Goal: Task Accomplishment & Management: Use online tool/utility

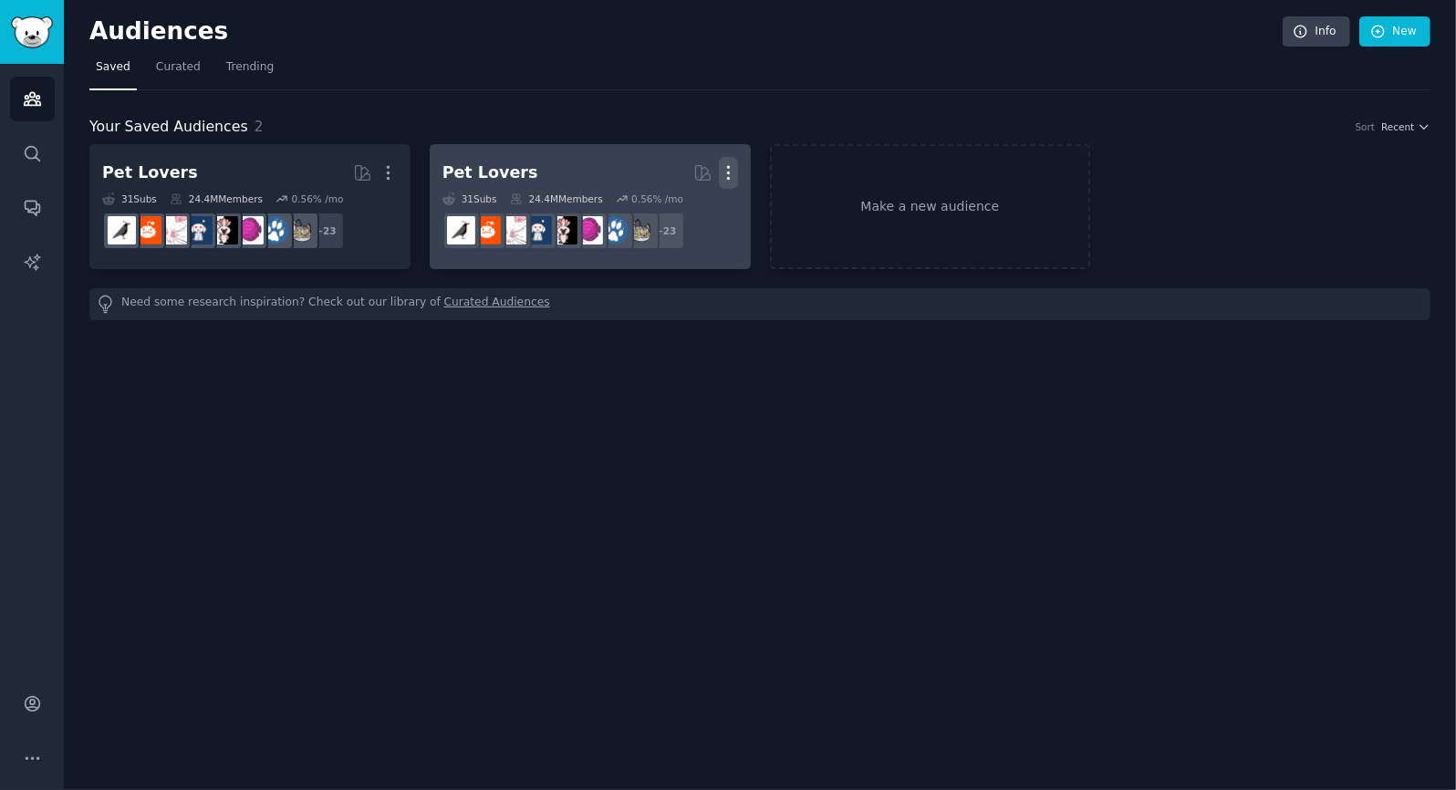
click at [726, 172] on icon "button" at bounding box center [728, 172] width 19 height 19
click at [692, 208] on p "Delete" at bounding box center [679, 211] width 42 height 19
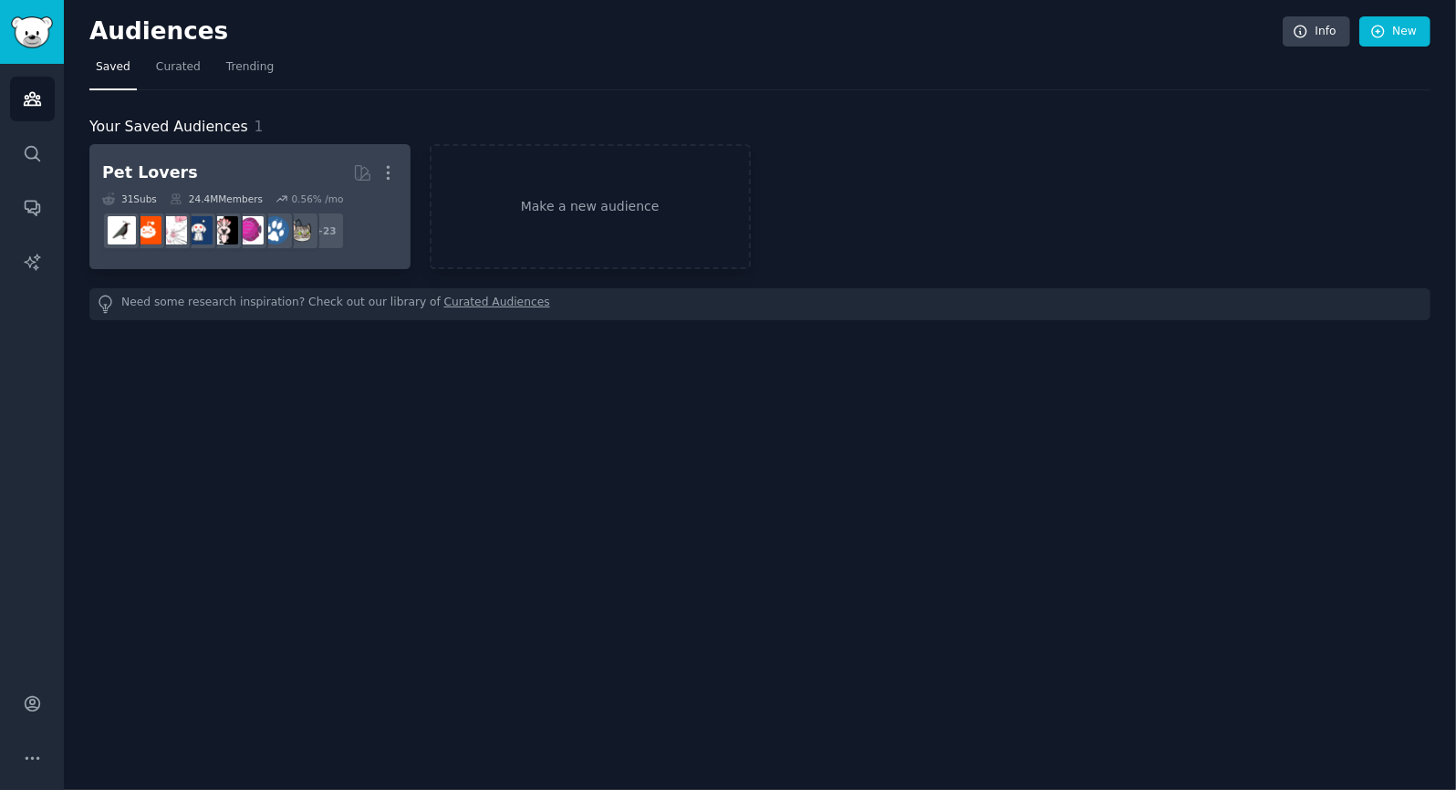
click at [285, 171] on h2 "Pet Lovers Curated by GummySearch More" at bounding box center [250, 173] width 296 height 32
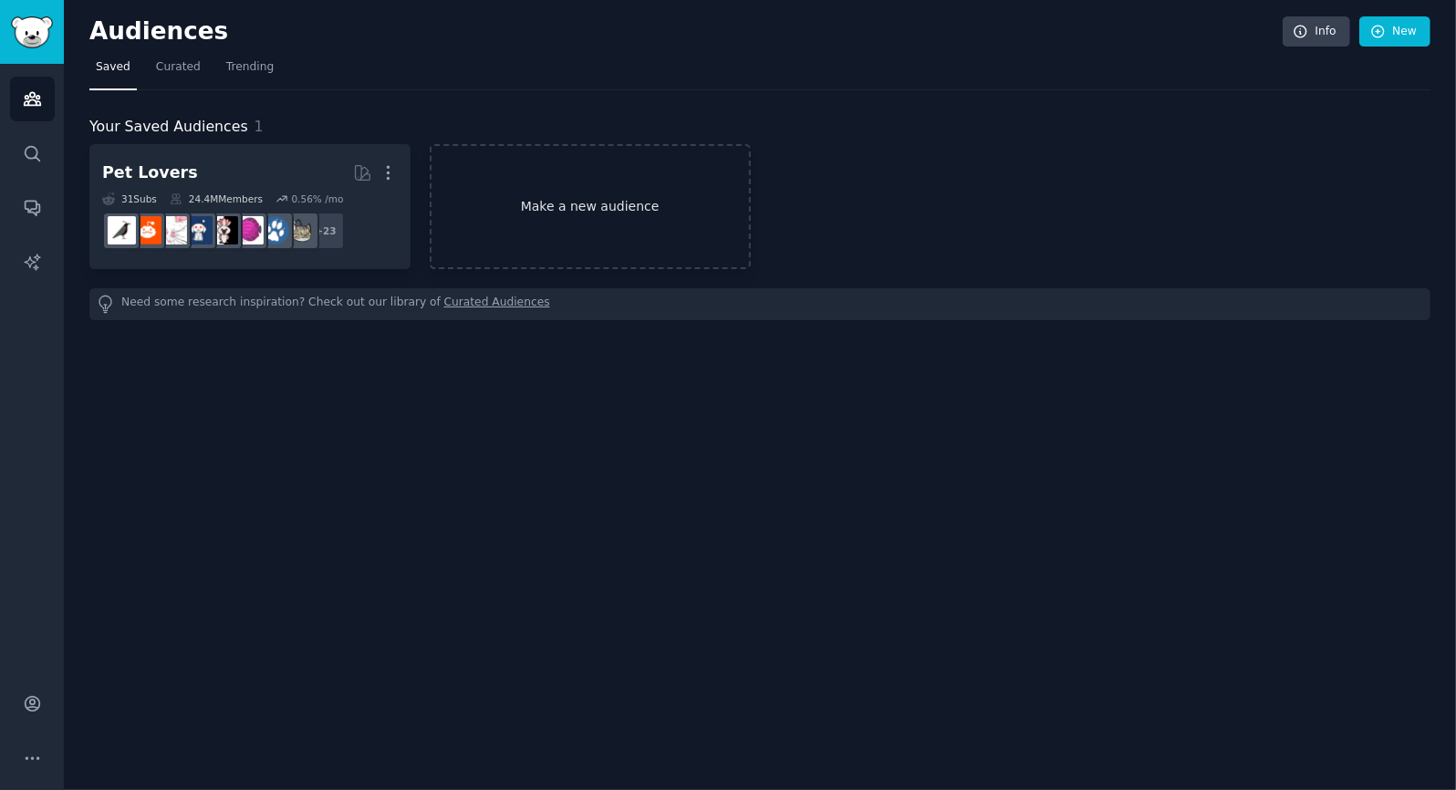
click at [564, 202] on link "Make a new audience" at bounding box center [590, 206] width 321 height 125
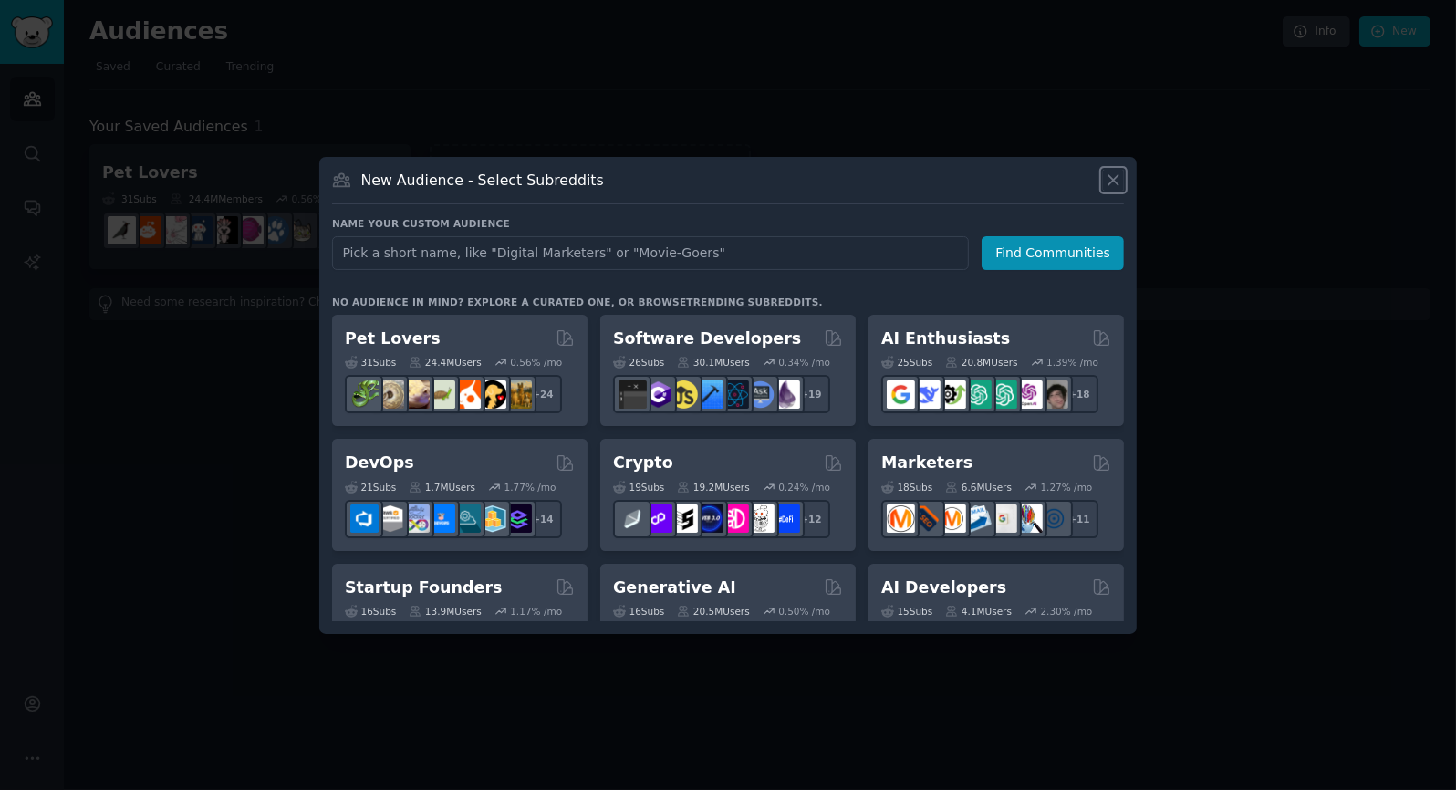
click at [1115, 177] on icon at bounding box center [1113, 180] width 19 height 19
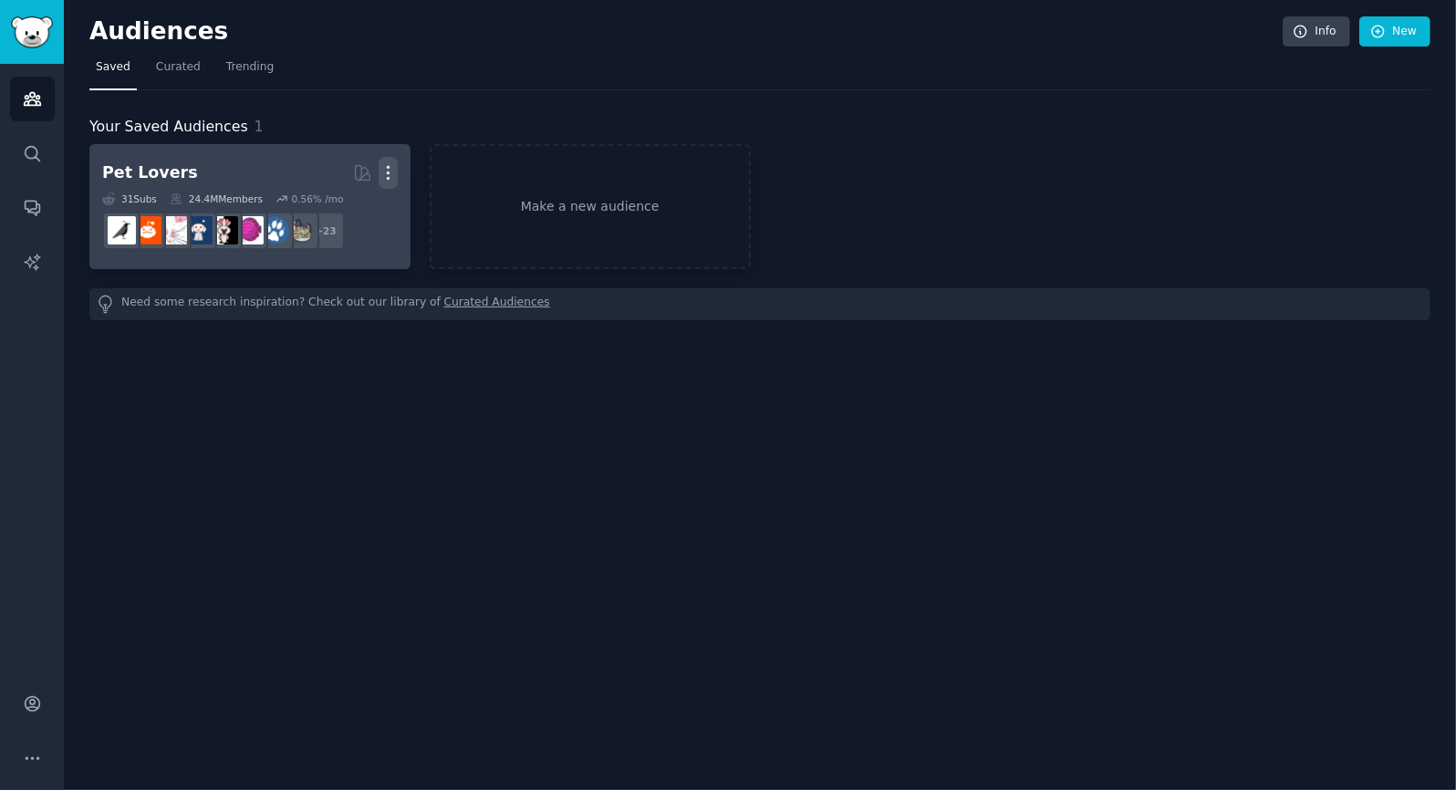
click at [385, 166] on icon "button" at bounding box center [388, 172] width 19 height 19
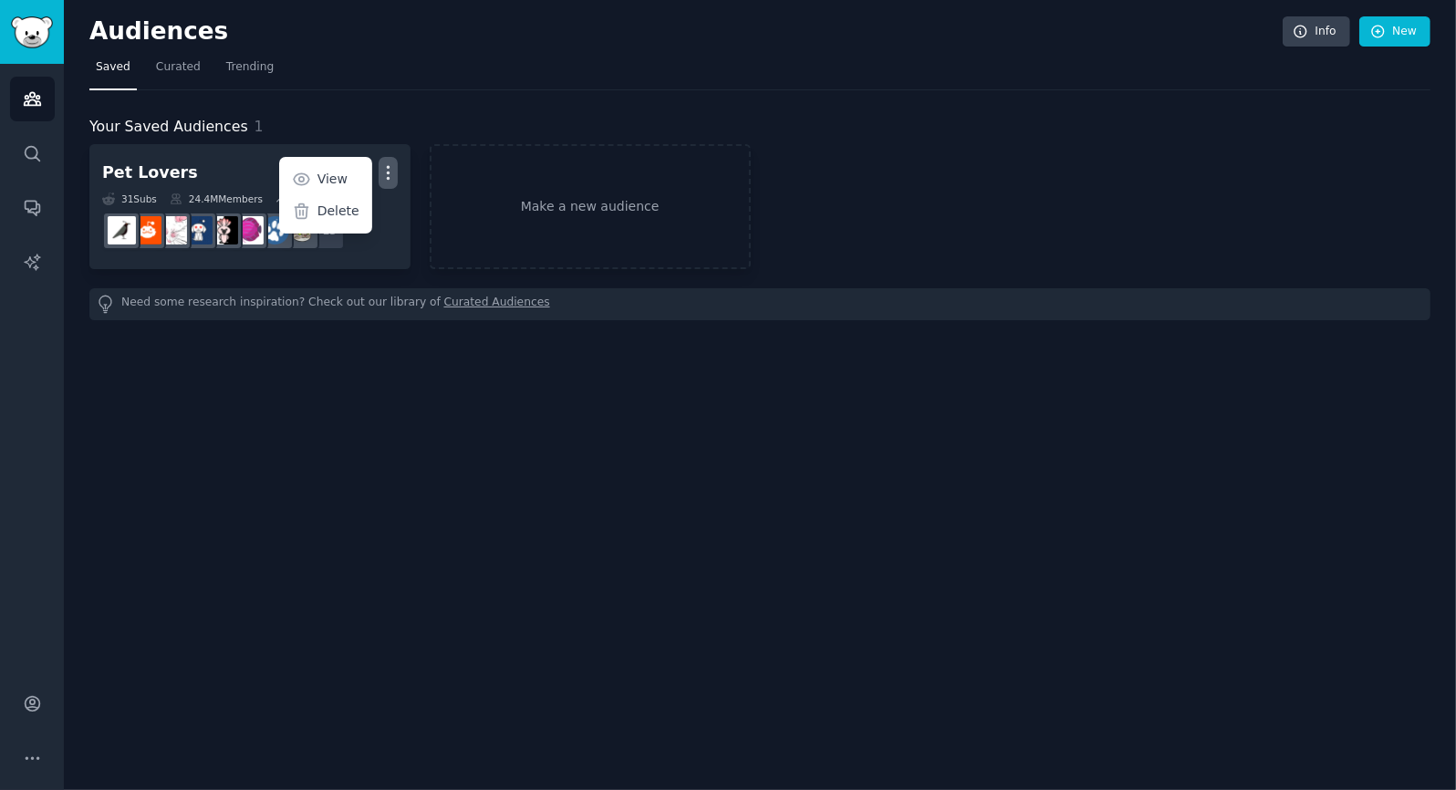
drag, startPoint x: 350, startPoint y: 210, endPoint x: 797, endPoint y: 92, distance: 462.3
click at [351, 210] on p "Delete" at bounding box center [339, 211] width 42 height 19
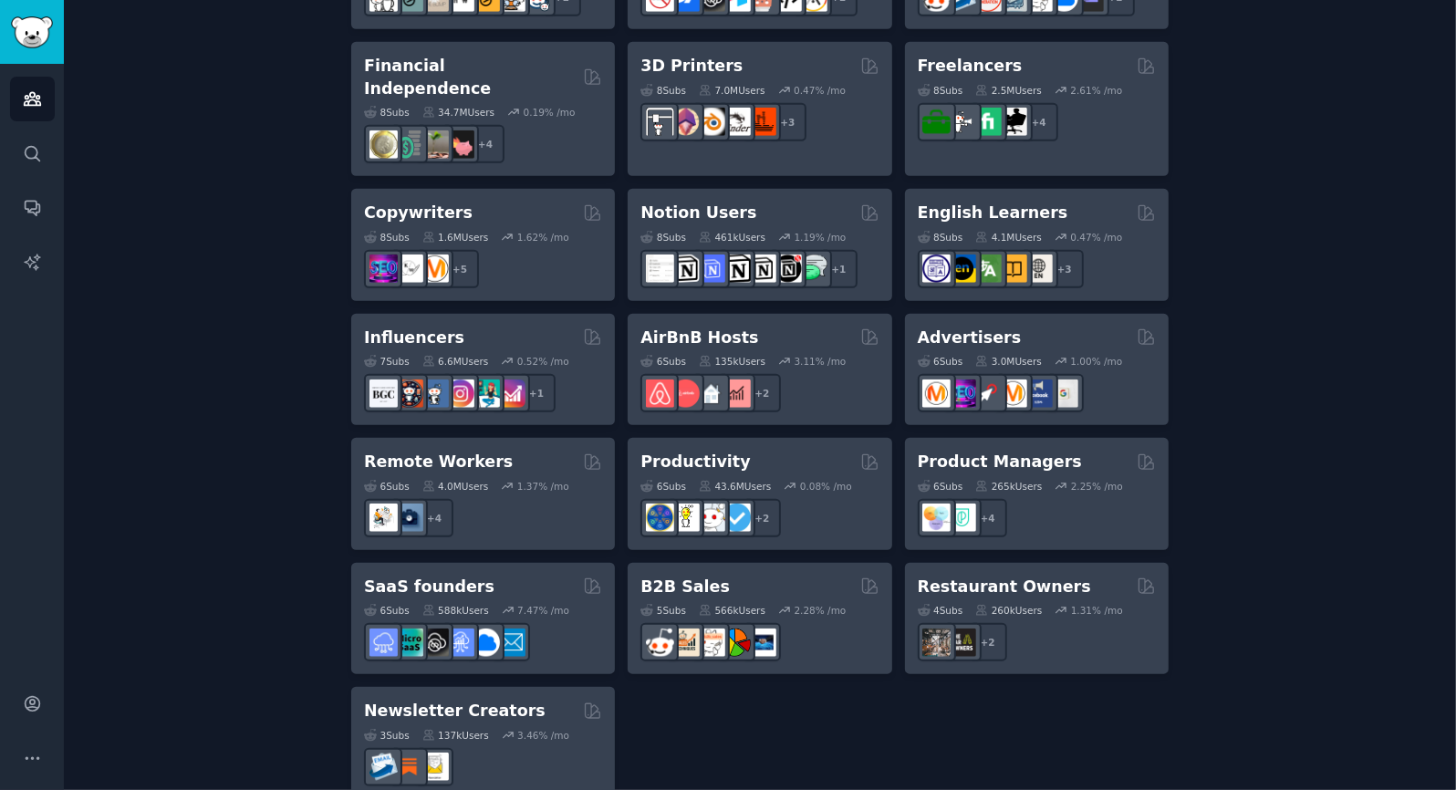
scroll to position [1313, 0]
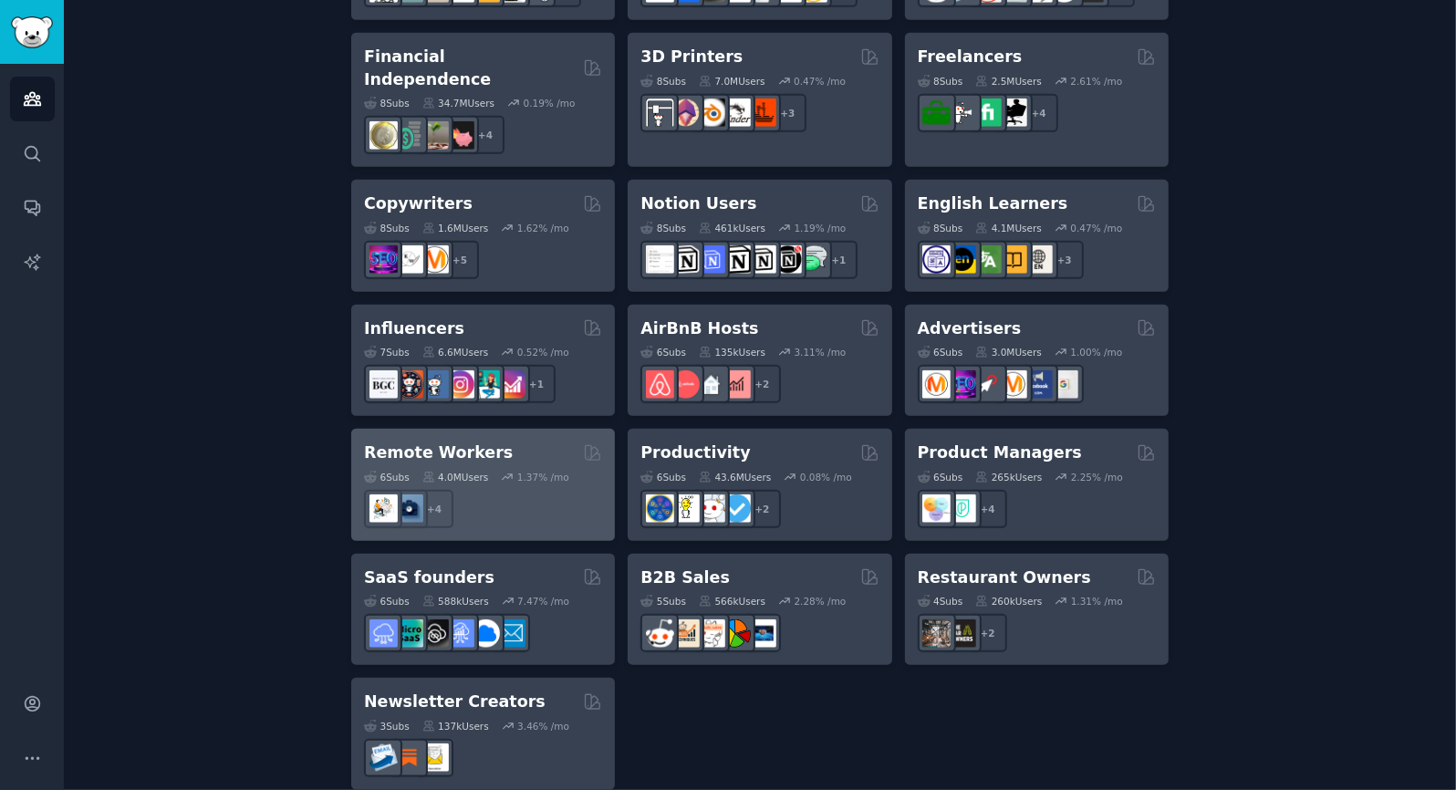
click at [472, 471] on div "4.0M Users" at bounding box center [455, 477] width 67 height 13
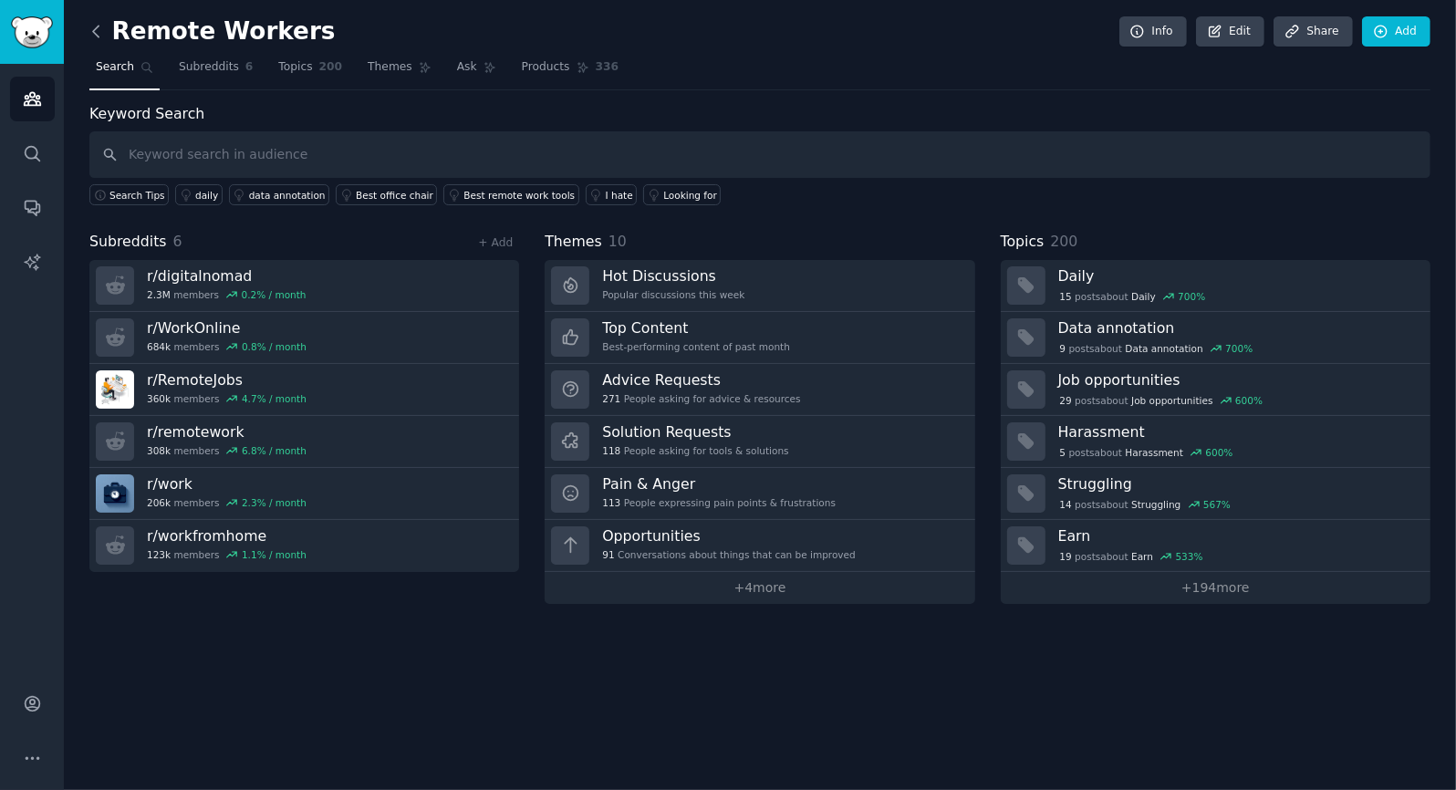
click at [100, 24] on icon at bounding box center [96, 31] width 19 height 19
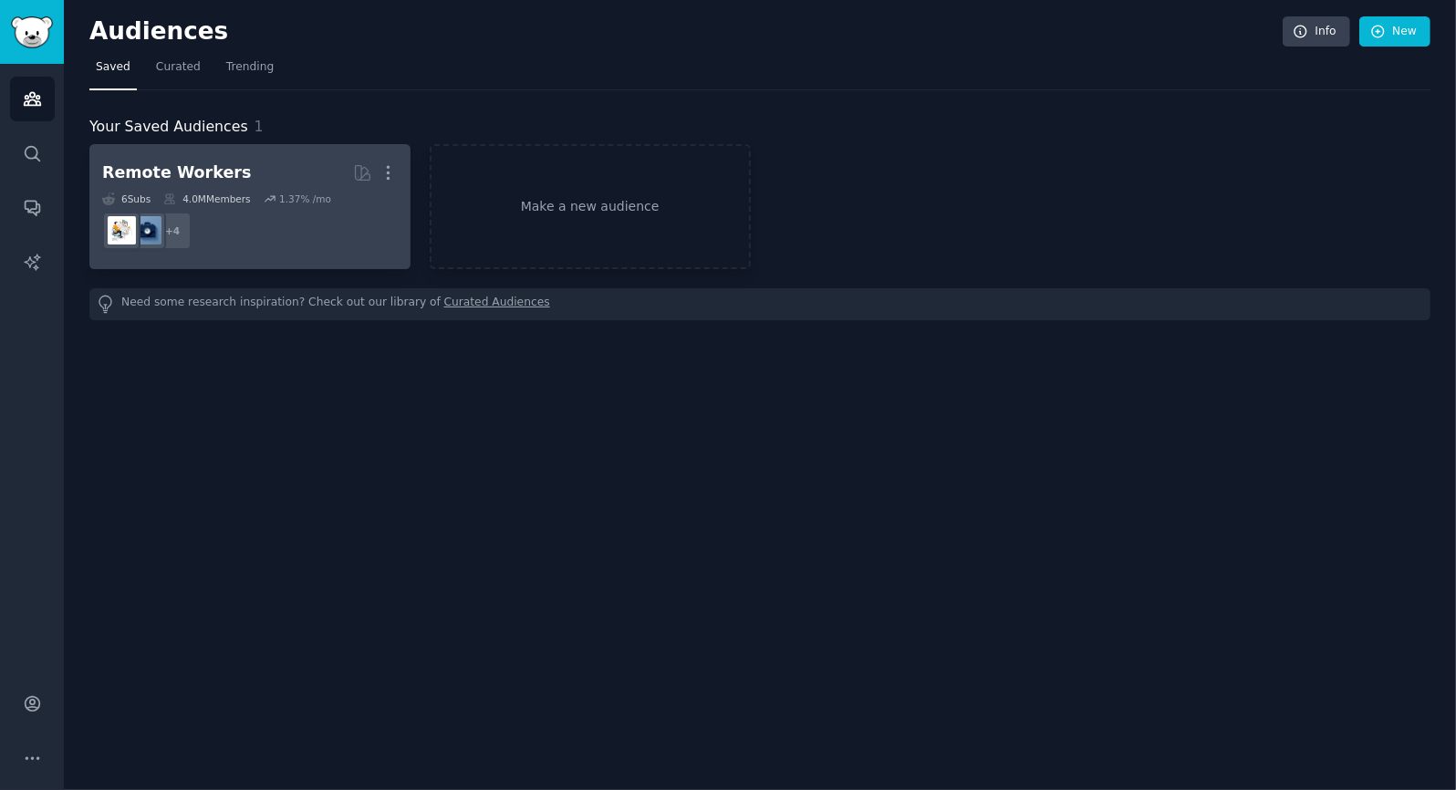
click at [297, 158] on h2 "Remote Workers Curated by GummySearch More" at bounding box center [250, 173] width 296 height 32
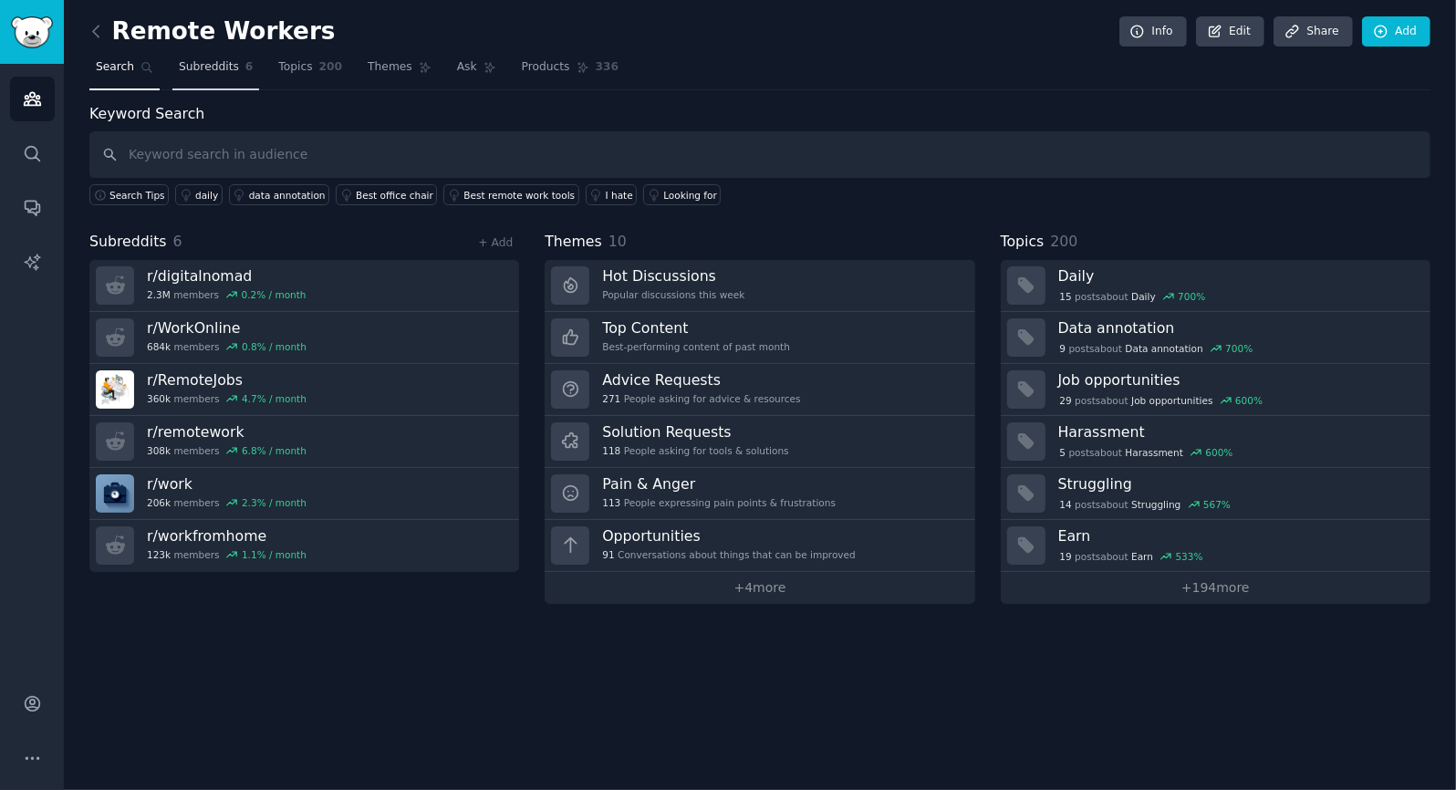
click at [215, 60] on span "Subreddits" at bounding box center [209, 67] width 60 height 16
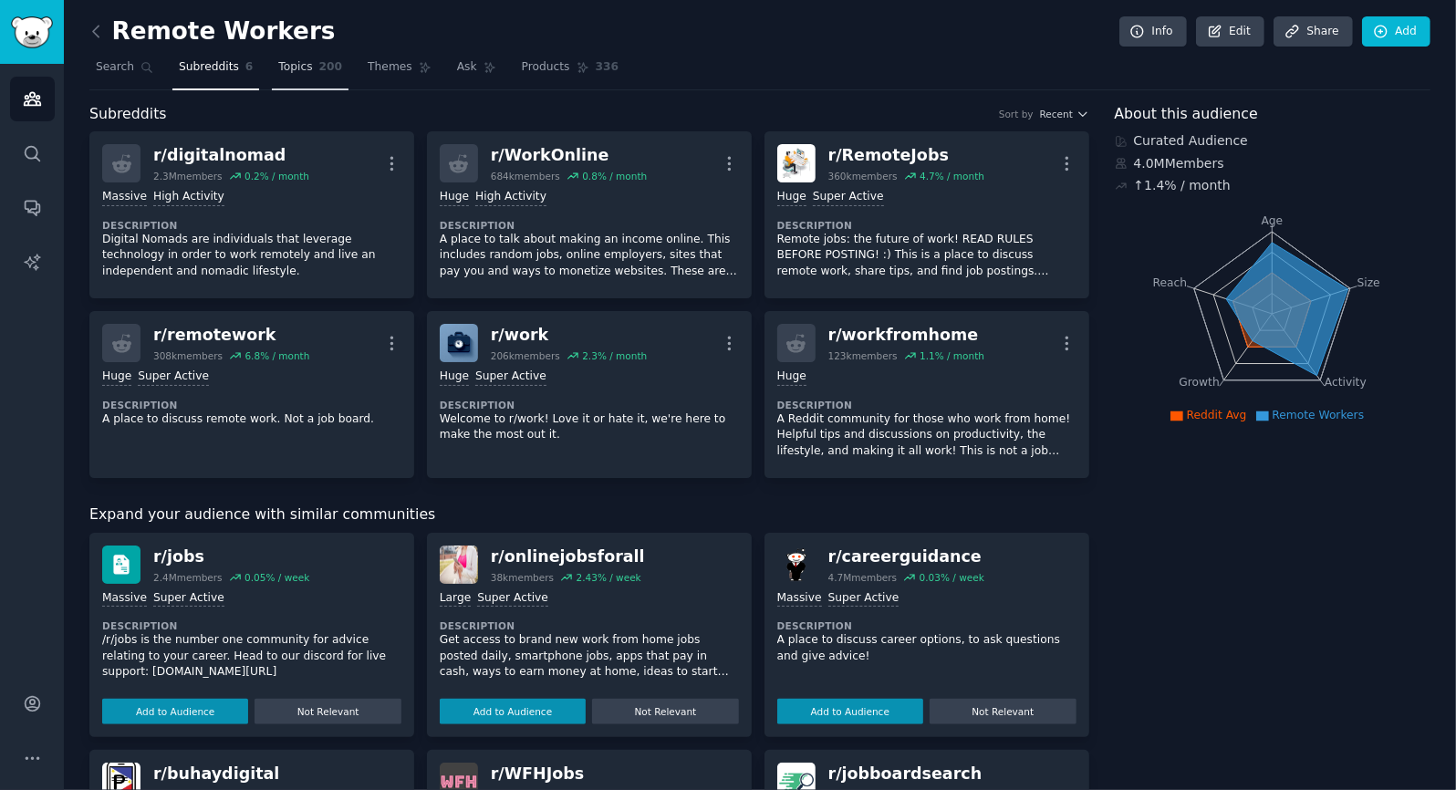
click at [286, 67] on span "Topics" at bounding box center [295, 67] width 34 height 16
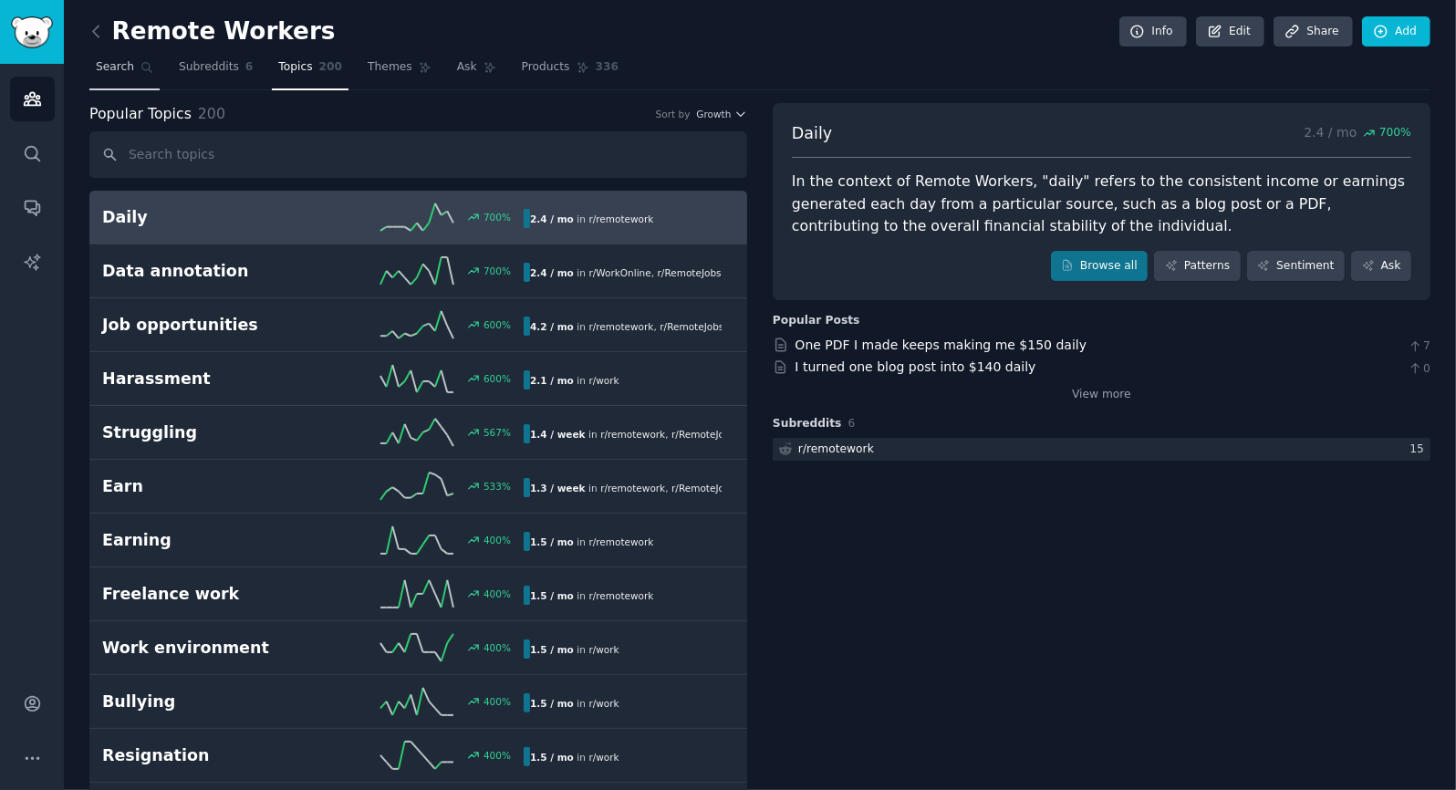
click at [111, 68] on span "Search" at bounding box center [115, 67] width 38 height 16
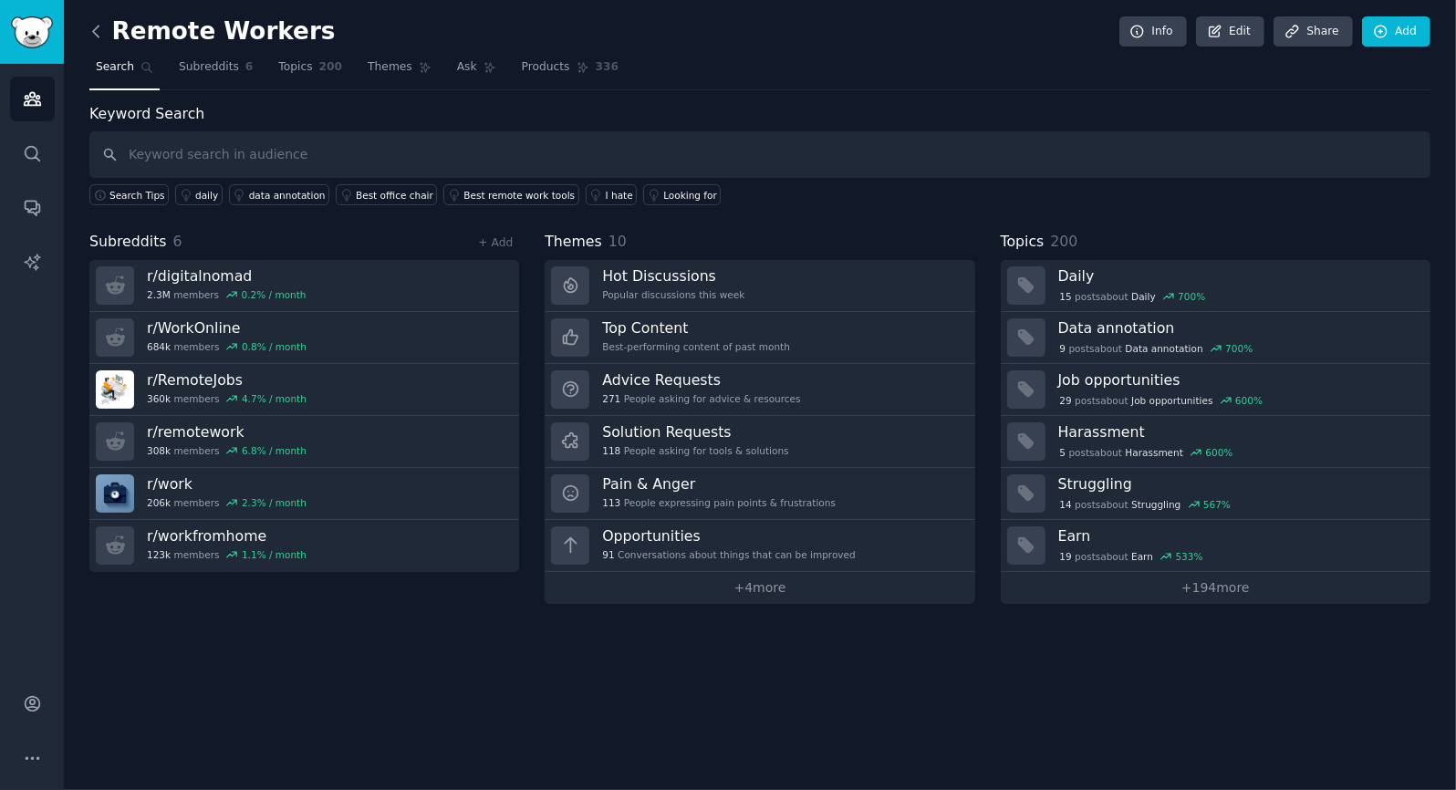
click at [95, 29] on icon at bounding box center [96, 31] width 19 height 19
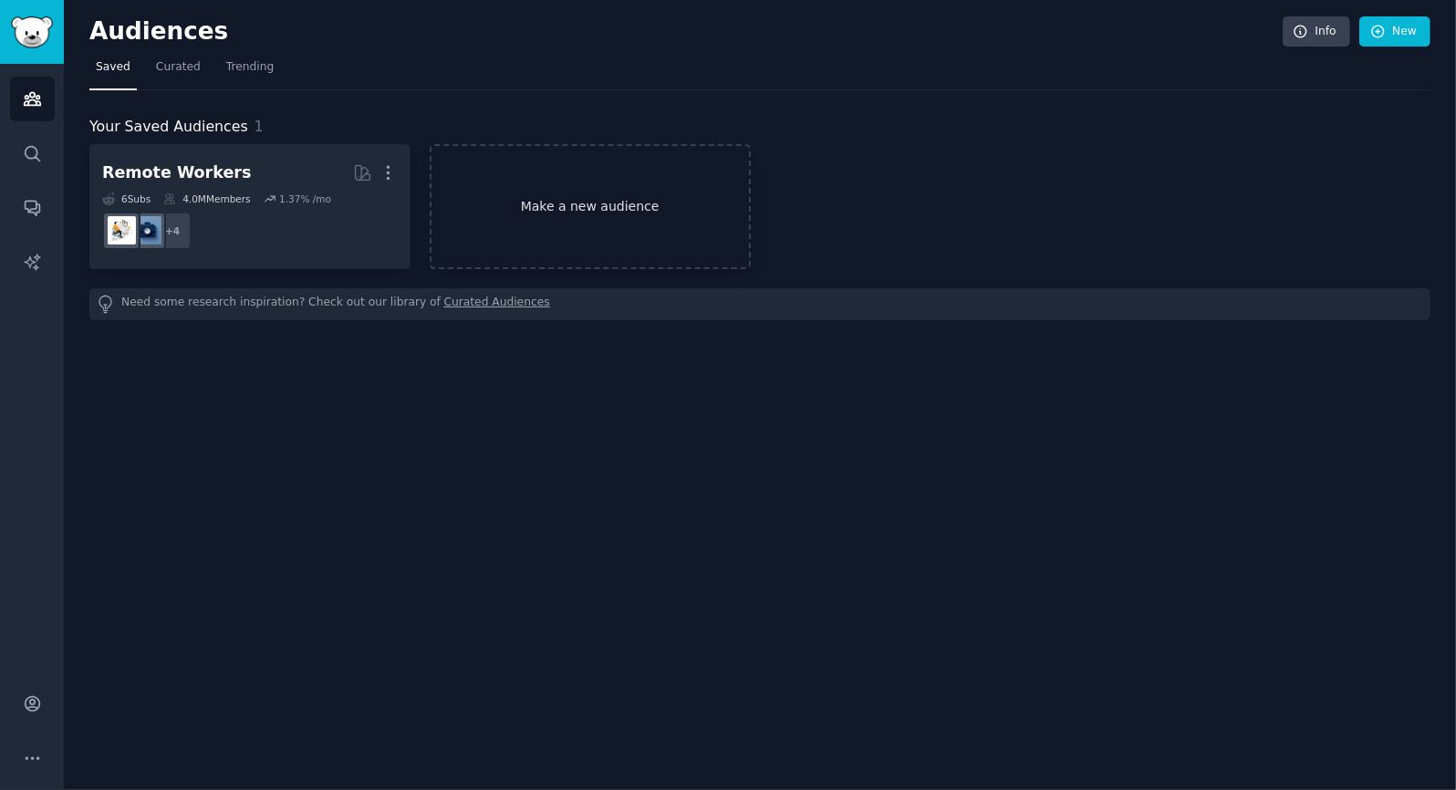
click at [488, 208] on link "Make a new audience" at bounding box center [590, 206] width 321 height 125
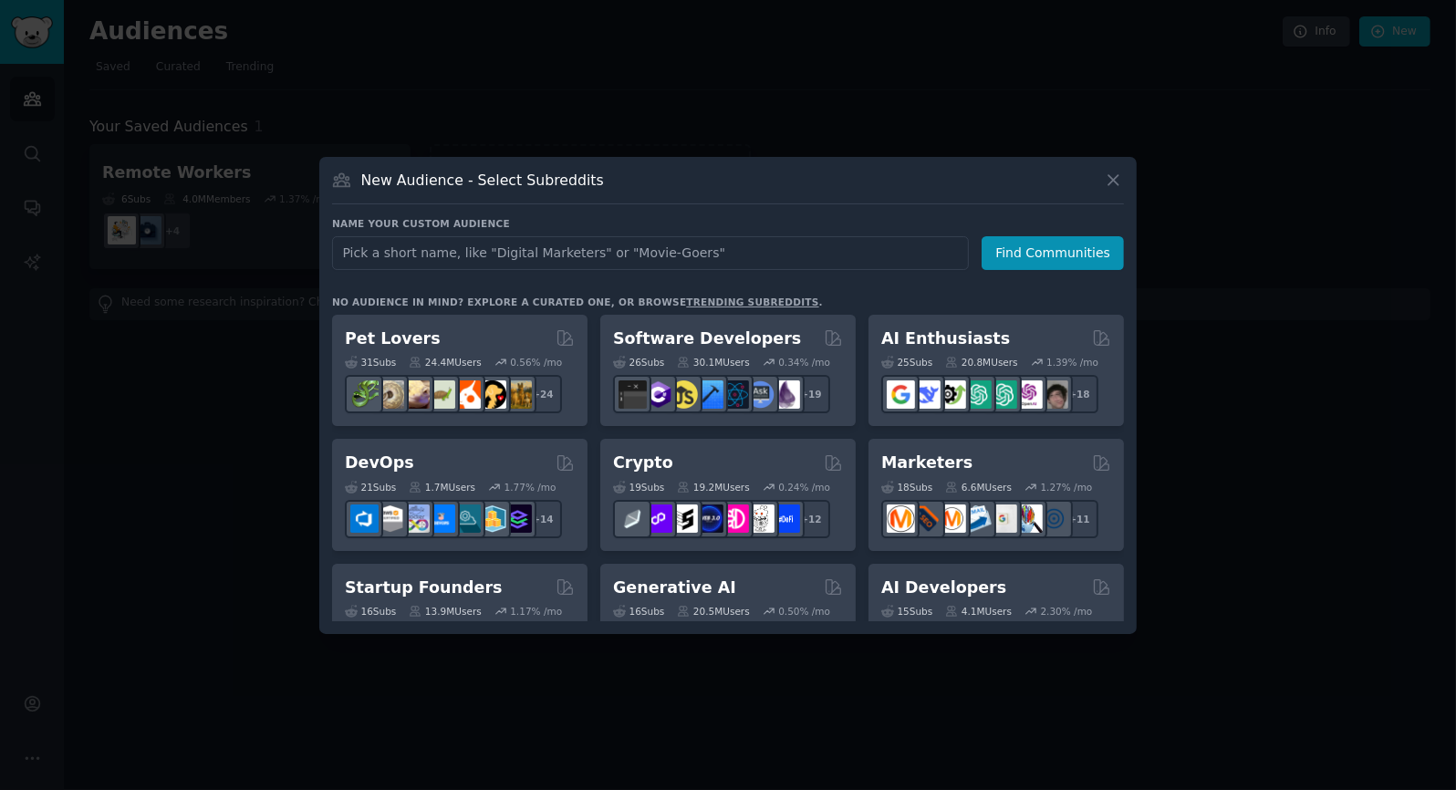
click at [417, 249] on input "text" at bounding box center [650, 253] width 637 height 34
type input "remote workers"
click at [1082, 246] on button "Find Communities" at bounding box center [1053, 253] width 142 height 34
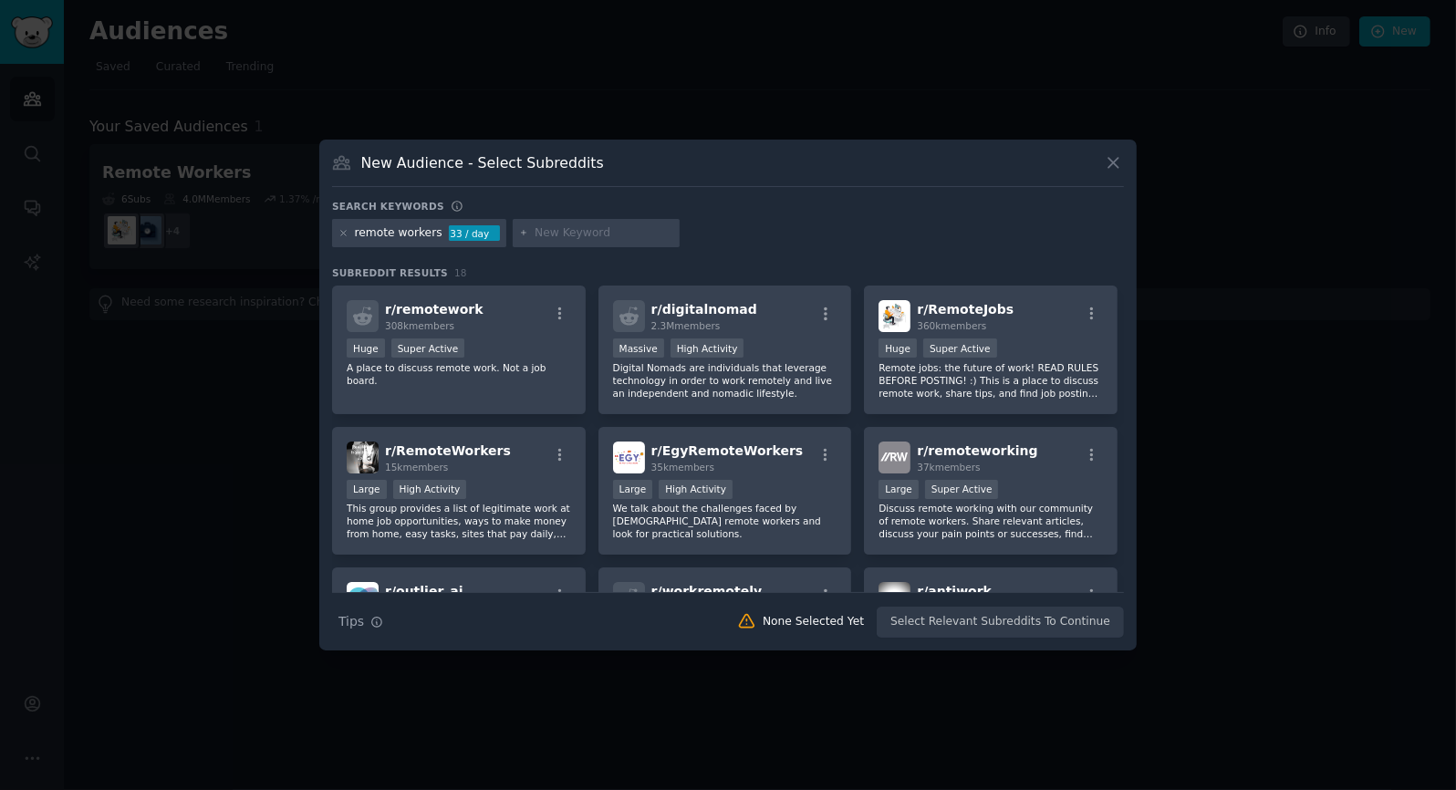
click at [389, 197] on div "New Audience - Select Subreddits Search keywords remote workers 33 / day Subred…" at bounding box center [728, 396] width 818 height 512
click at [569, 234] on input "text" at bounding box center [604, 233] width 139 height 16
click at [1117, 155] on icon at bounding box center [1113, 162] width 19 height 19
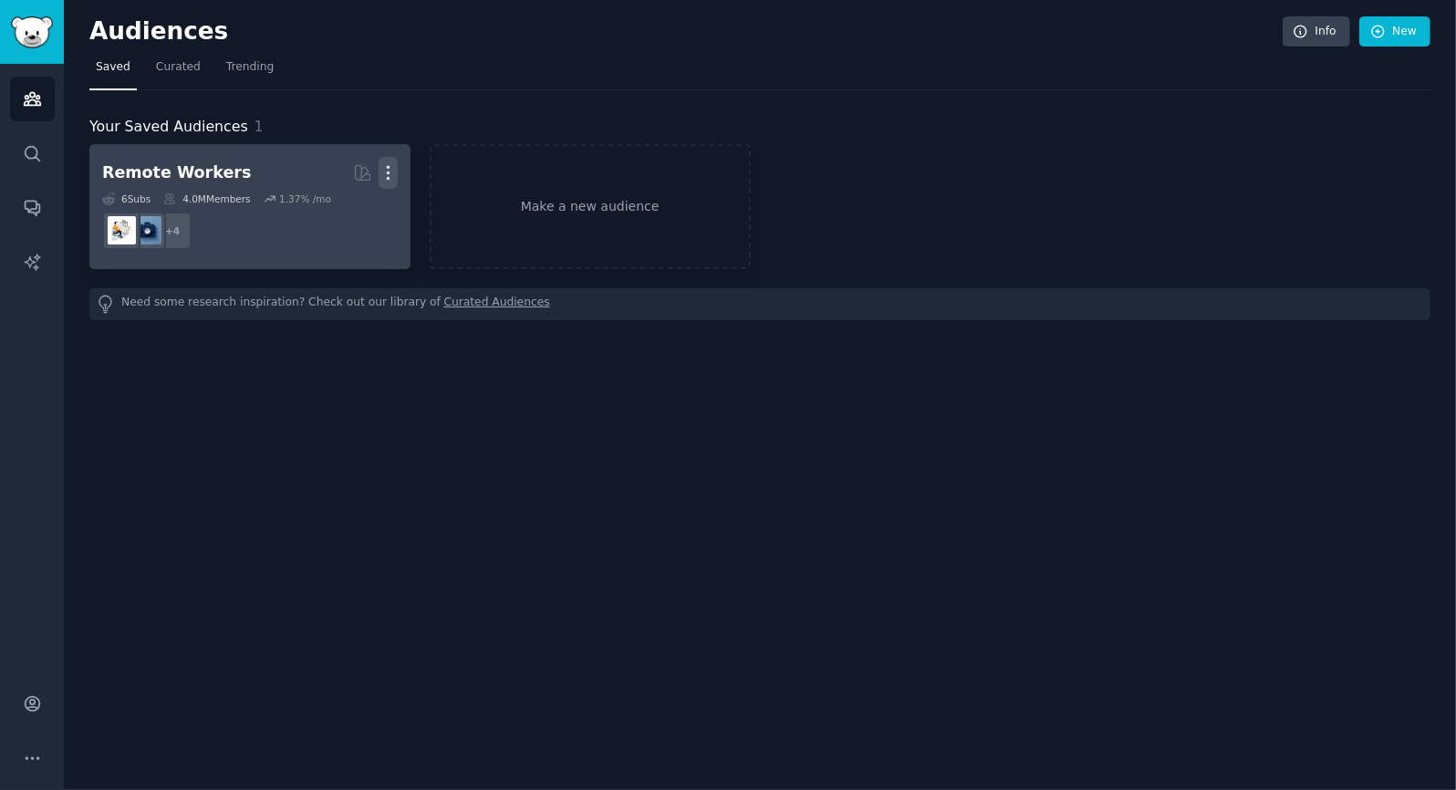
click at [388, 174] on icon "button" at bounding box center [388, 172] width 19 height 19
click at [349, 210] on p "Delete" at bounding box center [339, 211] width 42 height 19
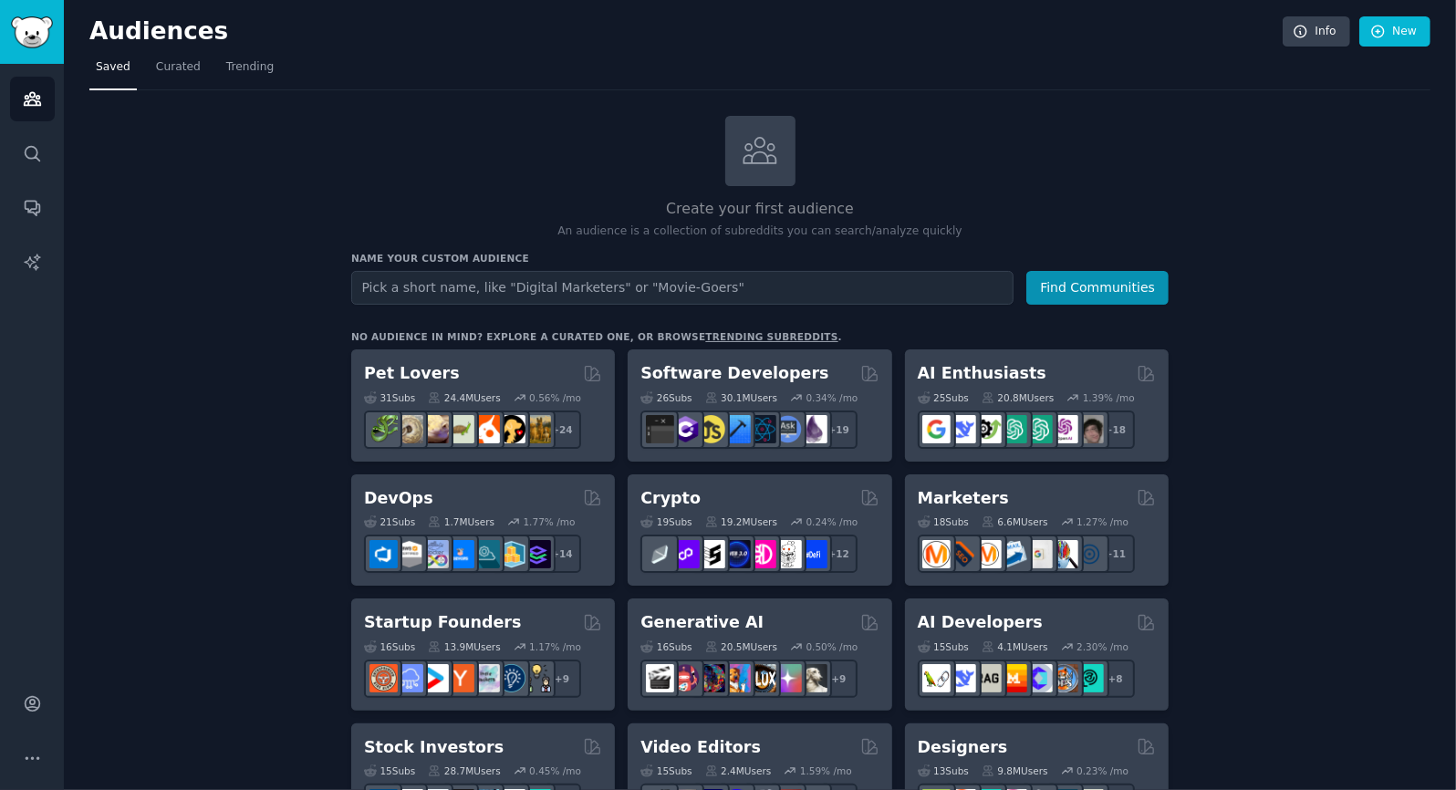
click at [518, 277] on input "text" at bounding box center [682, 288] width 662 height 34
type input "f"
type input "work from home"
click at [1141, 287] on button "Find Communities" at bounding box center [1097, 288] width 142 height 34
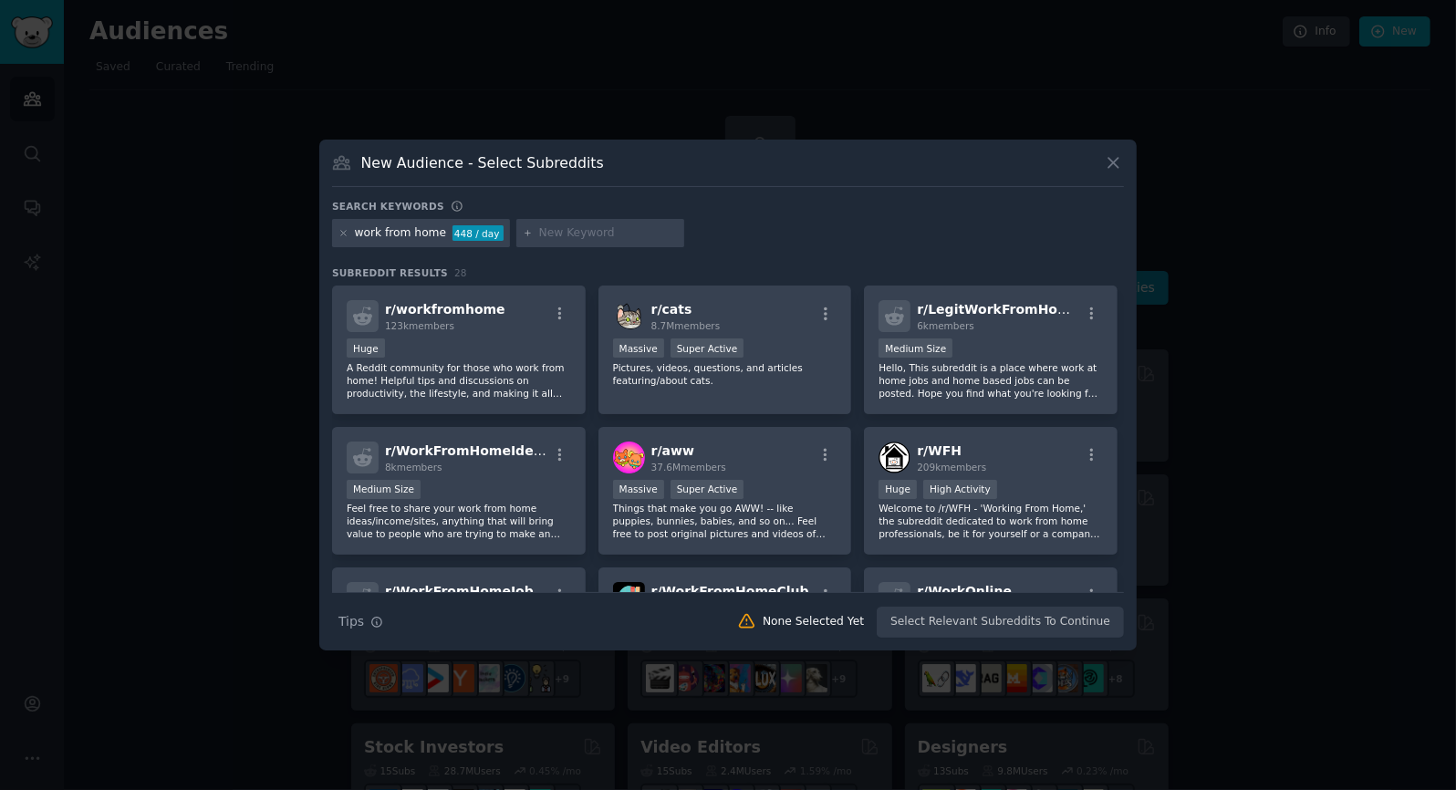
click at [585, 229] on input "text" at bounding box center [608, 233] width 139 height 16
type input "work remotely"
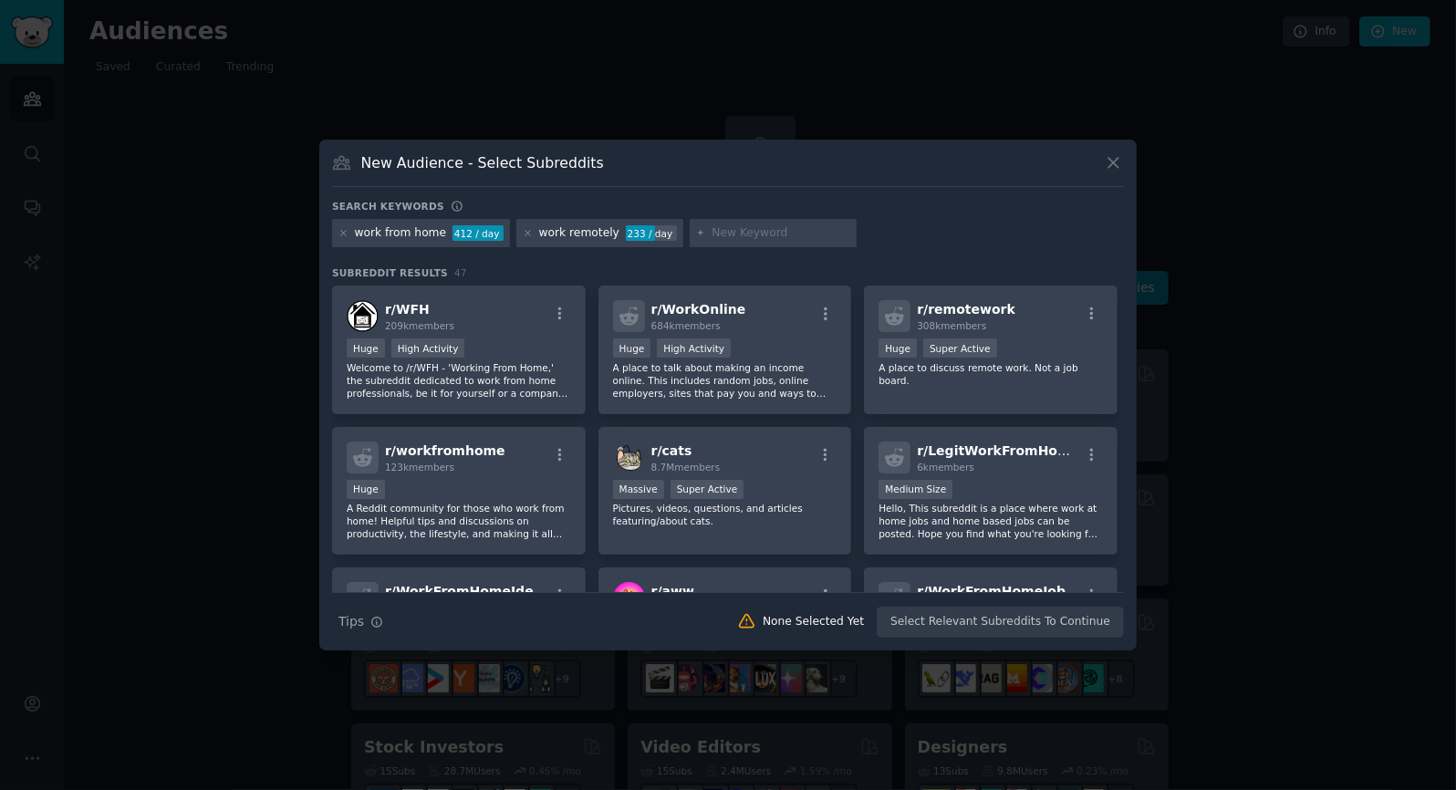
click at [723, 231] on input "text" at bounding box center [781, 233] width 139 height 16
type input "digital nomad"
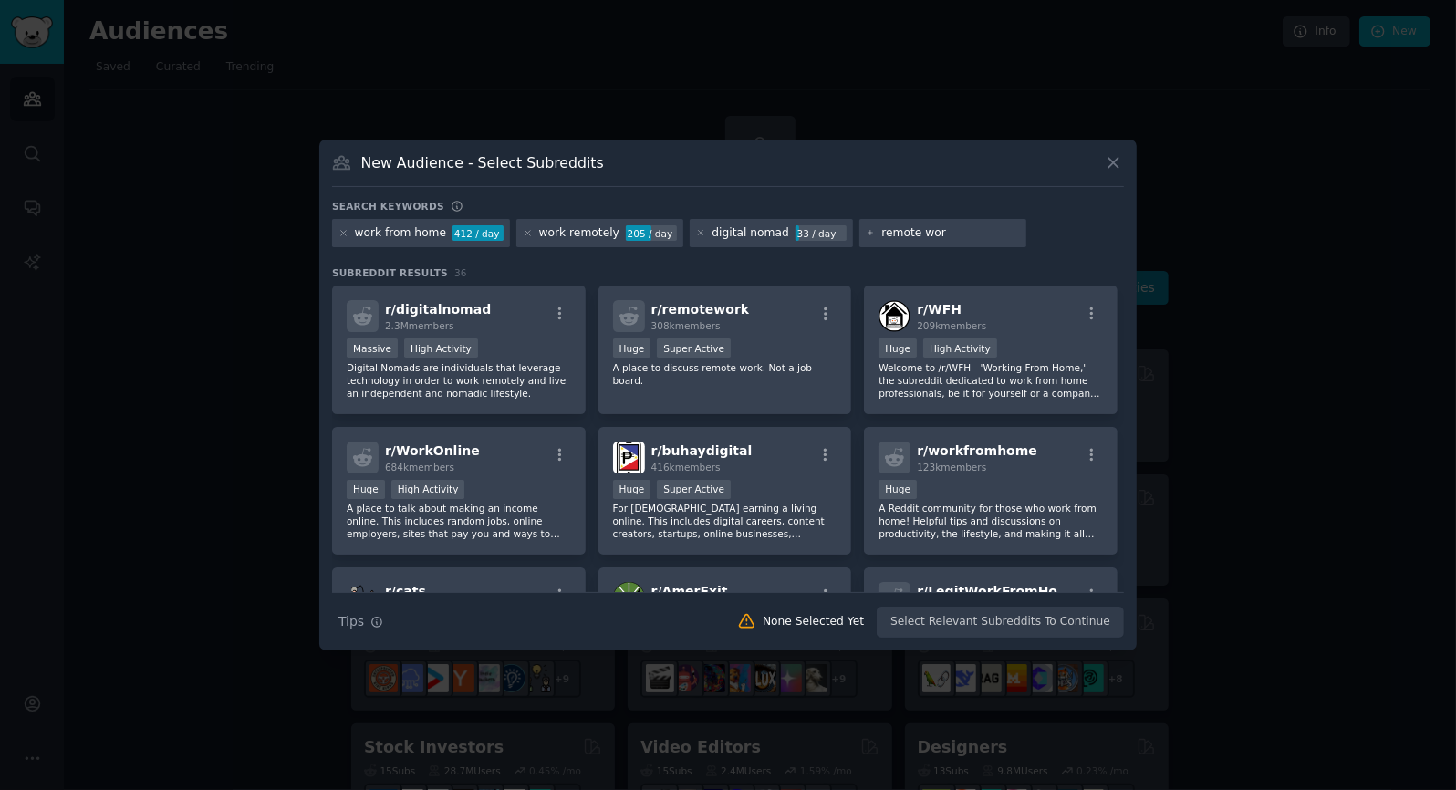
type input "remote work"
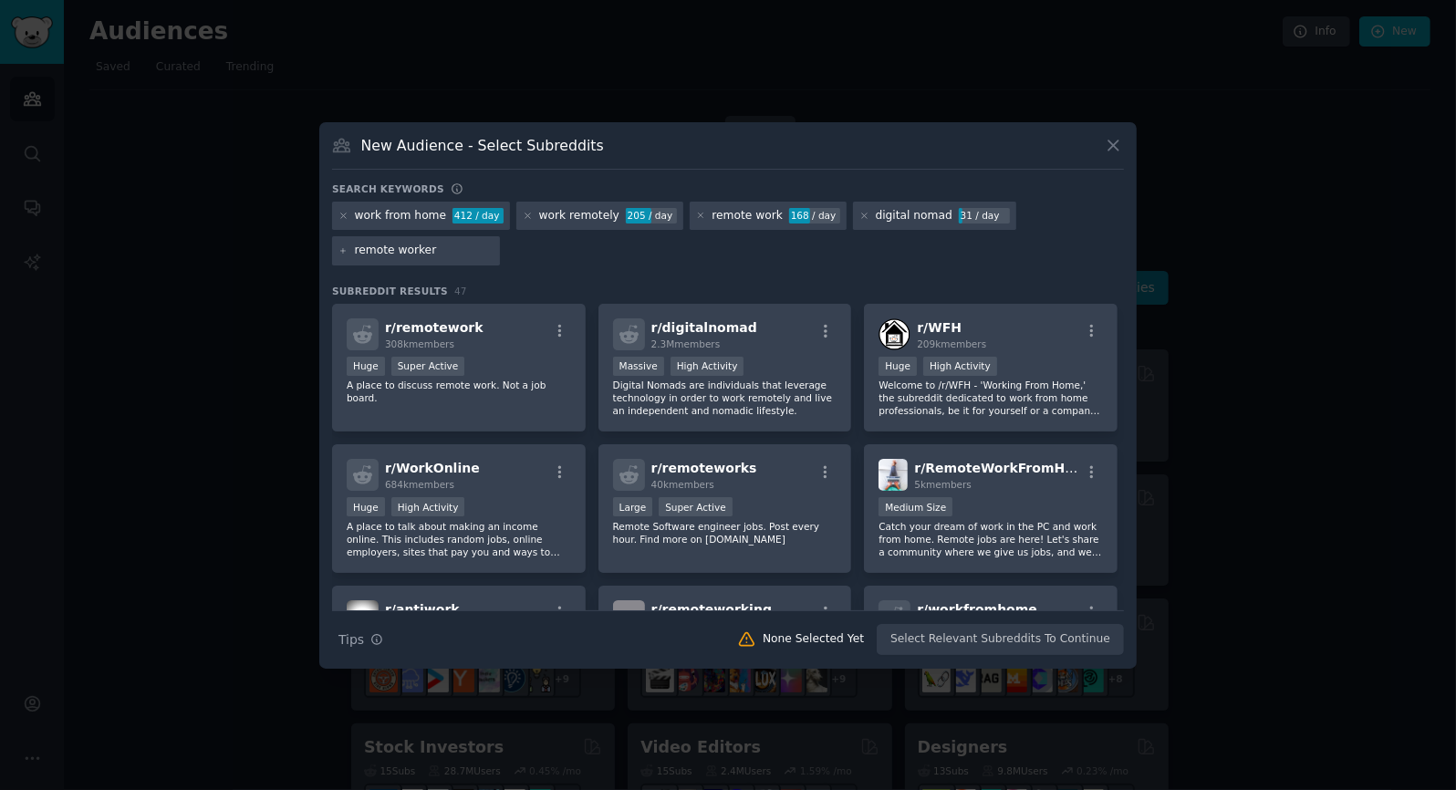
type input "remote workers"
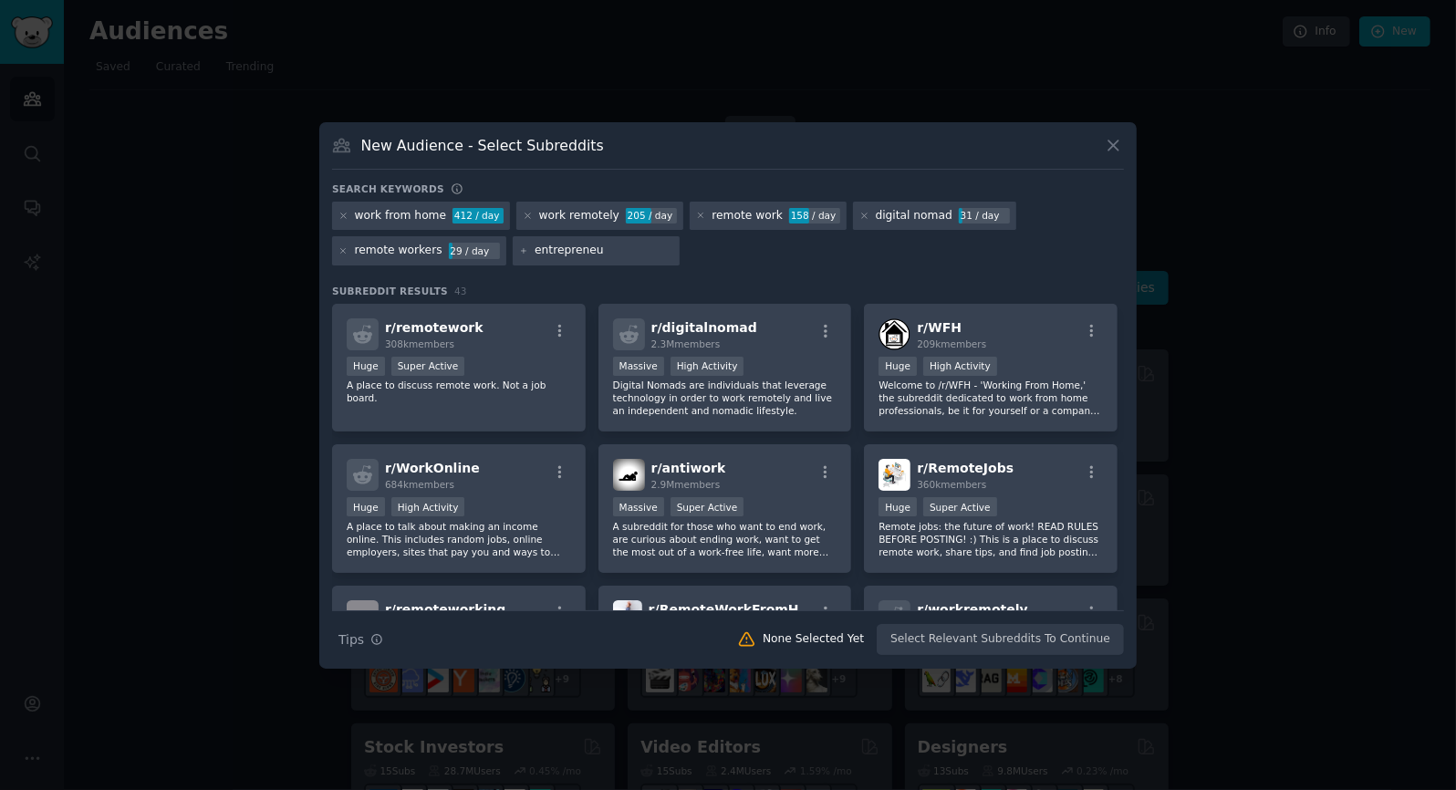
type input "entrepreneur"
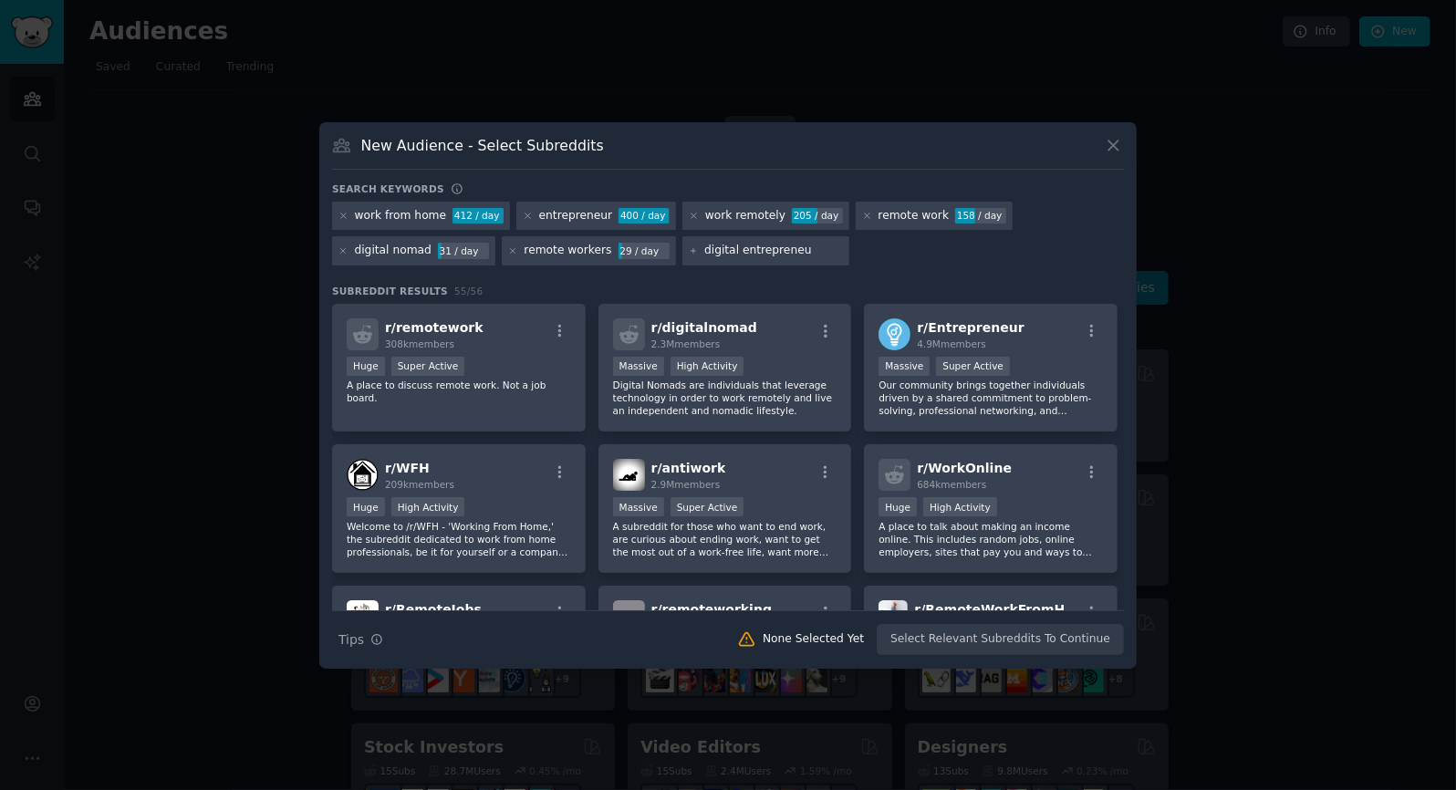
type input "digital entrepreneur"
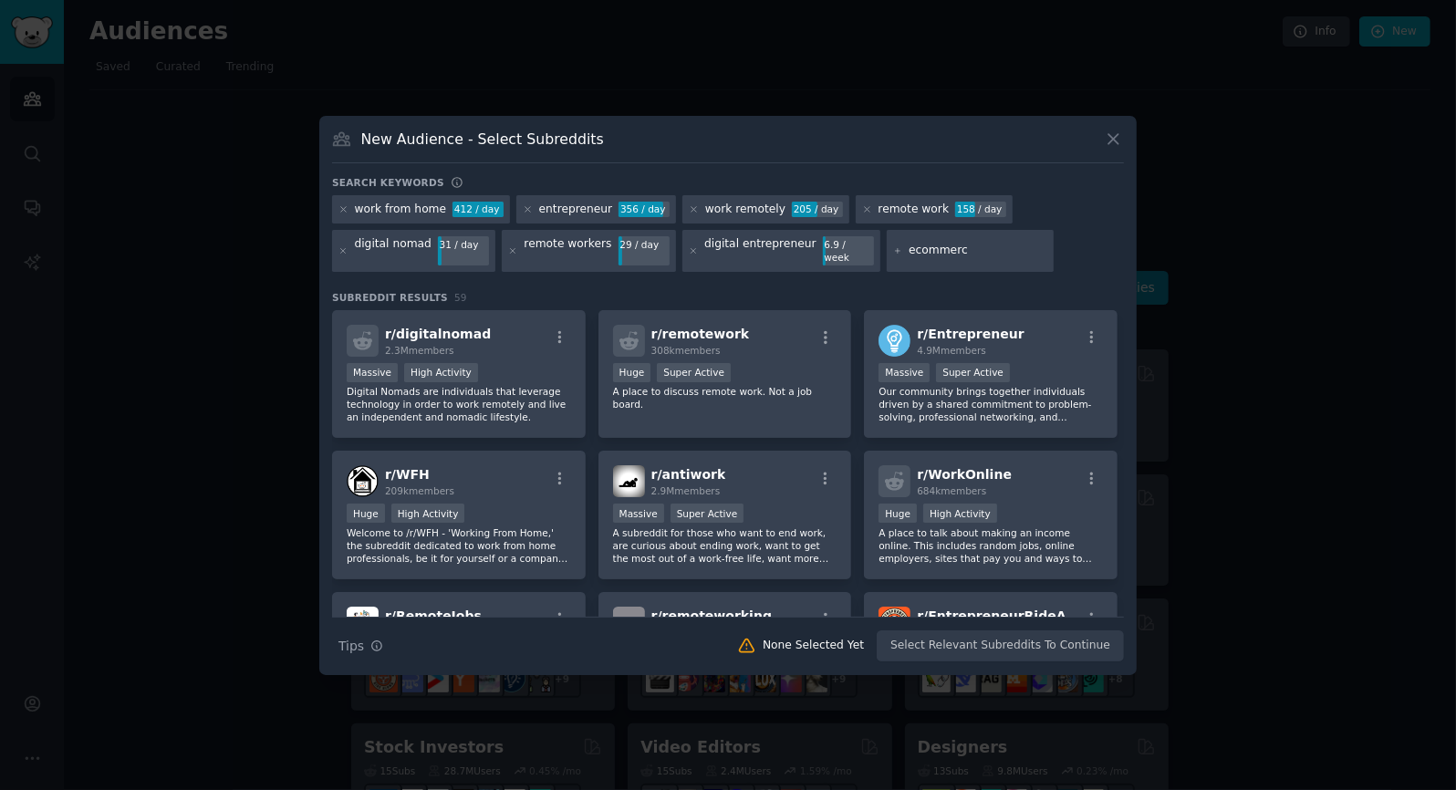
type input "ecommerce"
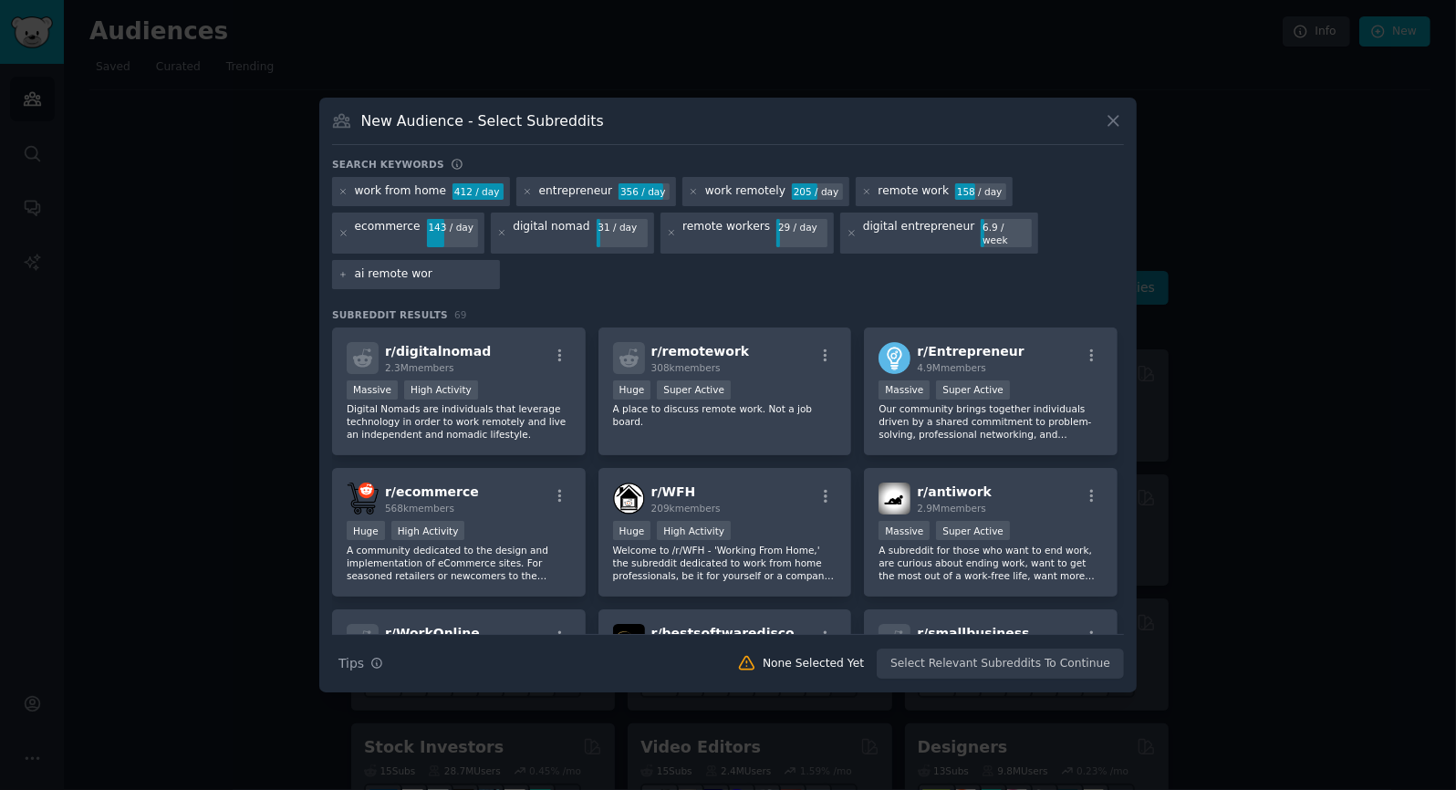
type input "ai remote work"
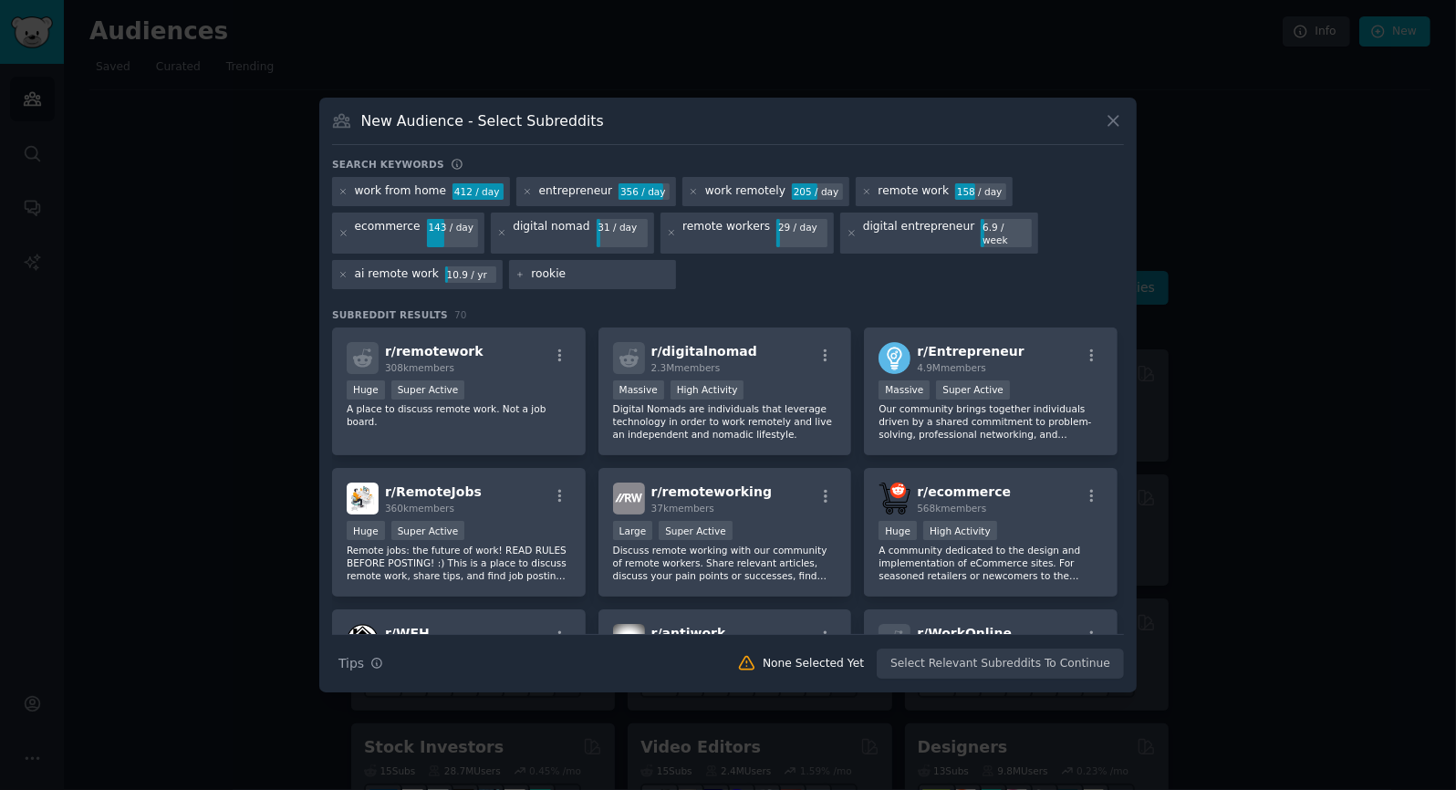
type input "rookie"
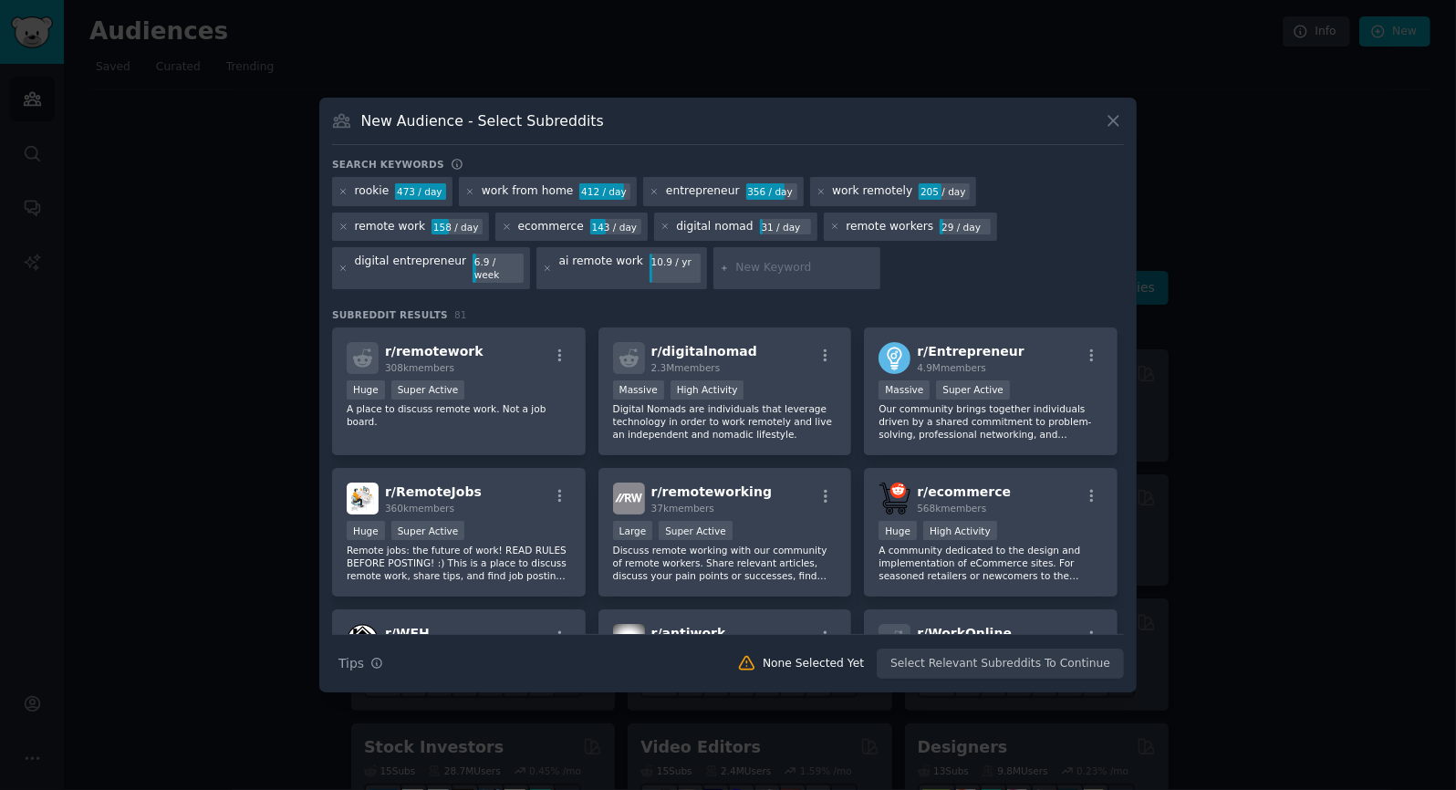
click at [735, 272] on input "text" at bounding box center [804, 268] width 139 height 16
click at [735, 266] on input "text" at bounding box center [804, 268] width 139 height 16
type input "learn zapier"
type input "f"
type input "no code low code"
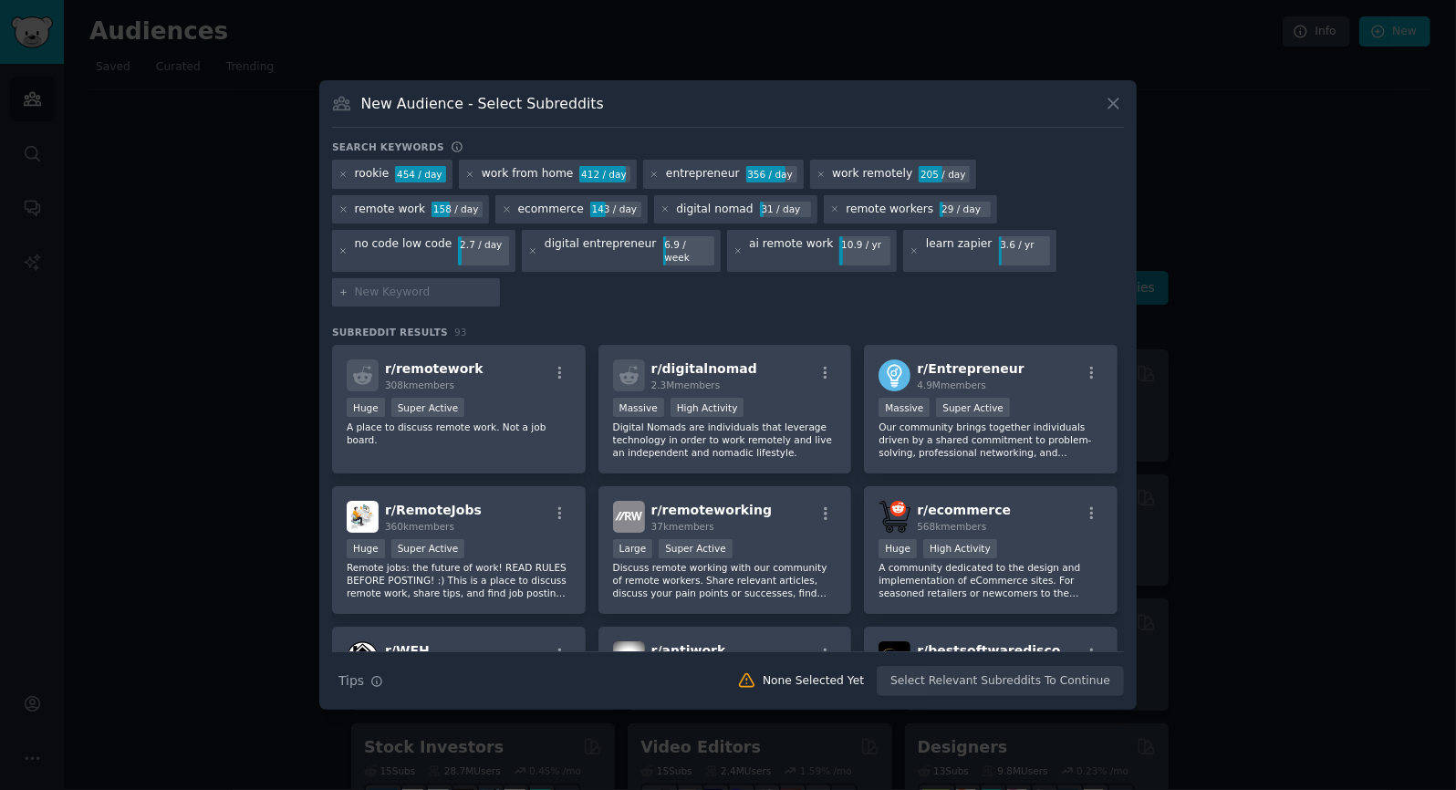
click at [494, 285] on input "text" at bounding box center [424, 293] width 139 height 16
type input "ai agency"
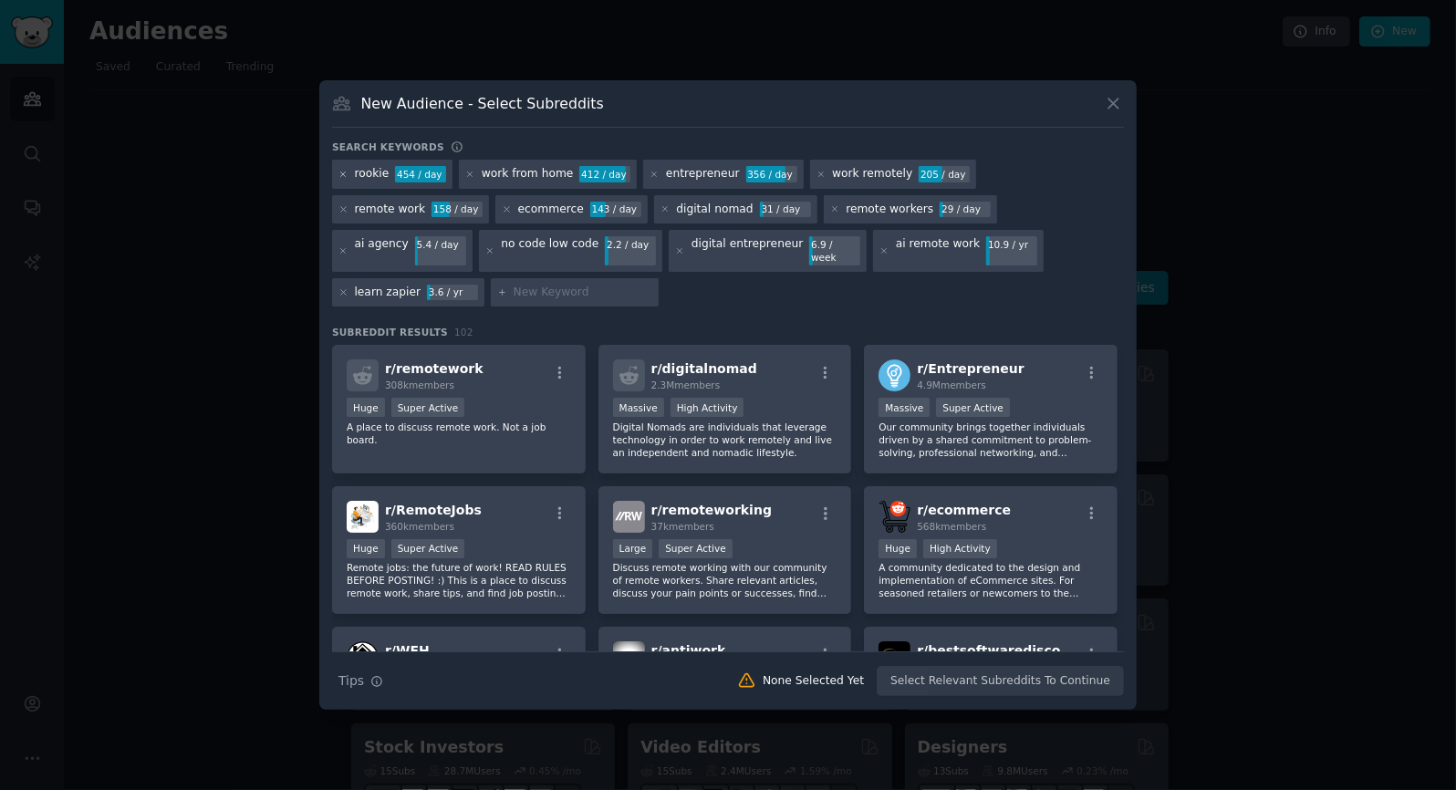
click at [341, 180] on icon at bounding box center [344, 175] width 10 height 10
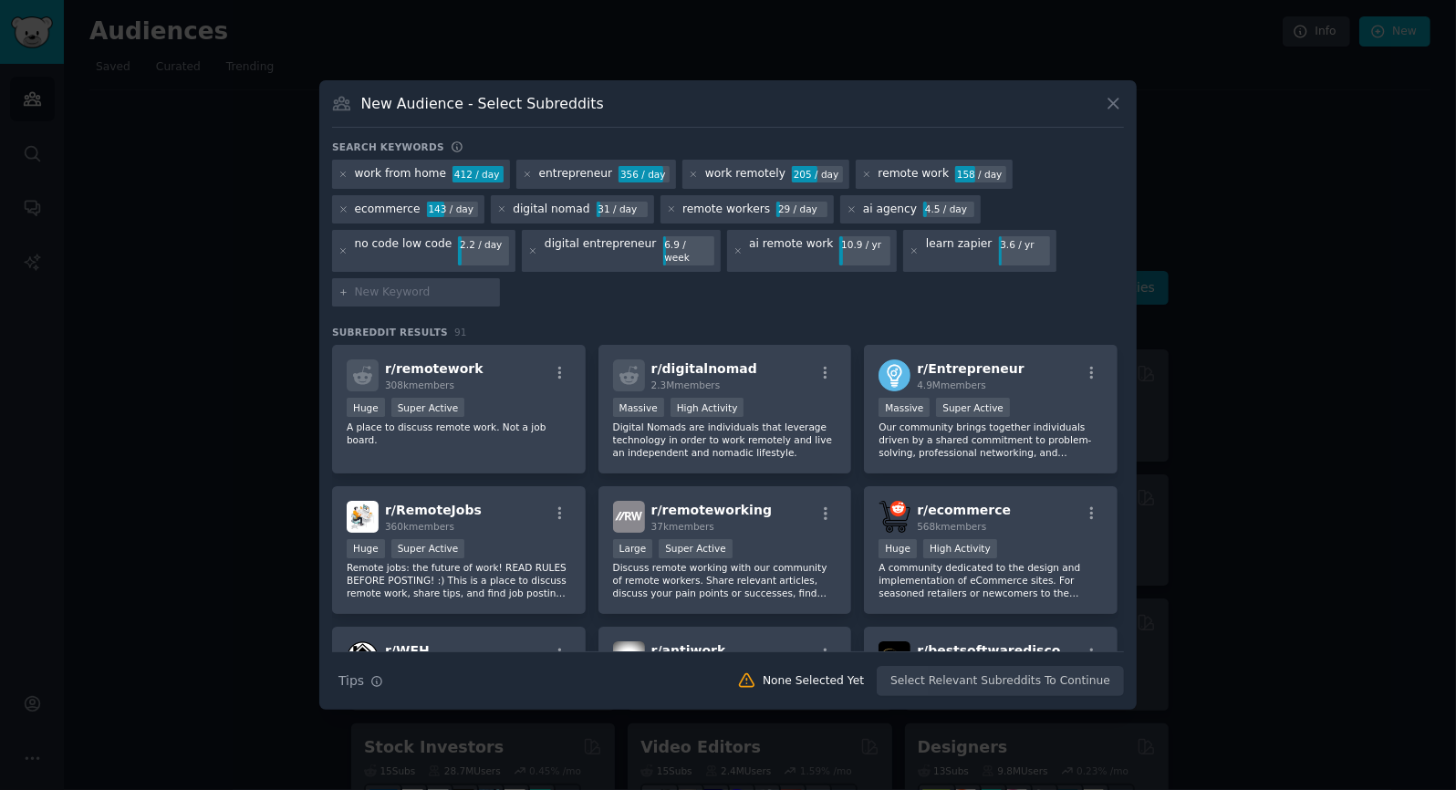
click at [386, 285] on input "text" at bounding box center [424, 293] width 139 height 16
type input "digital small business"
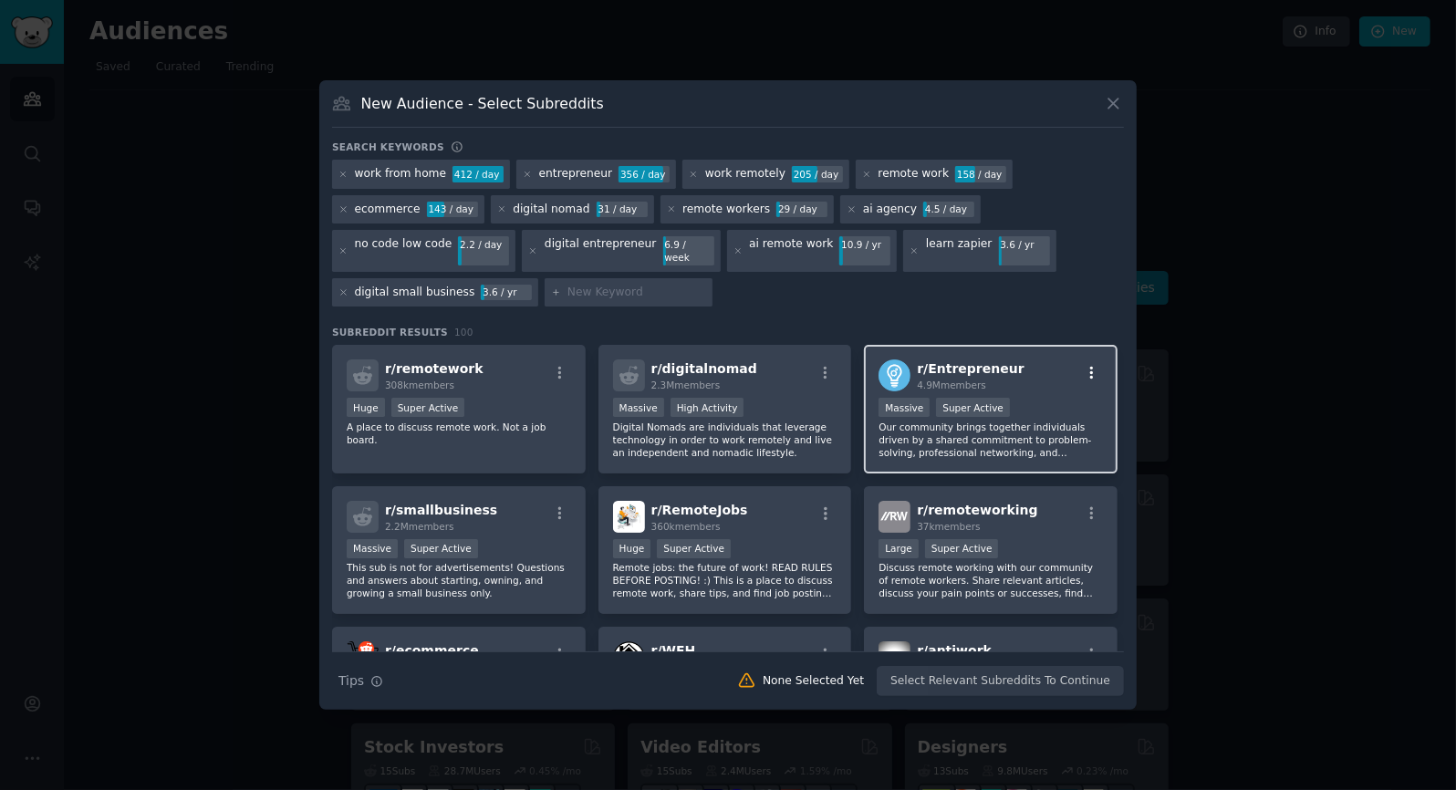
click at [1090, 365] on icon "button" at bounding box center [1092, 373] width 16 height 16
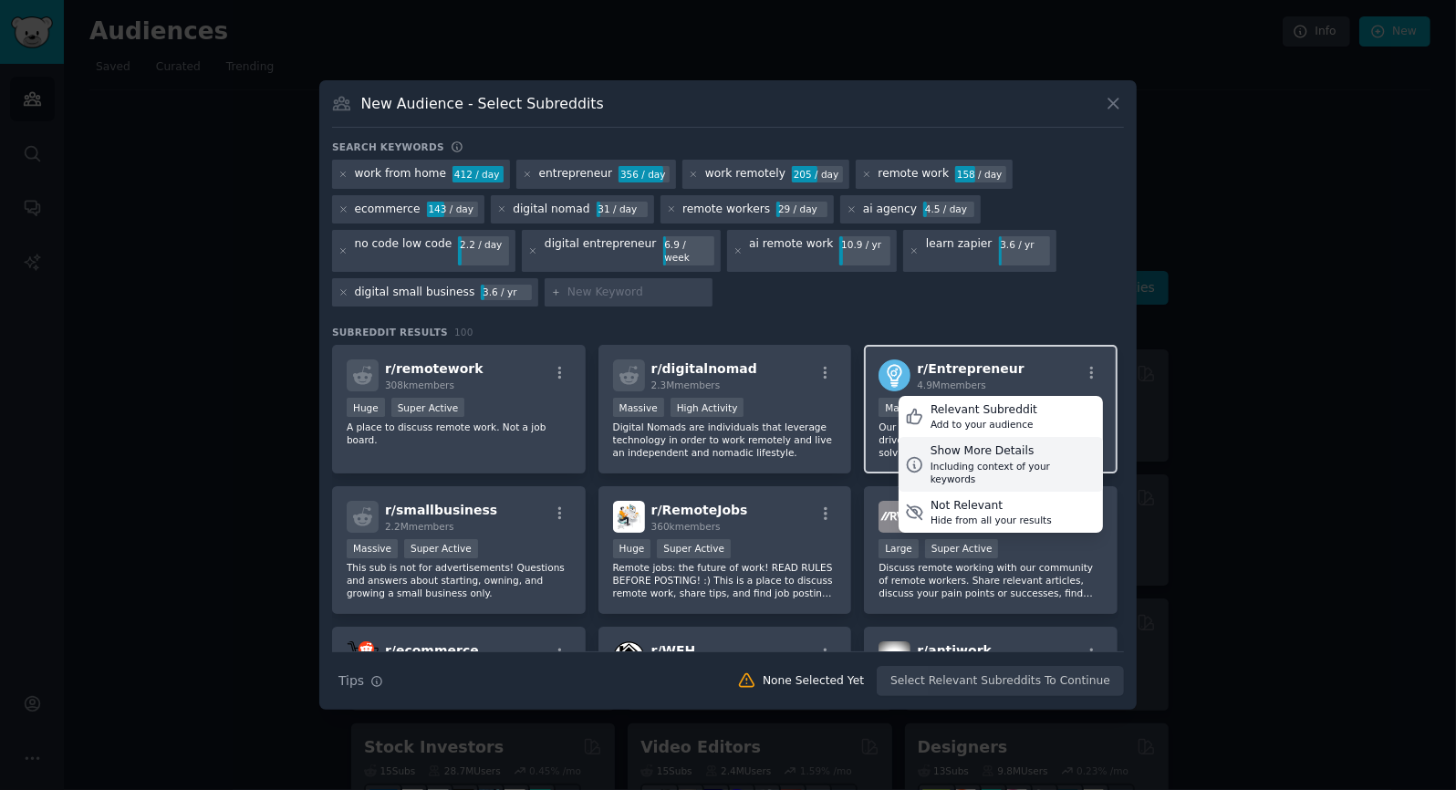
click at [968, 446] on div "Show More Details" at bounding box center [1014, 451] width 166 height 16
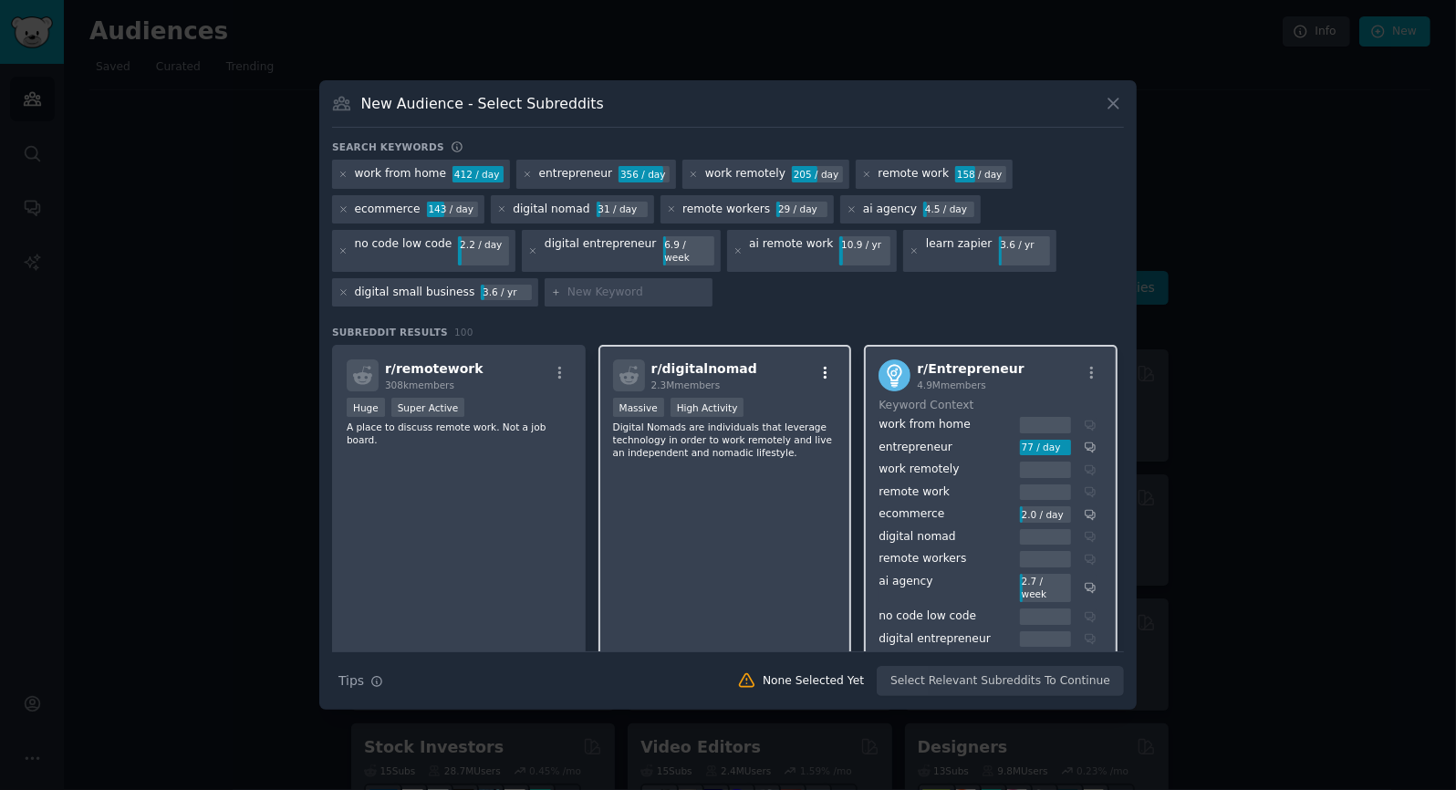
click at [824, 365] on icon "button" at bounding box center [826, 373] width 16 height 16
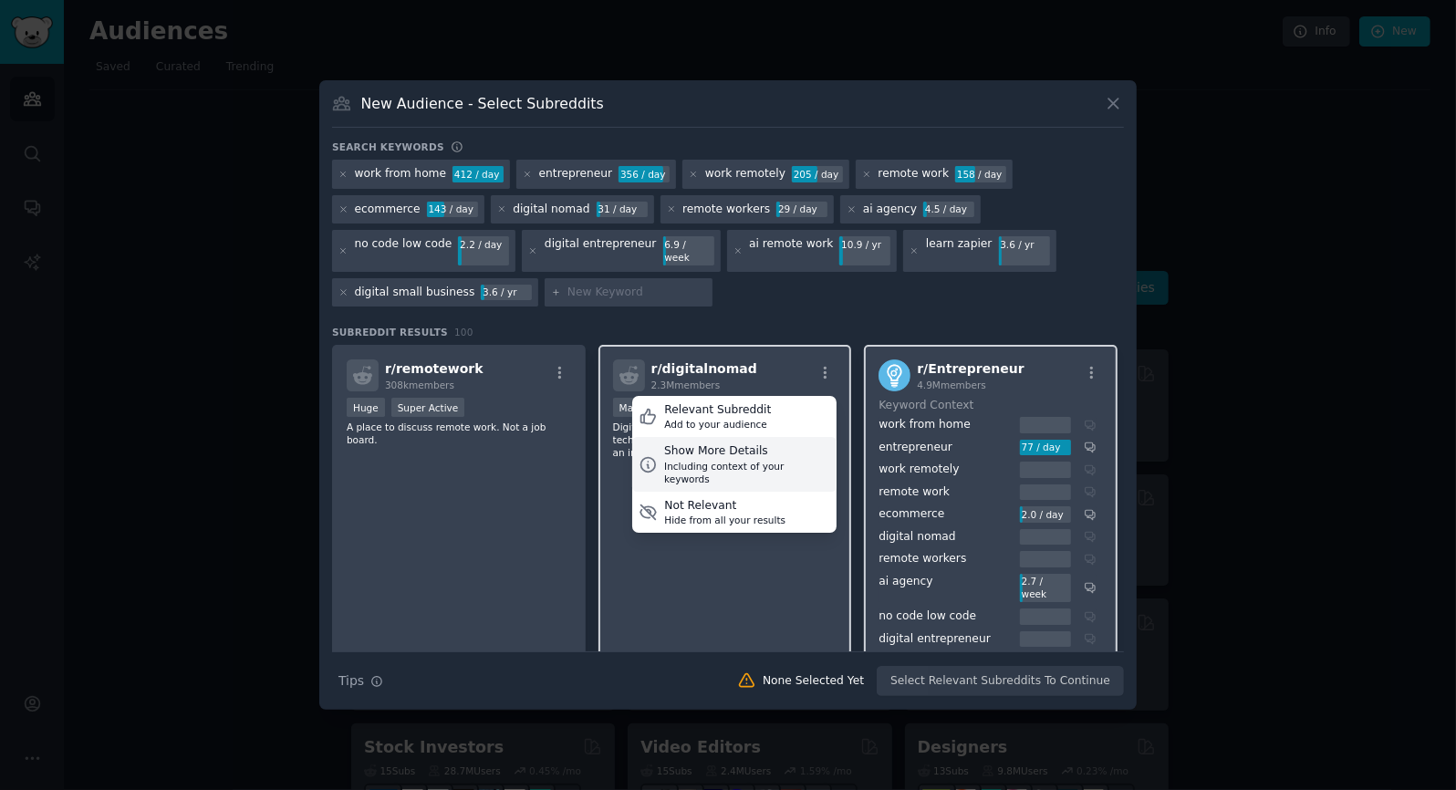
click at [724, 445] on div "Show More Details" at bounding box center [747, 451] width 166 height 16
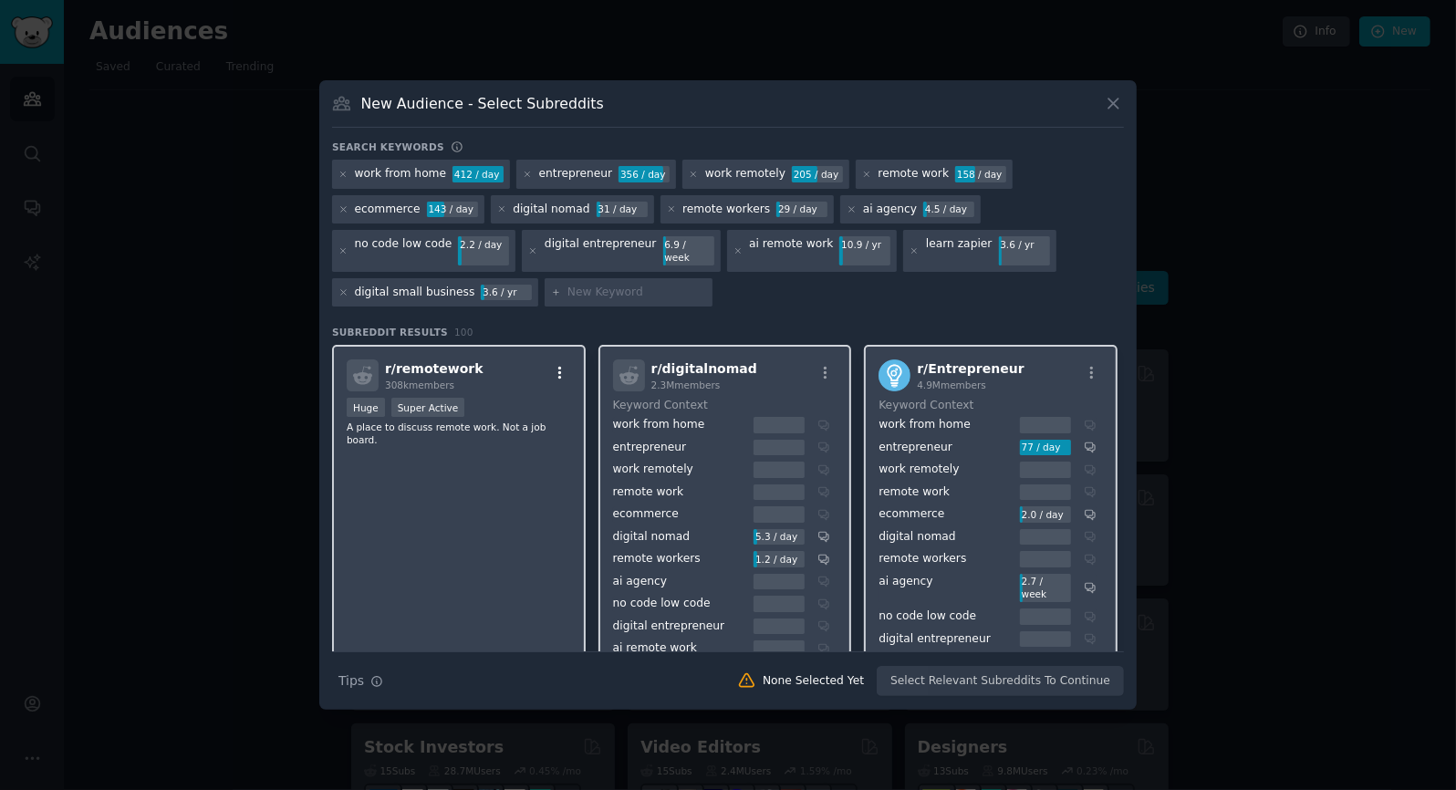
click at [559, 367] on icon "button" at bounding box center [560, 373] width 16 height 16
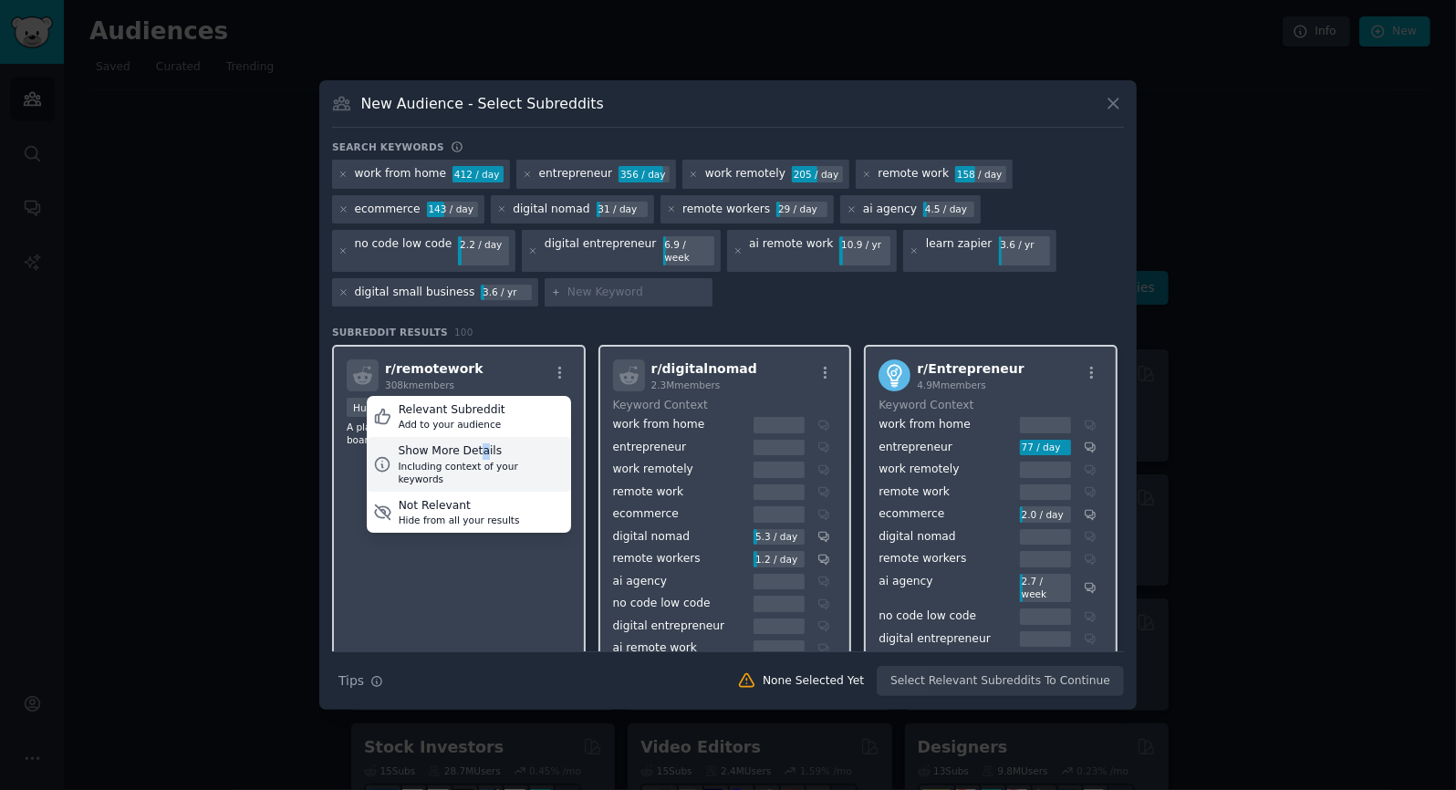
click at [477, 451] on div "Show More Details" at bounding box center [481, 451] width 166 height 16
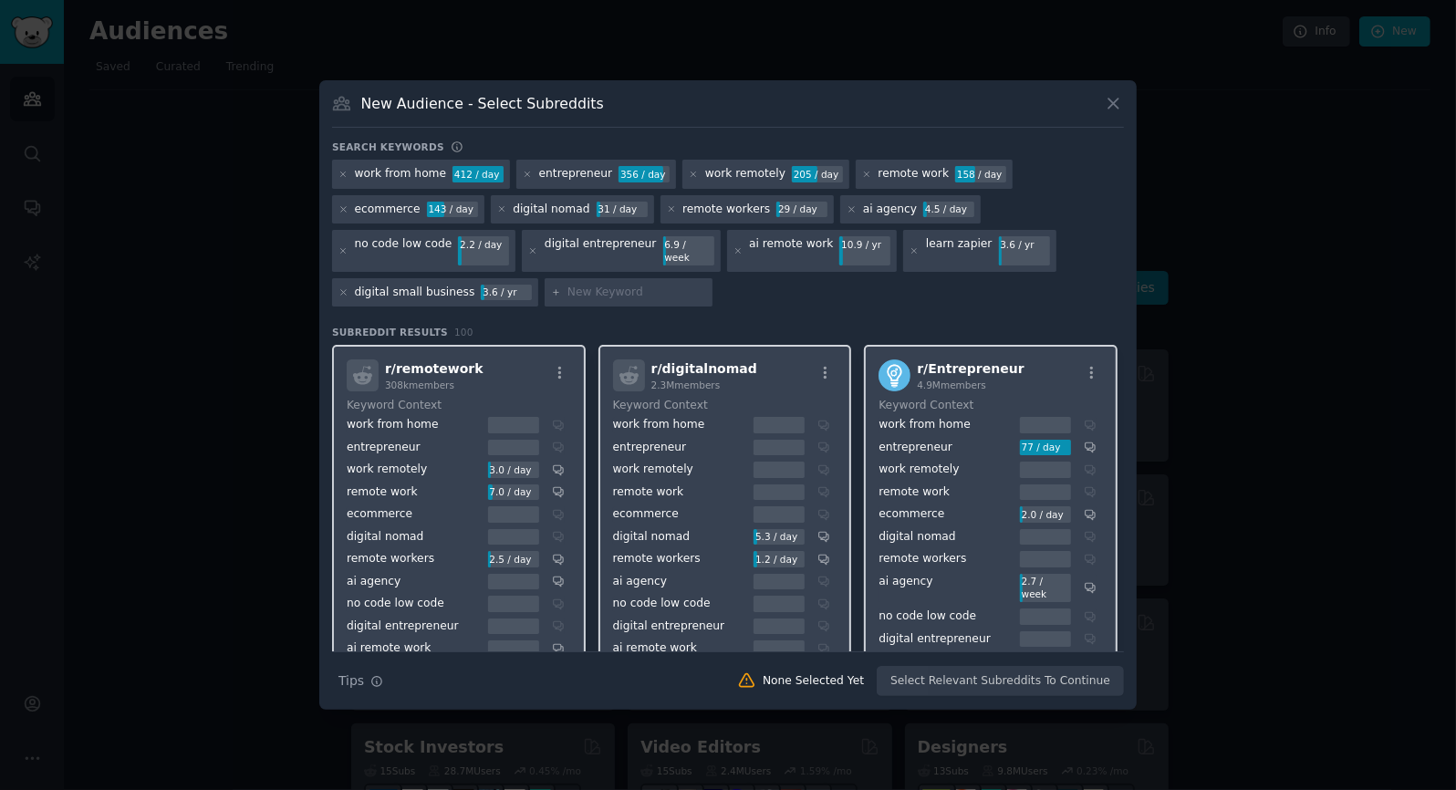
click at [1297, 163] on div at bounding box center [728, 395] width 1456 height 790
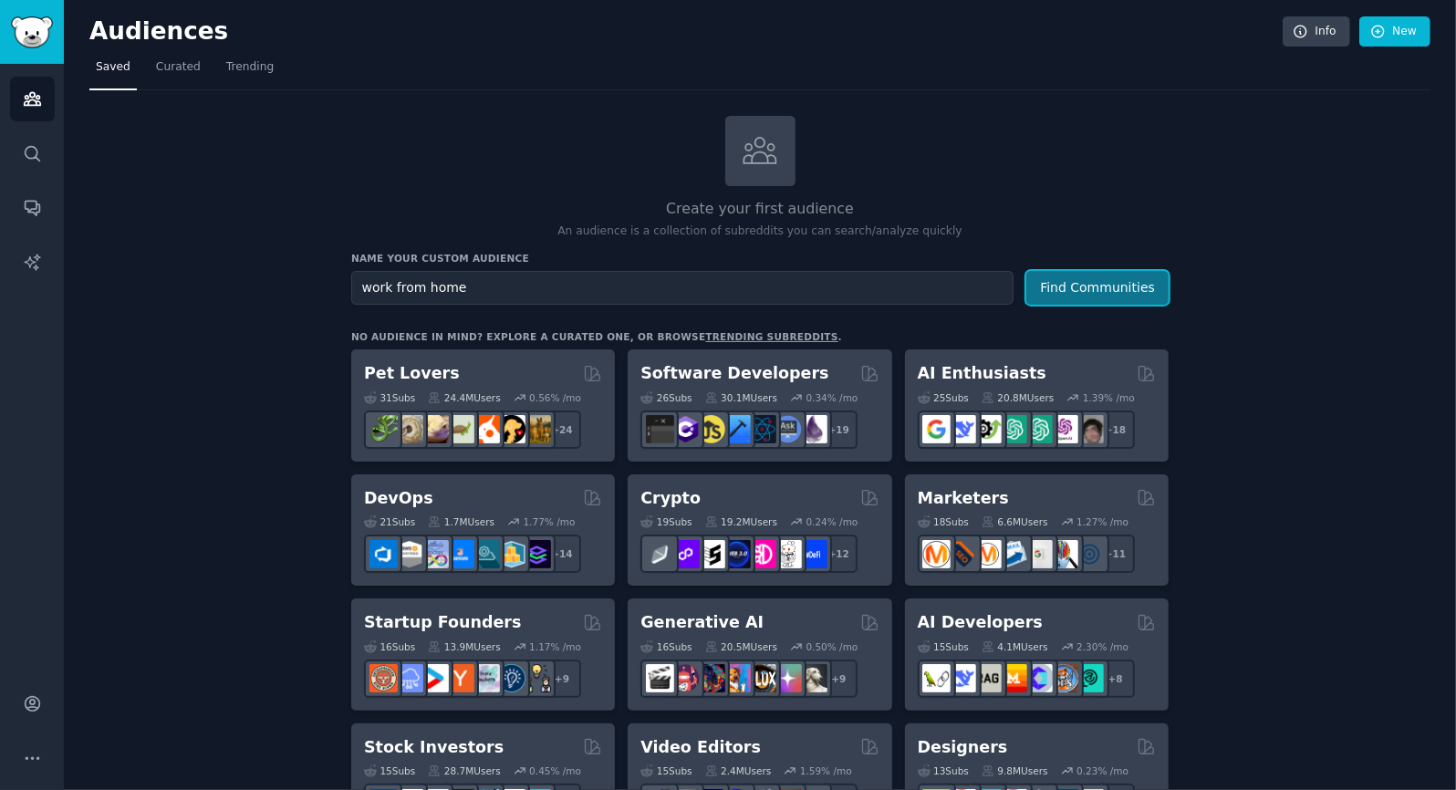
click at [1089, 284] on button "Find Communities" at bounding box center [1097, 288] width 142 height 34
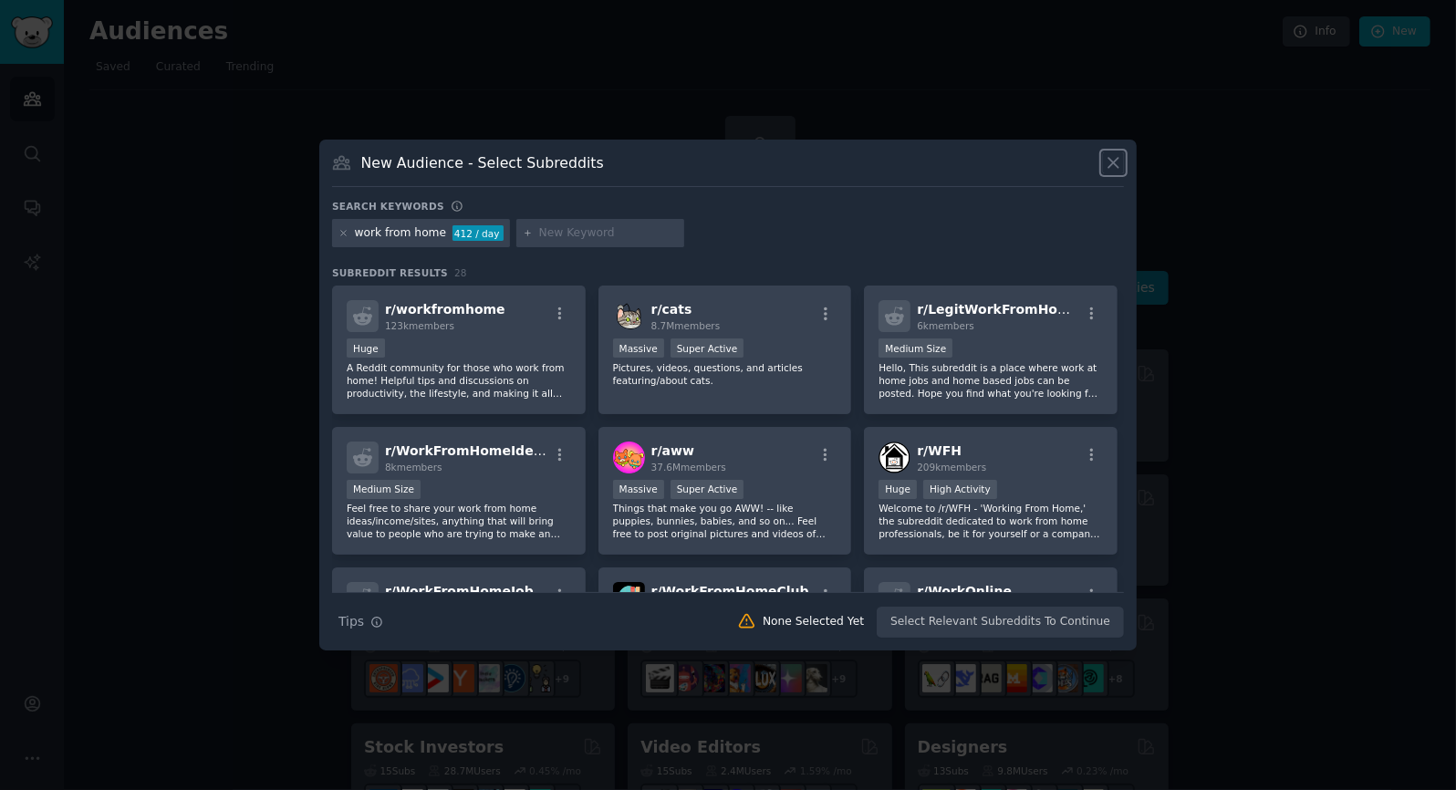
click at [1112, 158] on icon at bounding box center [1113, 162] width 19 height 19
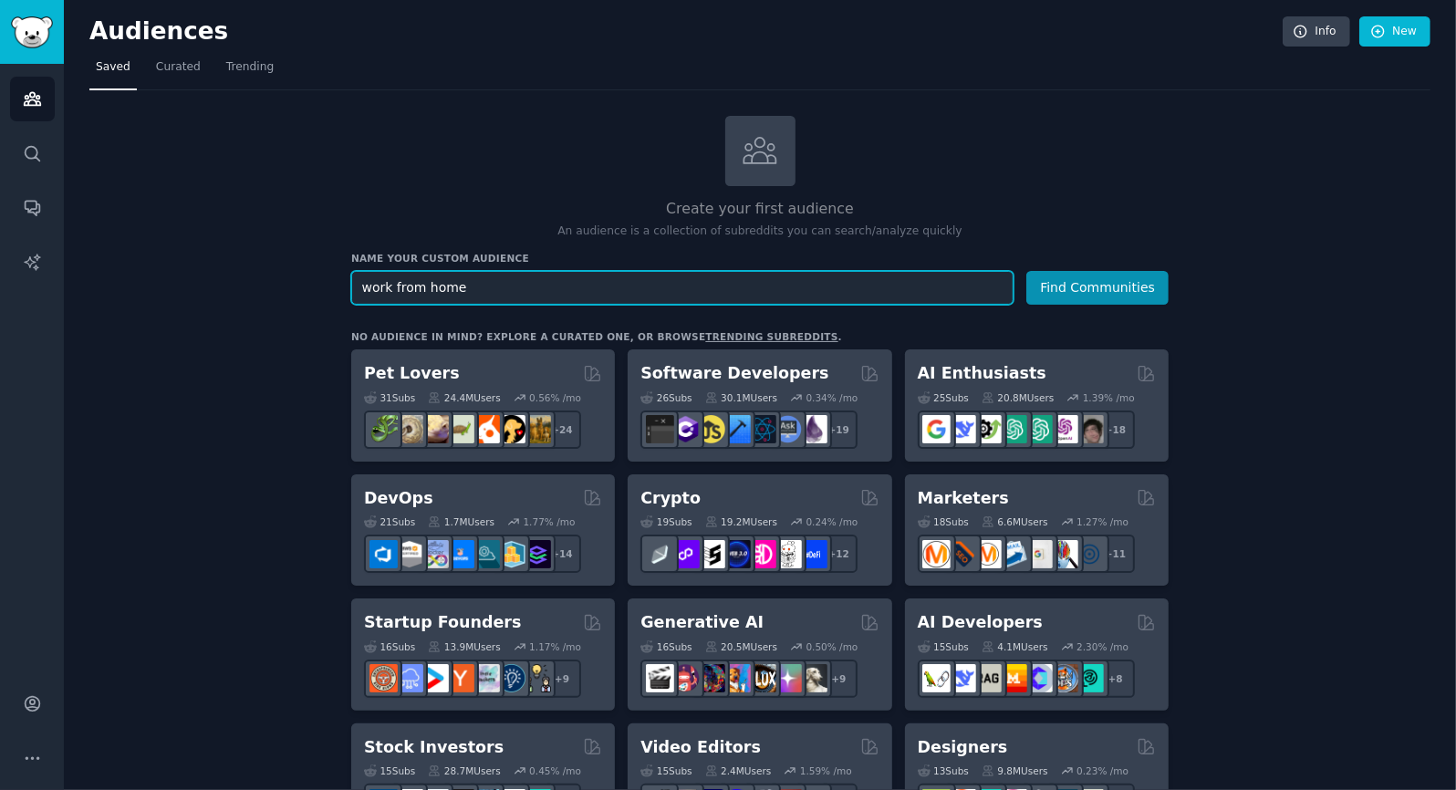
drag, startPoint x: 458, startPoint y: 284, endPoint x: 302, endPoint y: 283, distance: 156.0
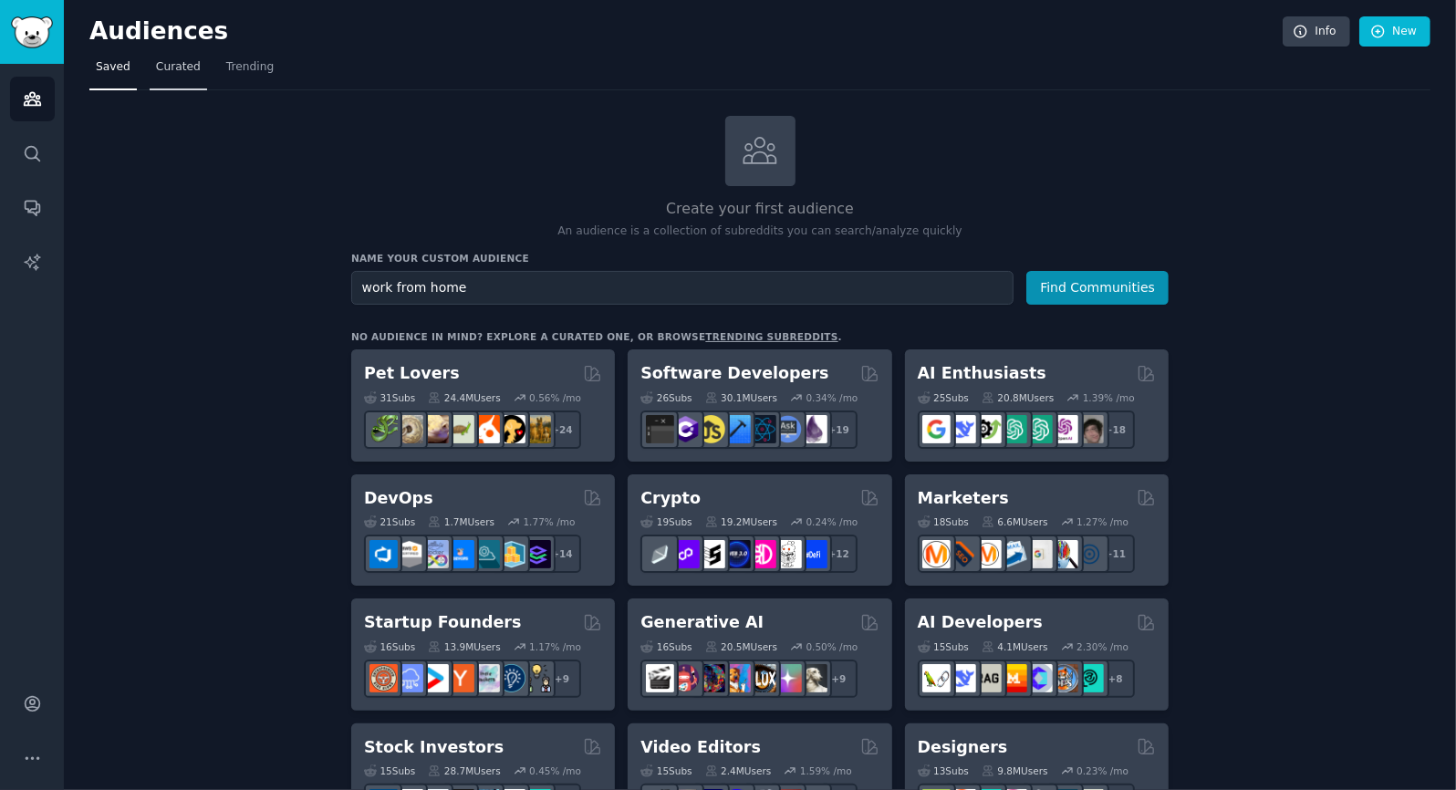
click at [176, 68] on span "Curated" at bounding box center [178, 67] width 45 height 16
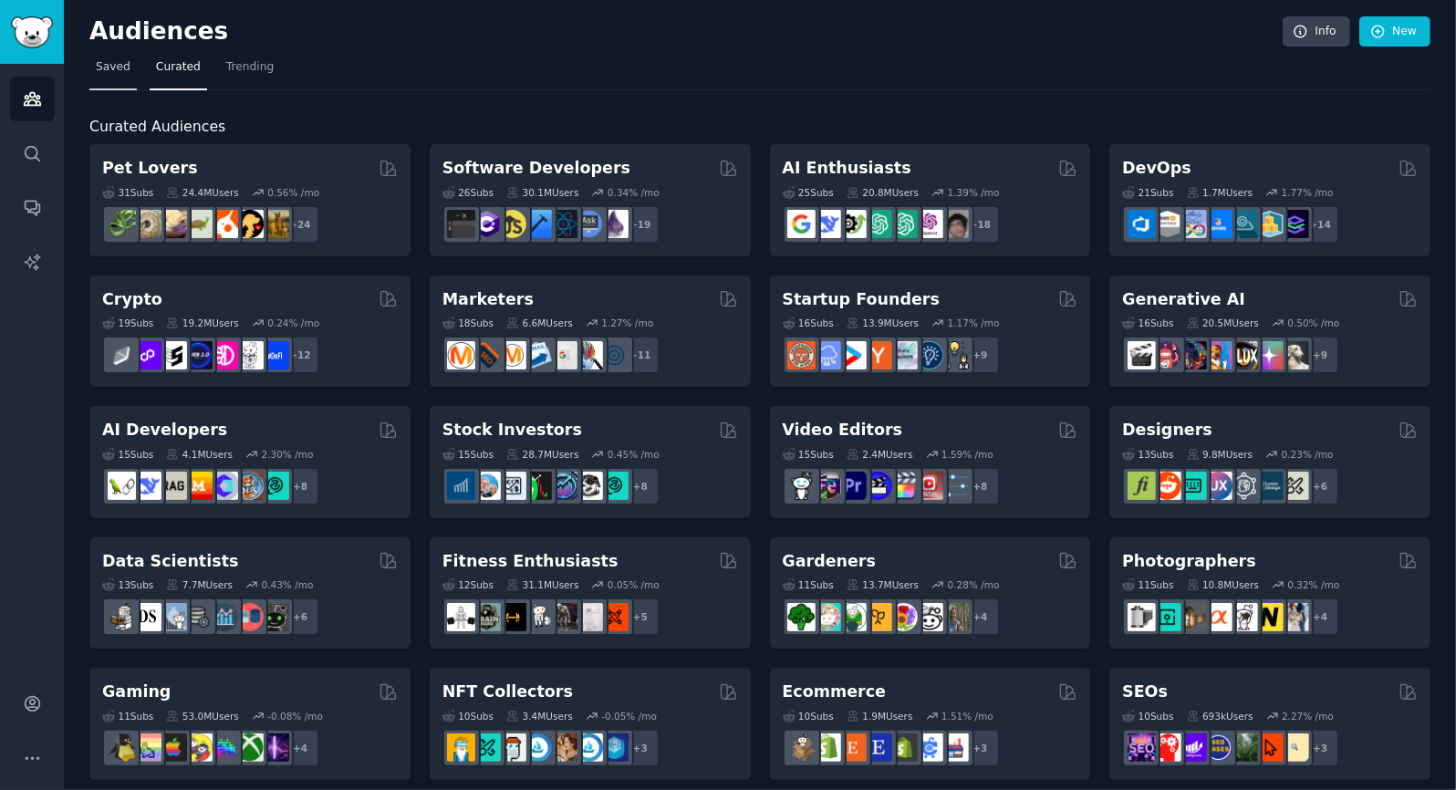
click at [109, 68] on span "Saved" at bounding box center [113, 67] width 35 height 16
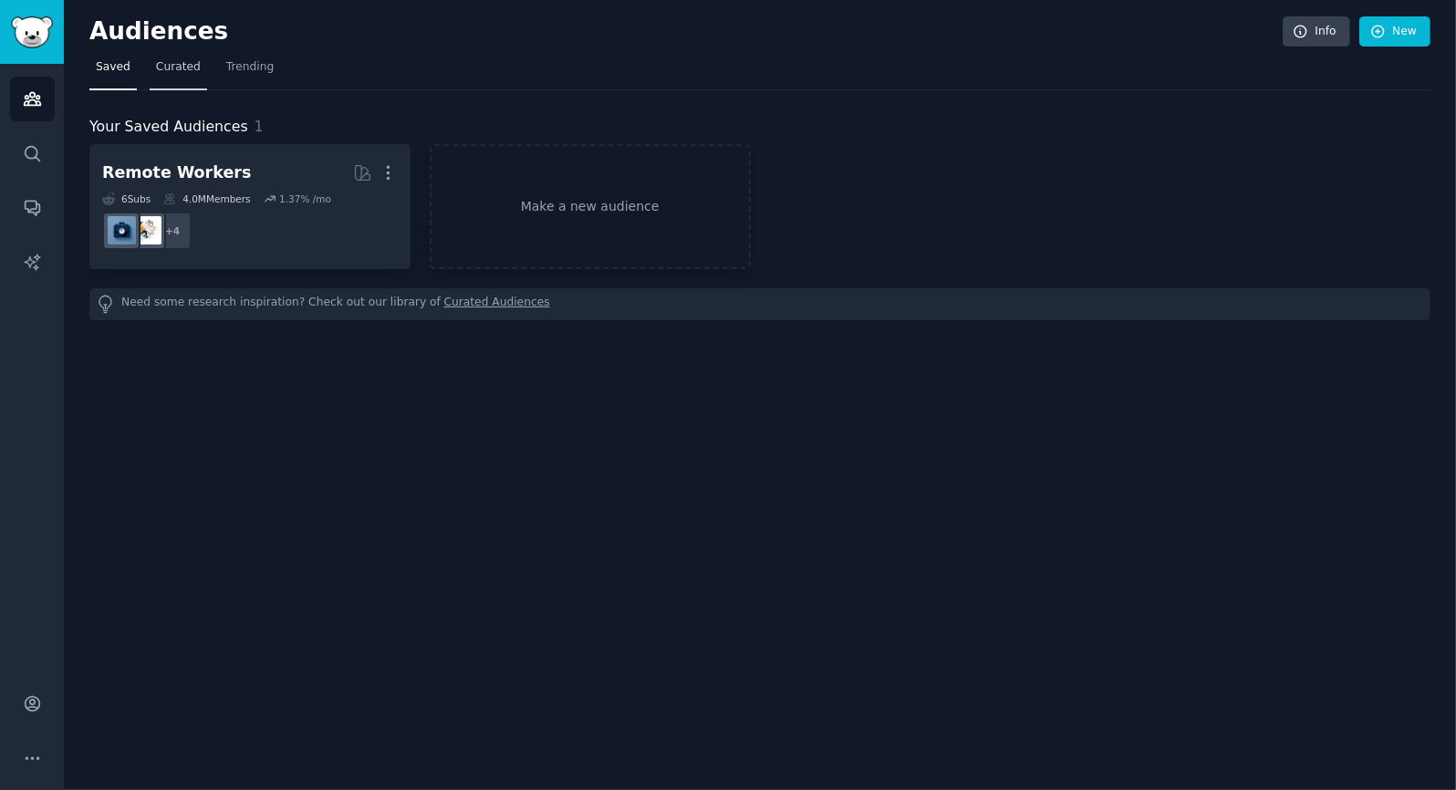
click at [170, 62] on span "Curated" at bounding box center [178, 67] width 45 height 16
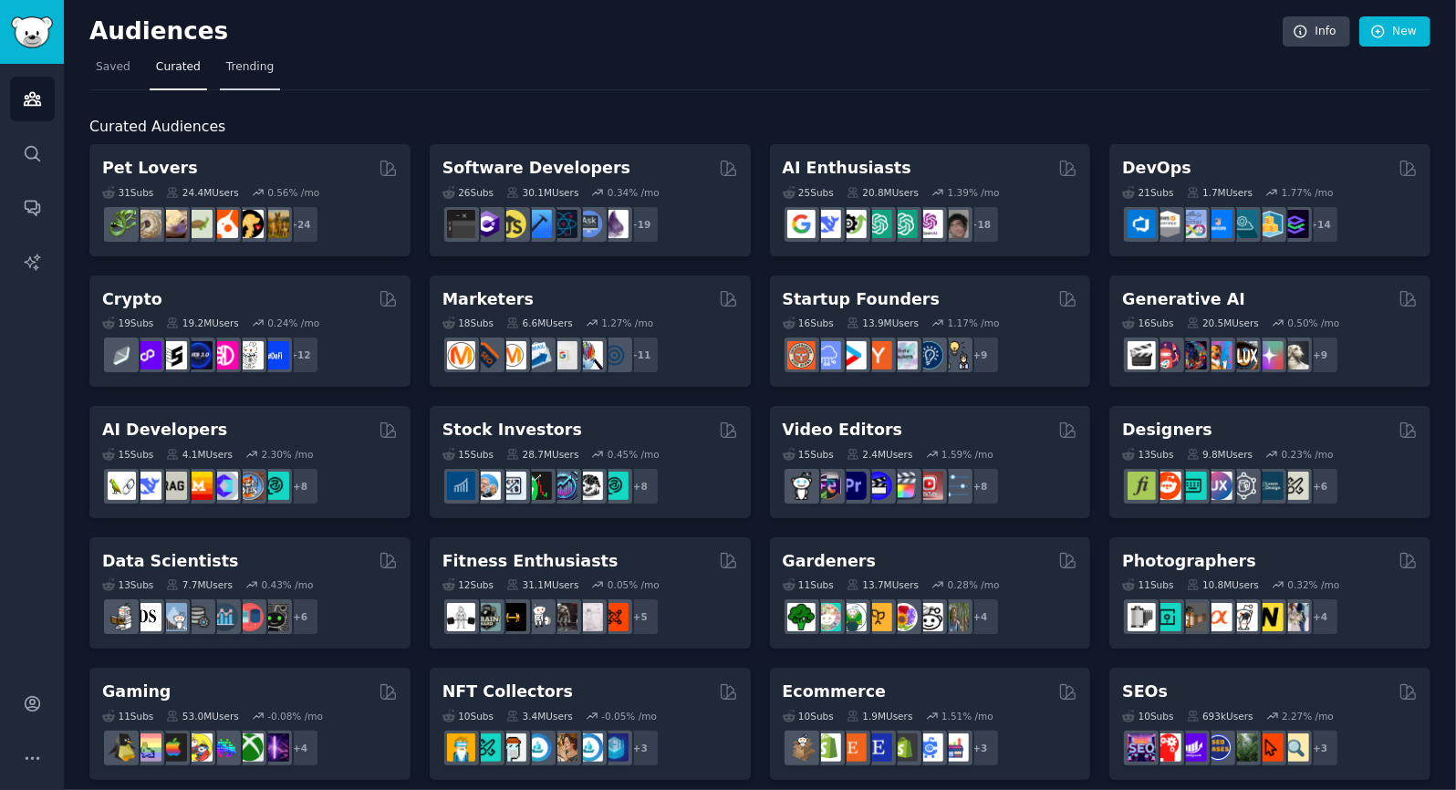
click at [234, 62] on span "Trending" at bounding box center [249, 67] width 47 height 16
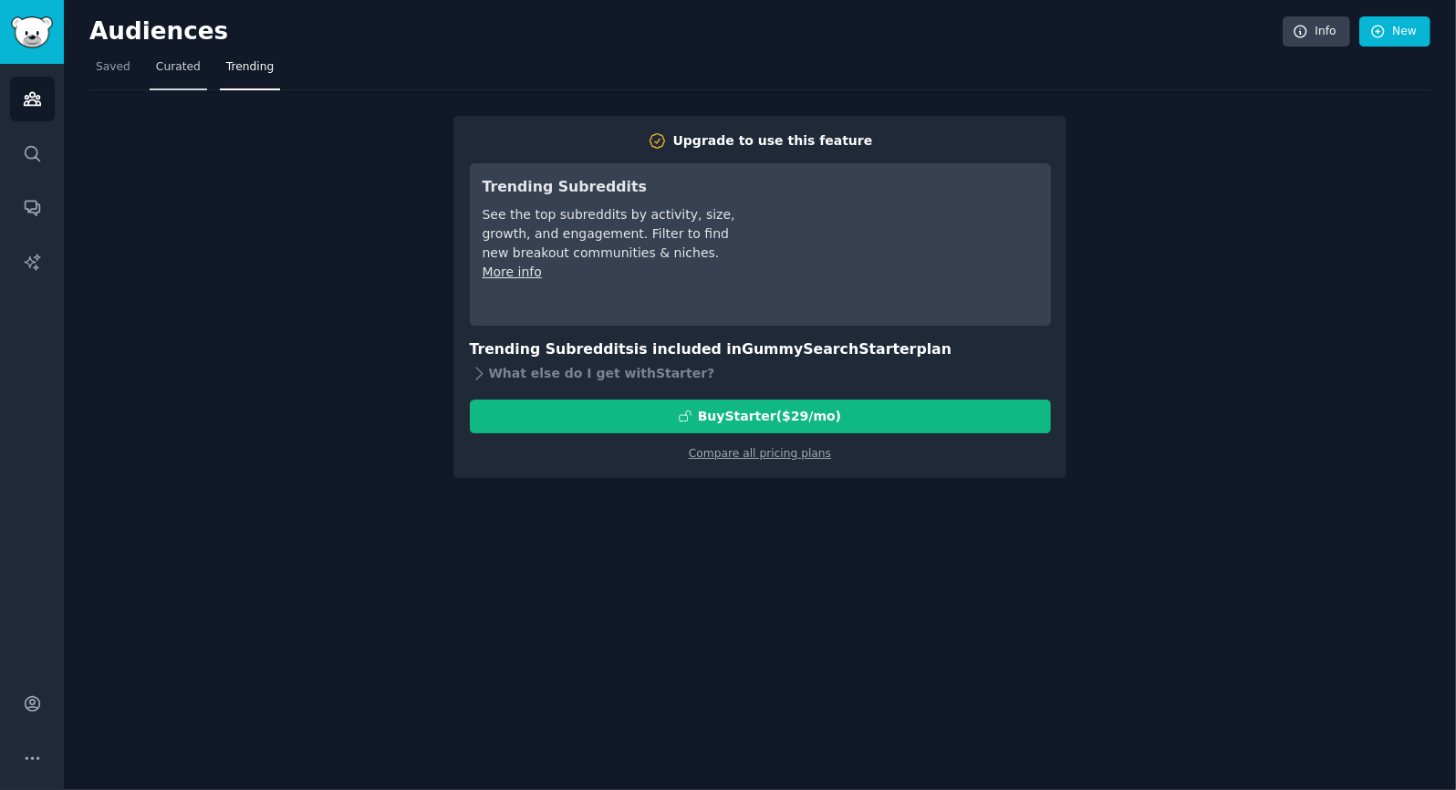
click at [166, 60] on span "Curated" at bounding box center [178, 67] width 45 height 16
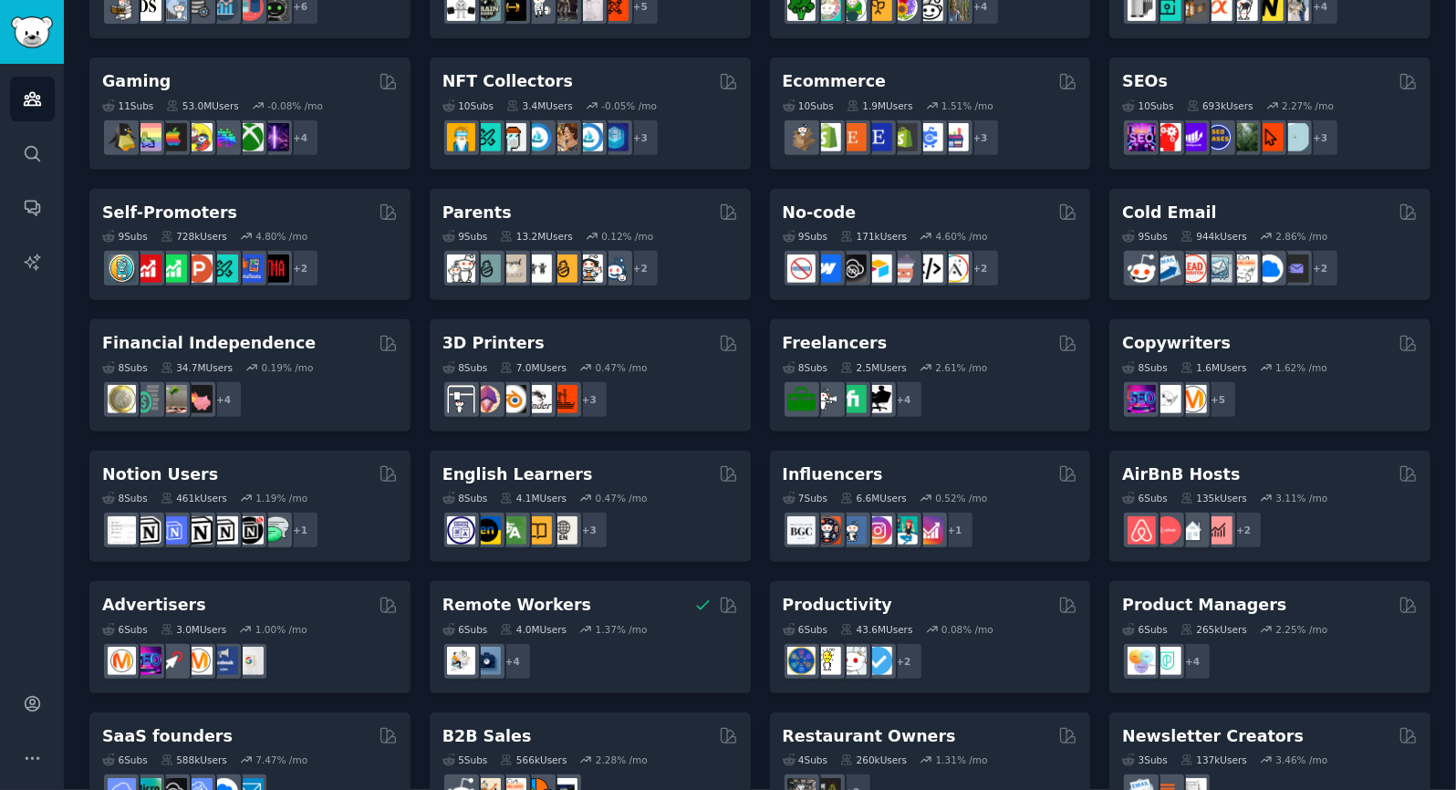
scroll to position [668, 0]
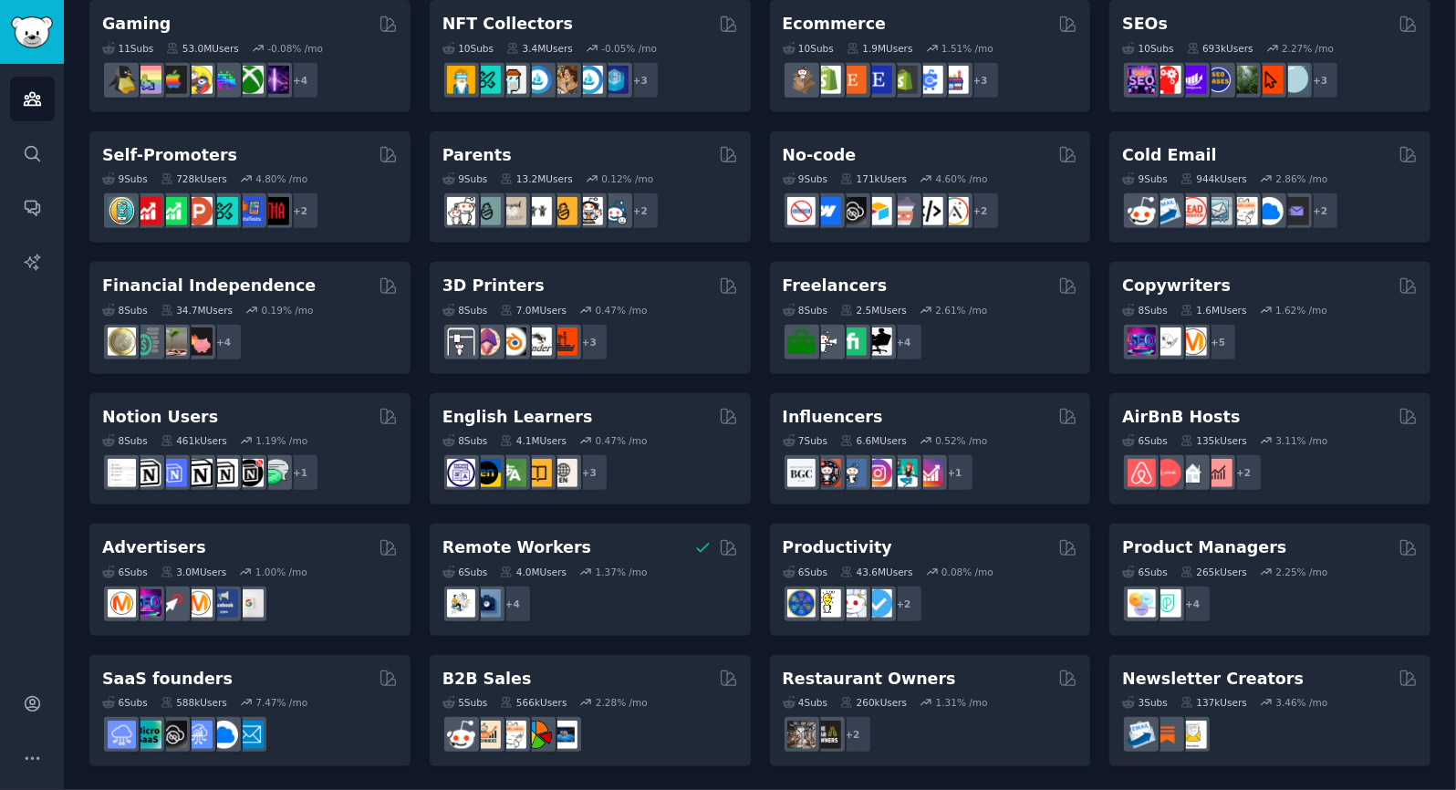
click at [896, 26] on div "Ecommerce Curated by GummySearch" at bounding box center [931, 24] width 296 height 23
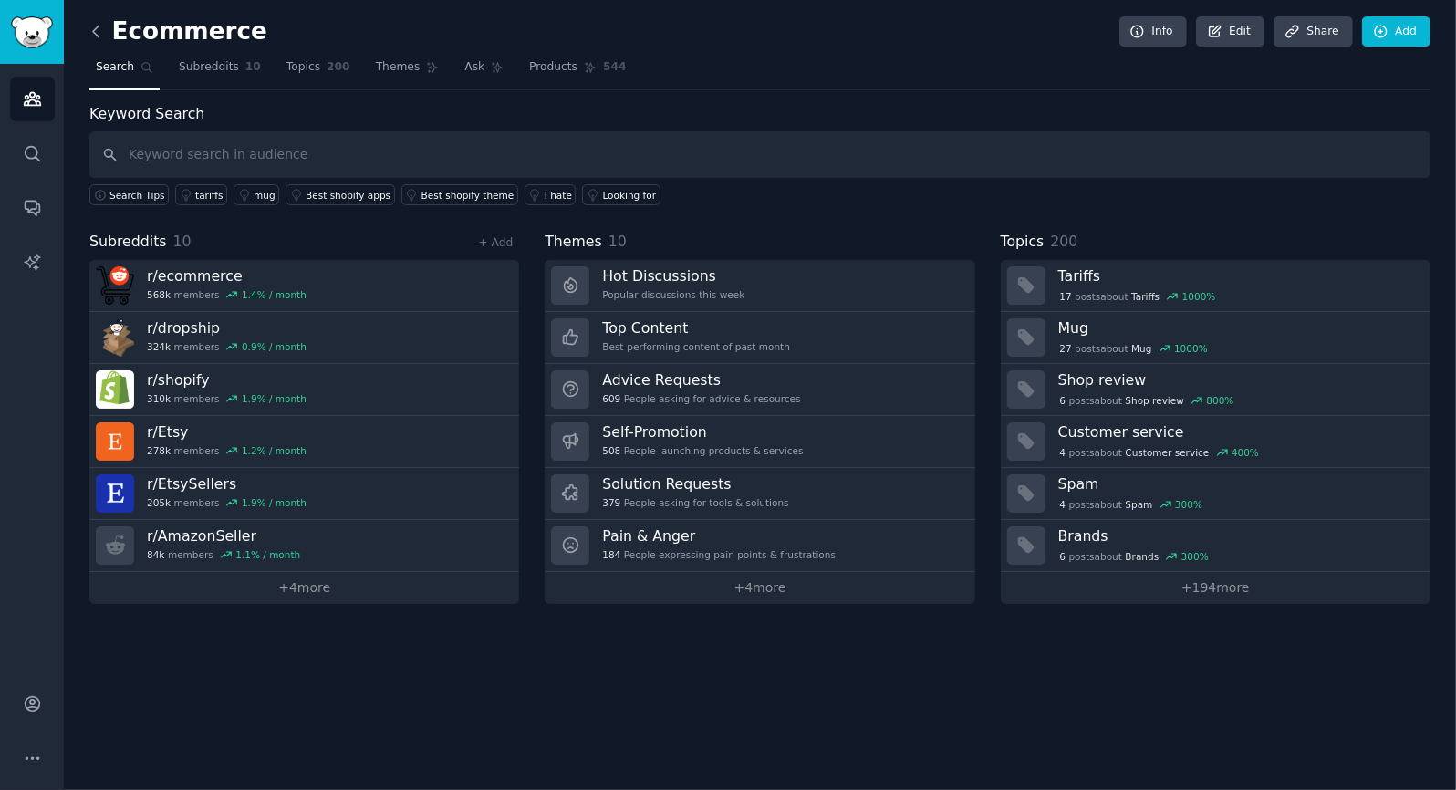
click at [98, 31] on icon at bounding box center [96, 31] width 19 height 19
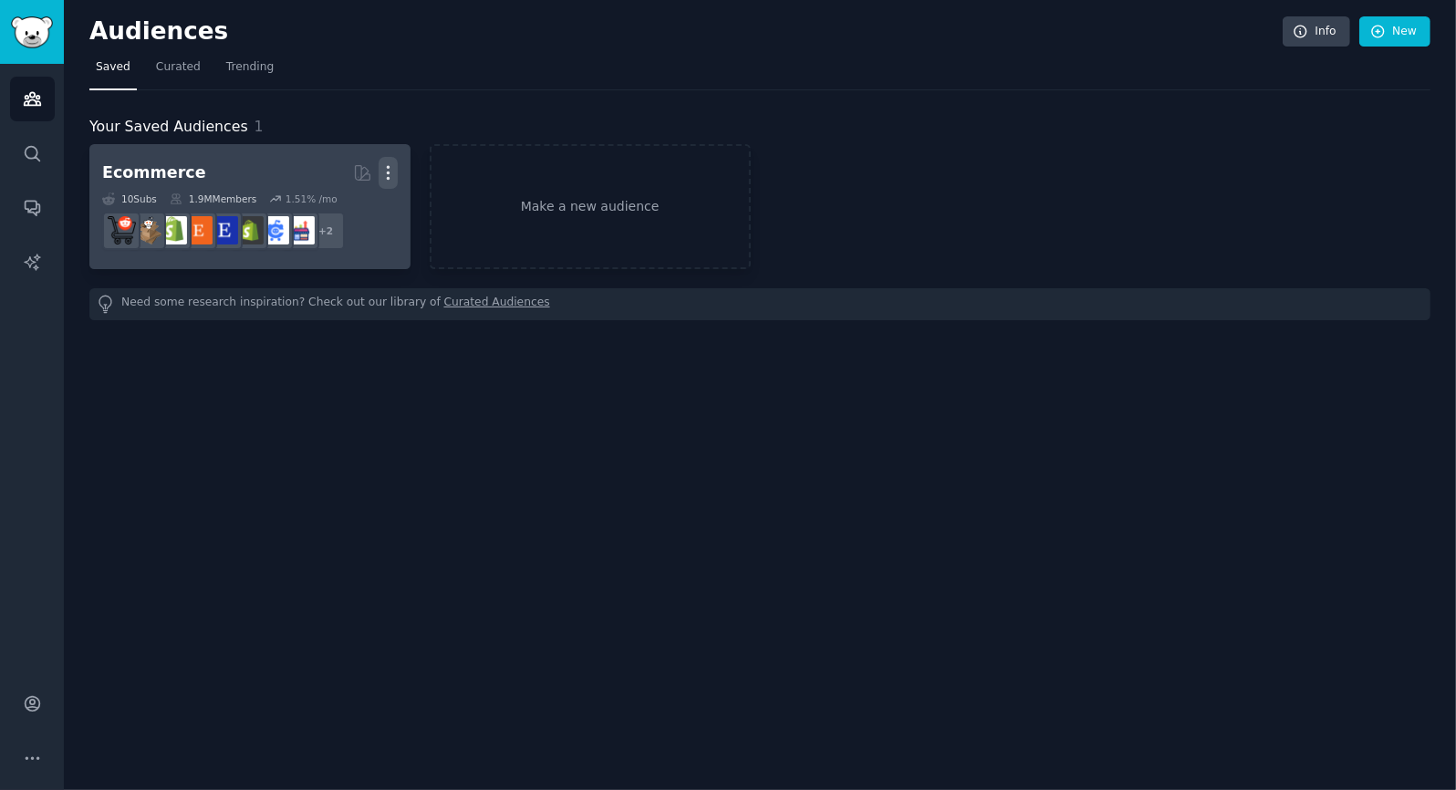
click at [391, 173] on icon "button" at bounding box center [388, 172] width 19 height 19
click at [351, 207] on p "Delete" at bounding box center [339, 211] width 42 height 19
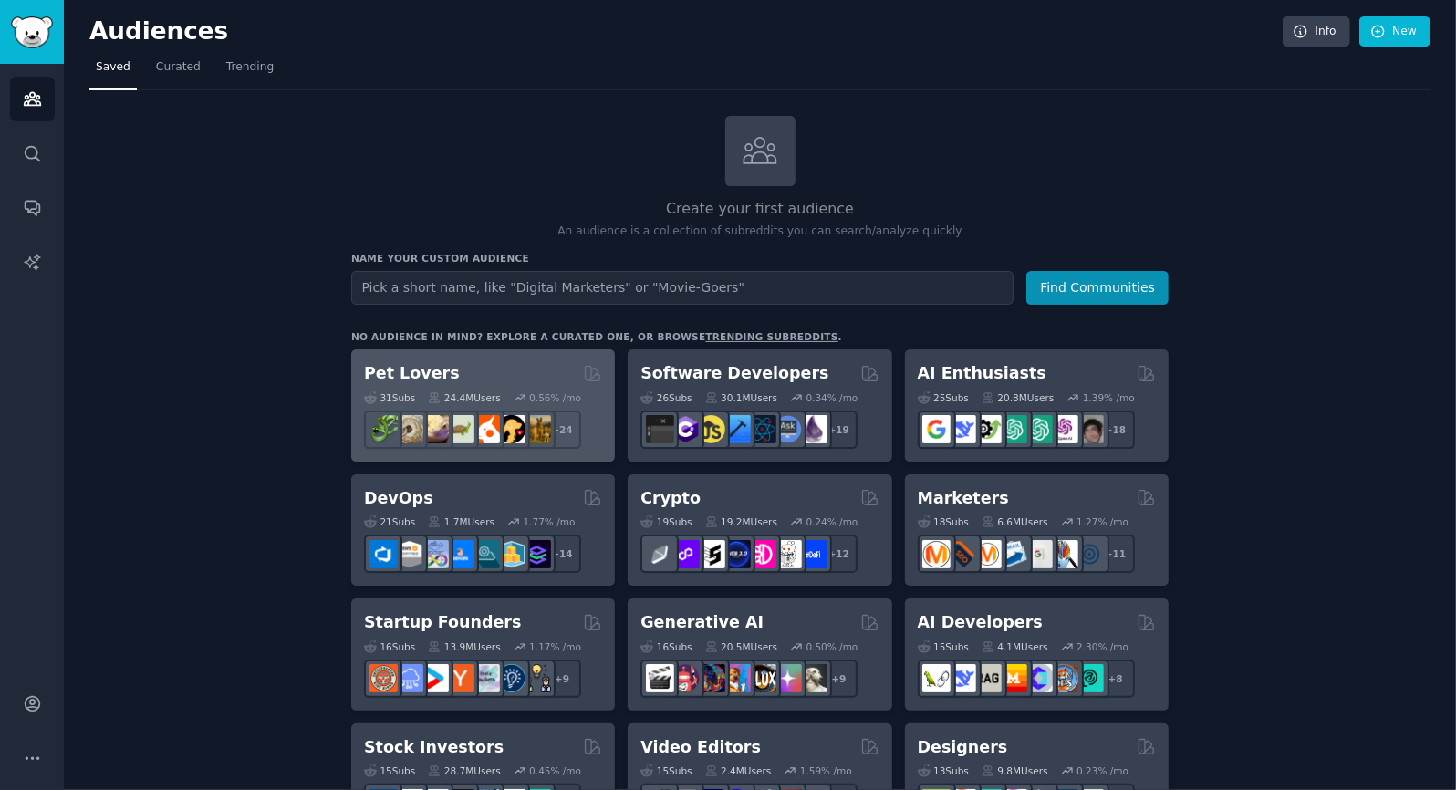
click at [512, 359] on div "Pet Lovers 31 Sub s 24.4M Users 0.56 % /mo r/ballpython + 24" at bounding box center [483, 405] width 264 height 112
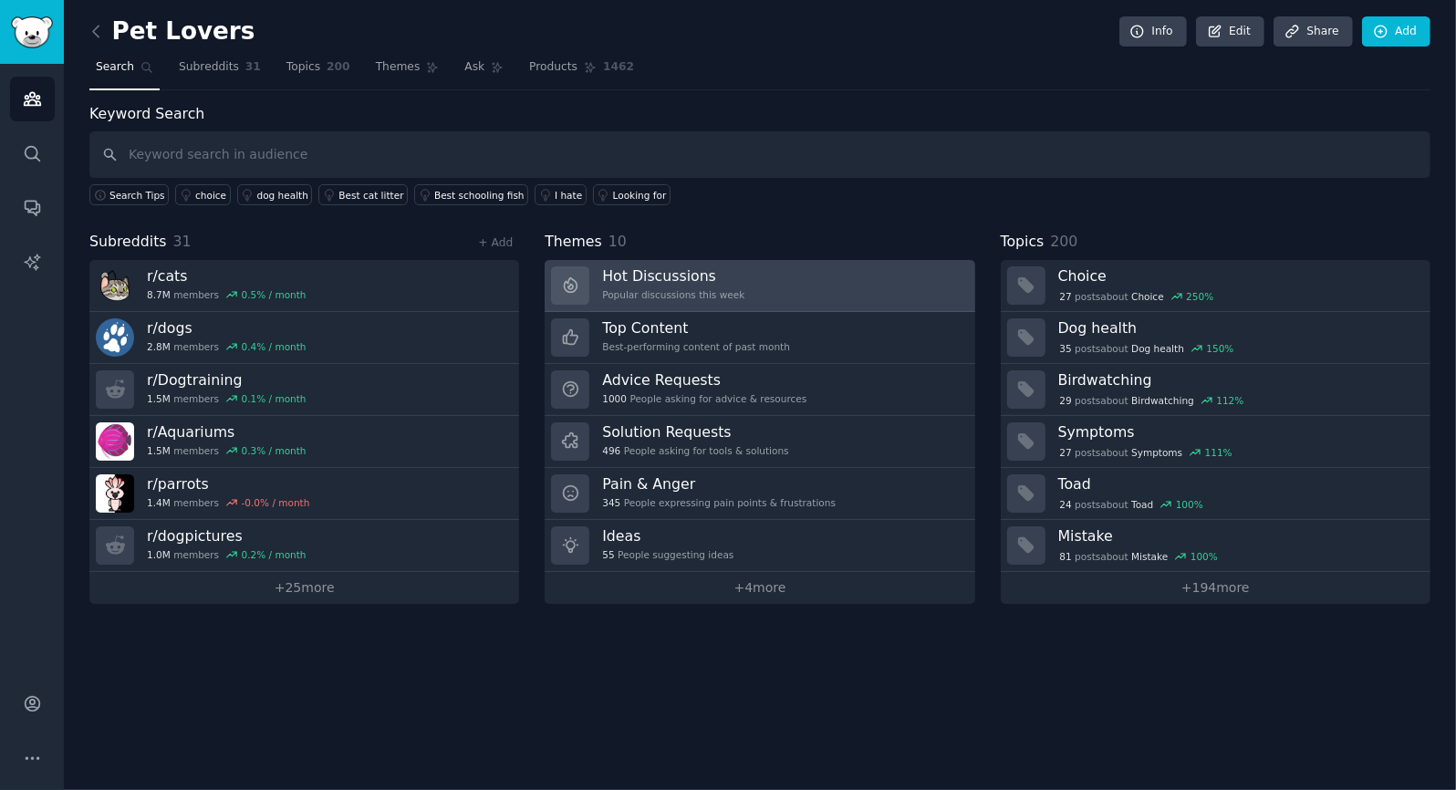
click at [677, 288] on div "Popular discussions this week" at bounding box center [673, 294] width 142 height 13
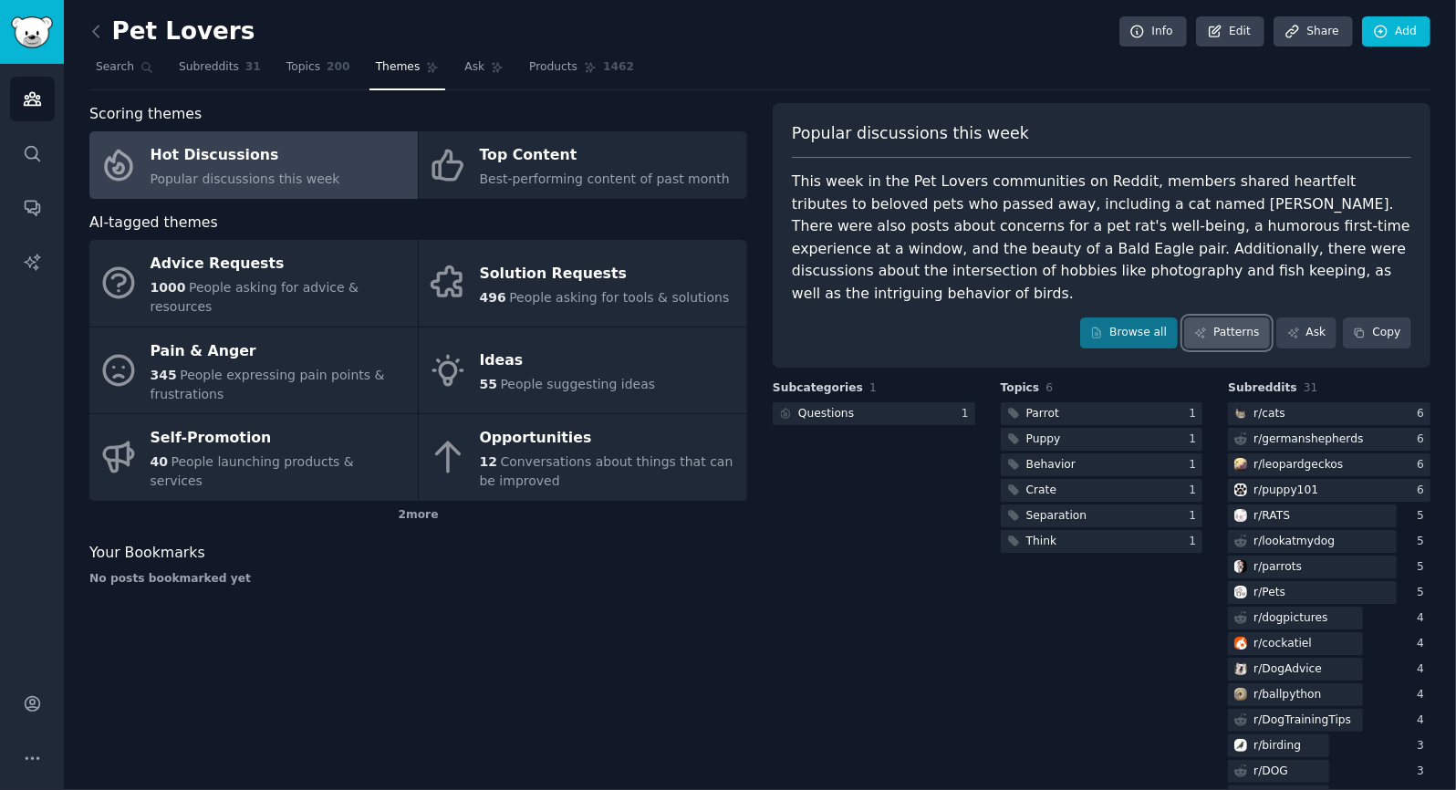
click at [1238, 318] on link "Patterns" at bounding box center [1227, 333] width 86 height 31
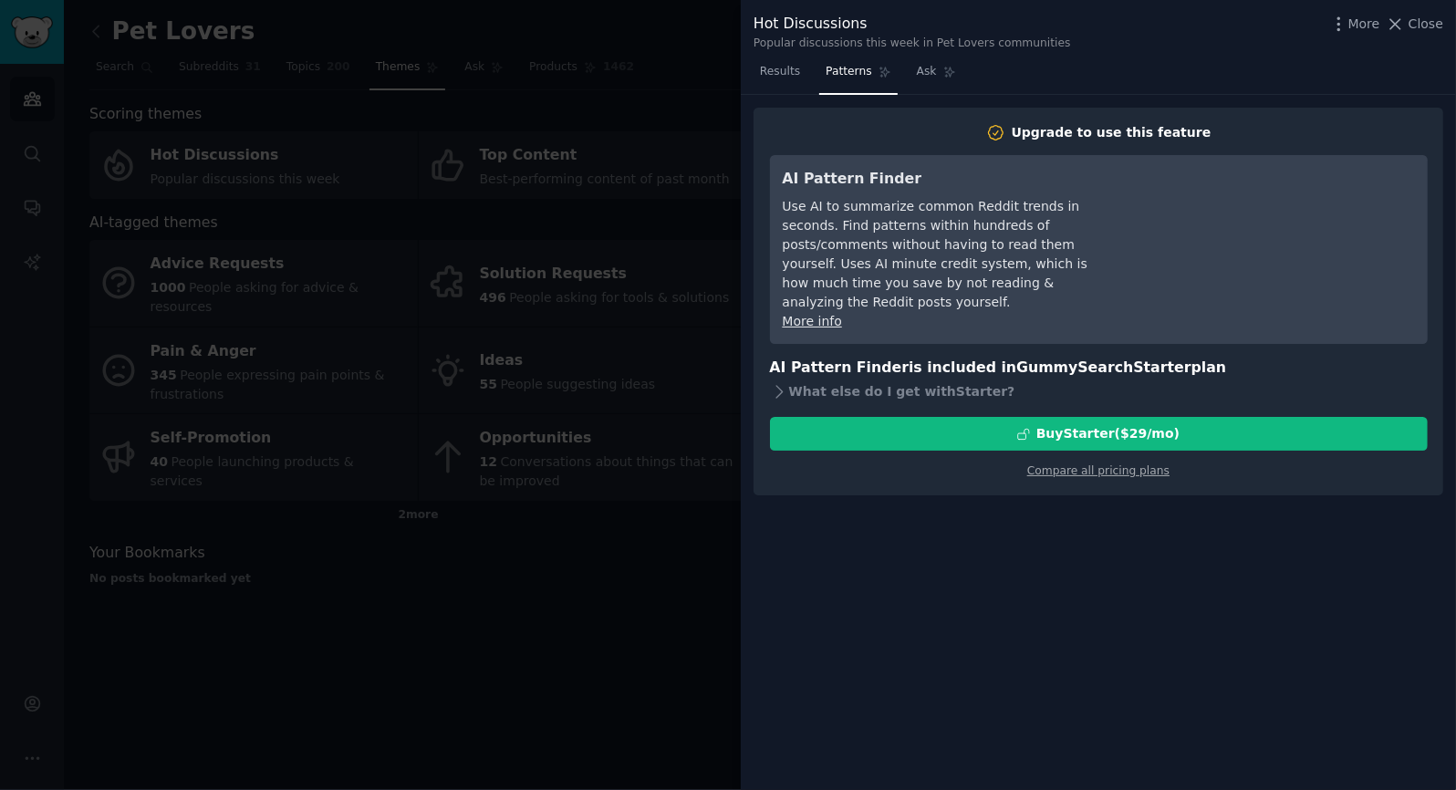
click at [556, 111] on div at bounding box center [728, 395] width 1456 height 790
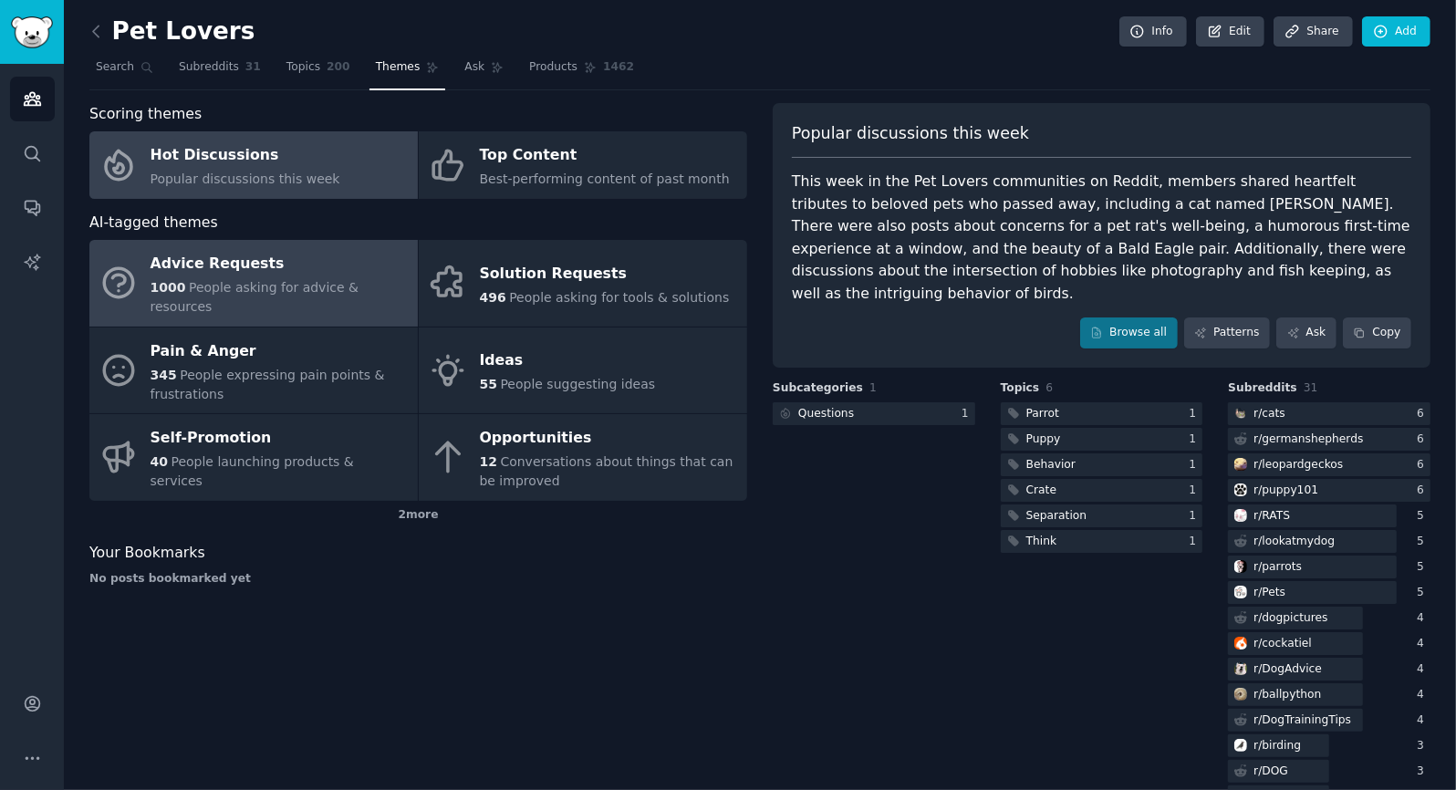
click at [200, 264] on div "Advice Requests" at bounding box center [280, 264] width 258 height 29
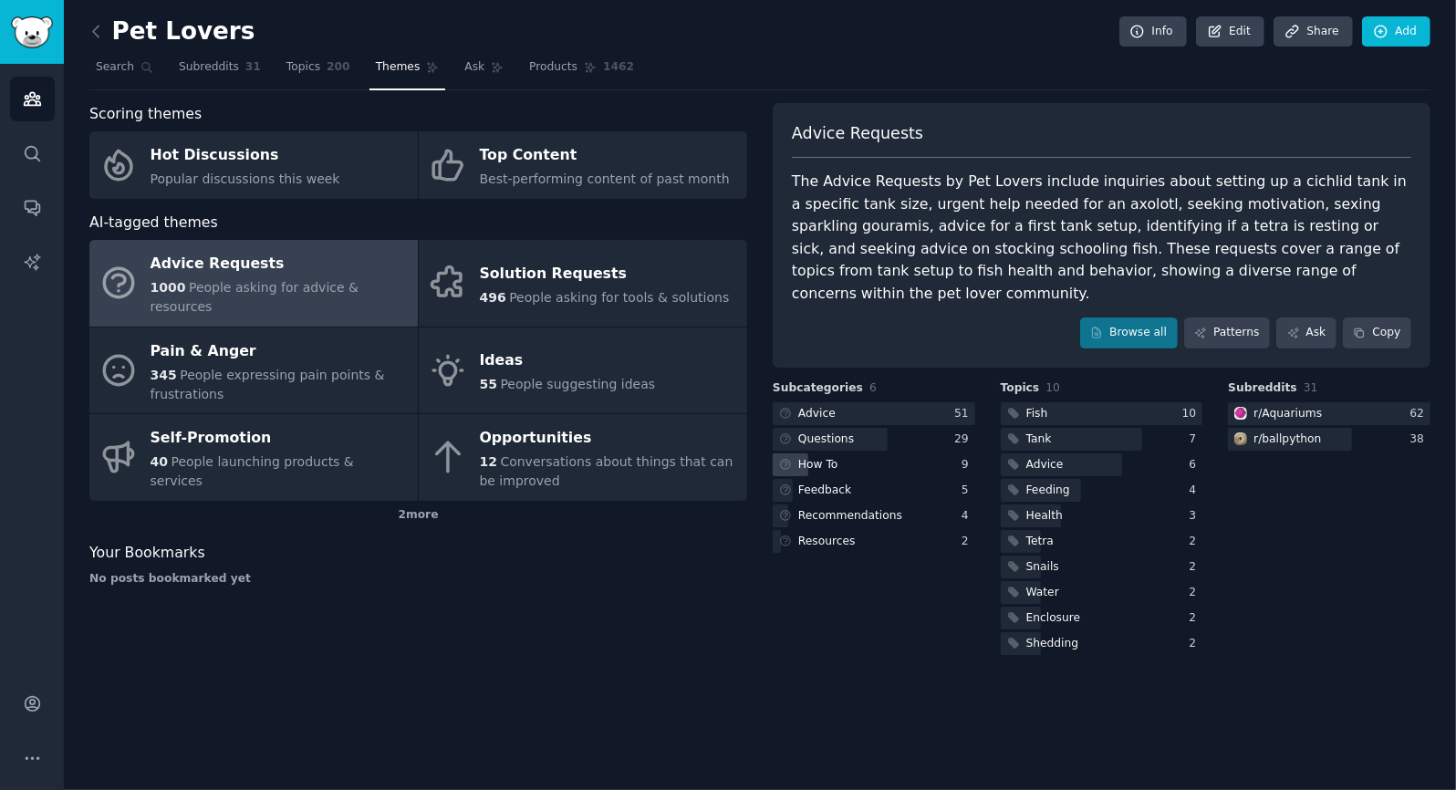
click at [816, 457] on div "How To" at bounding box center [818, 465] width 40 height 16
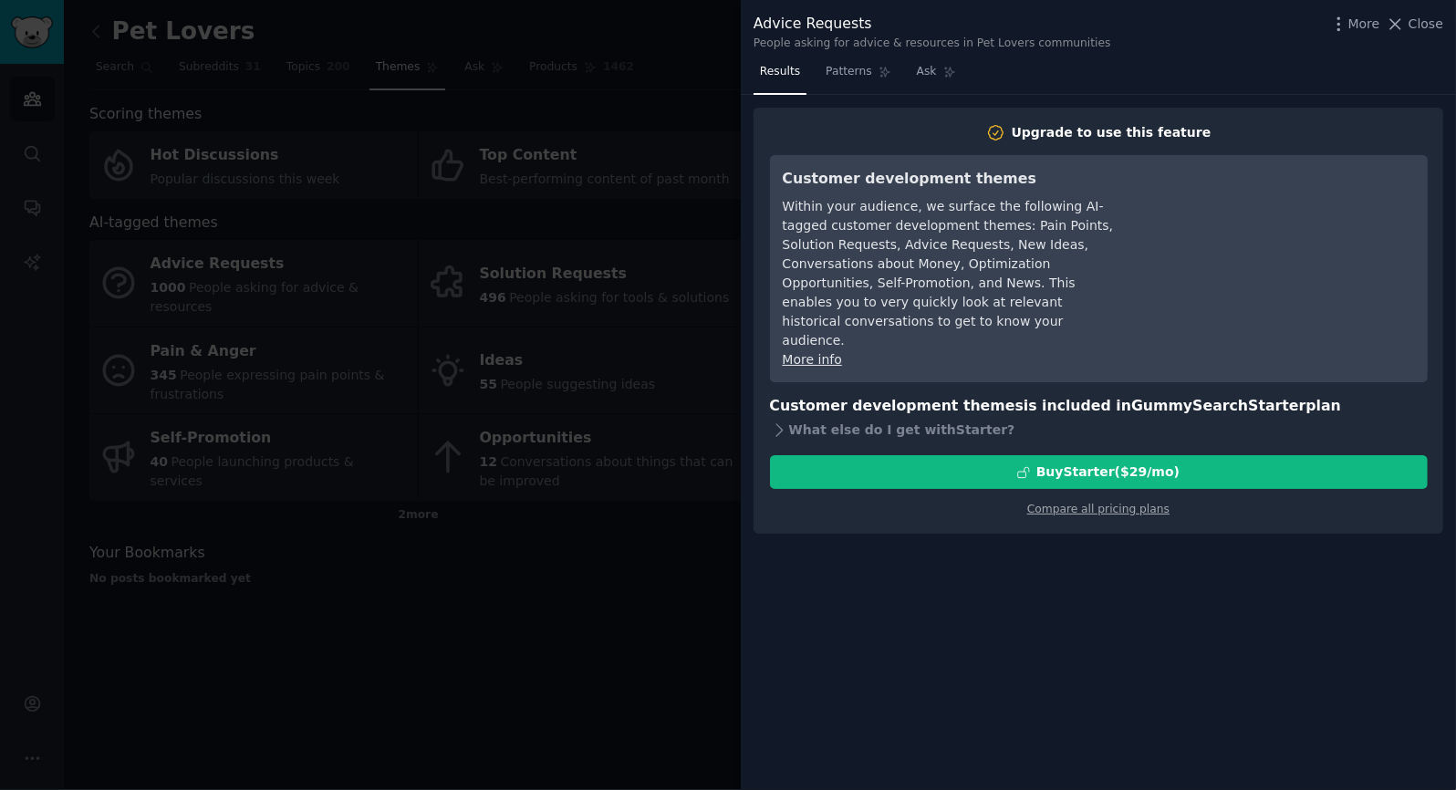
click at [652, 81] on div at bounding box center [728, 395] width 1456 height 790
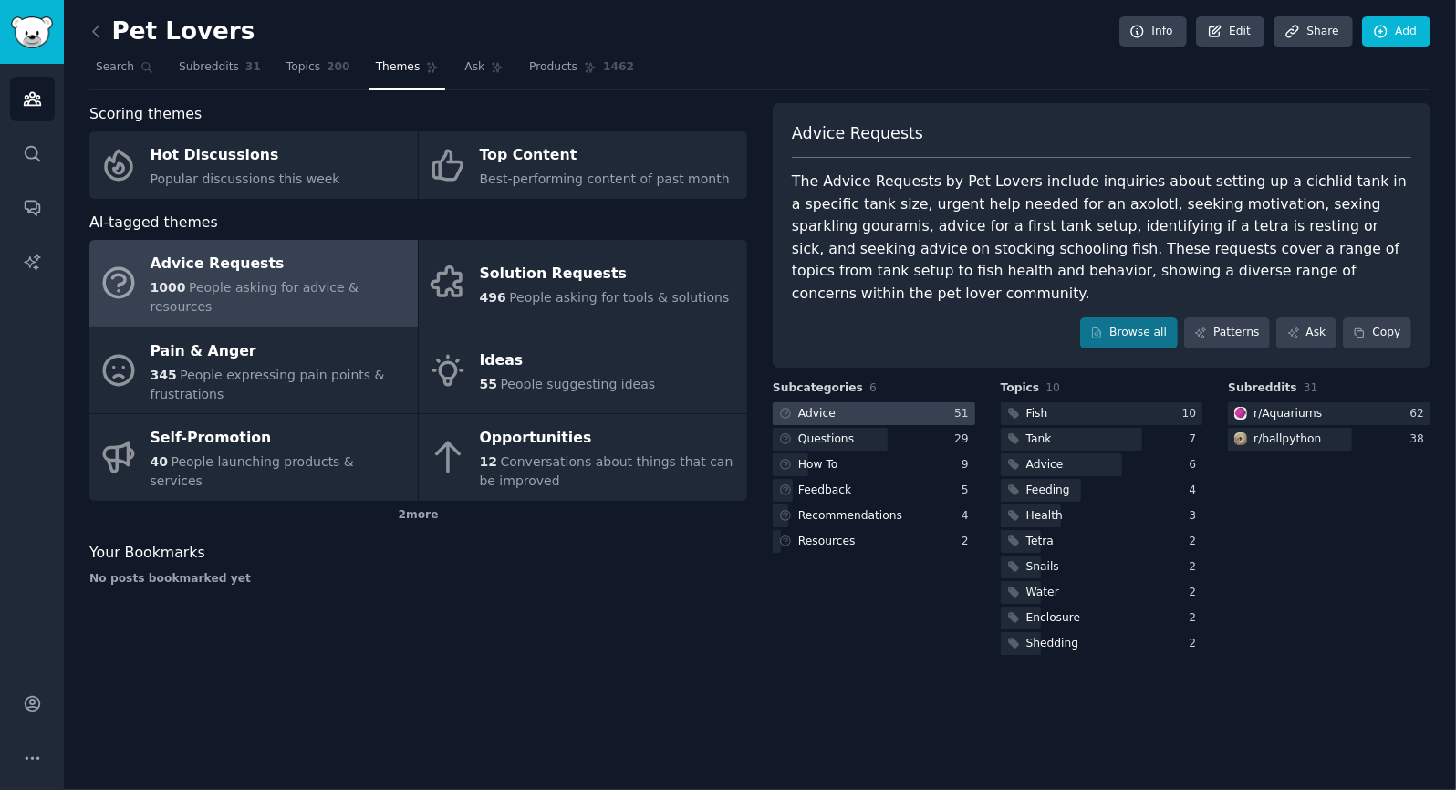
click at [954, 402] on div at bounding box center [874, 413] width 203 height 23
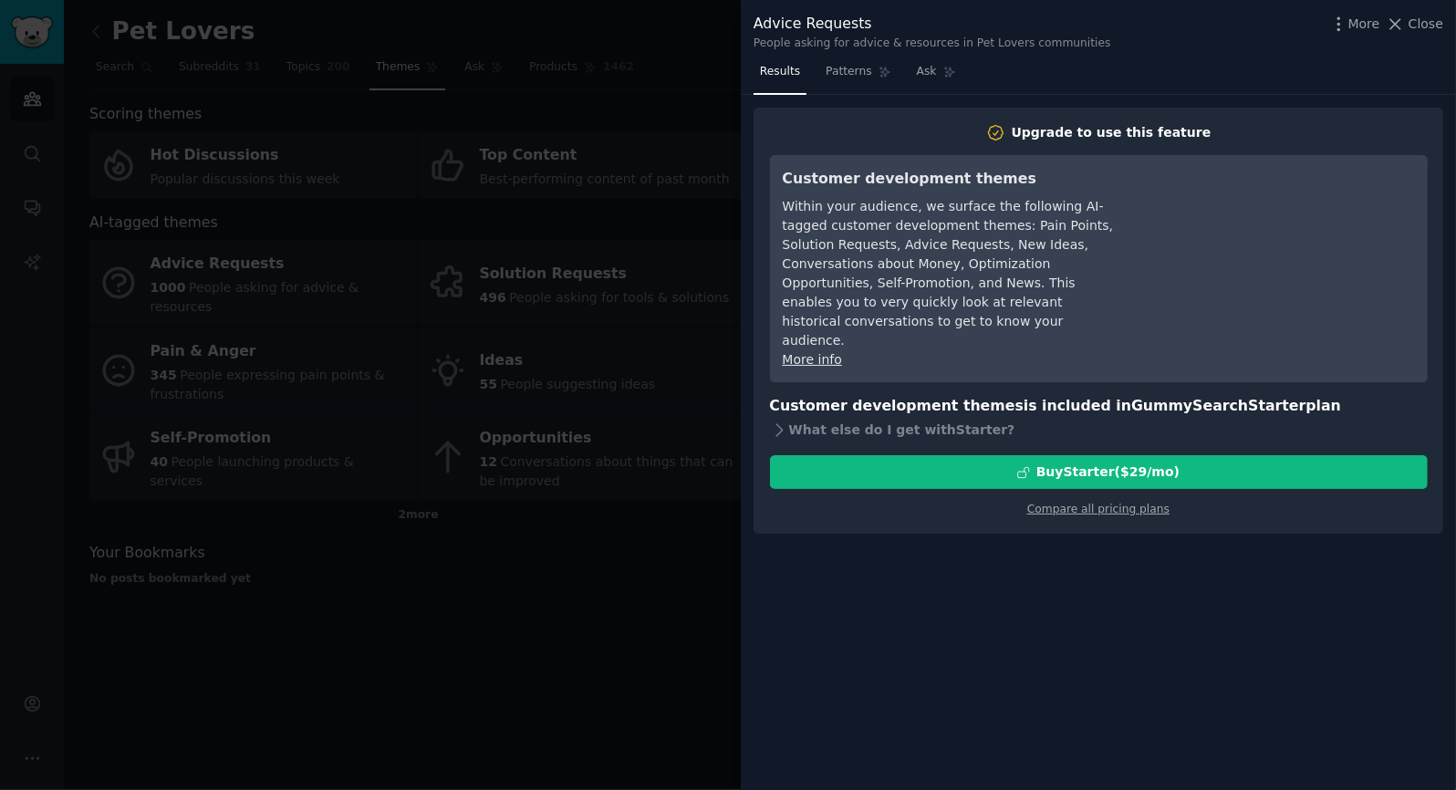
click at [620, 94] on div at bounding box center [728, 395] width 1456 height 790
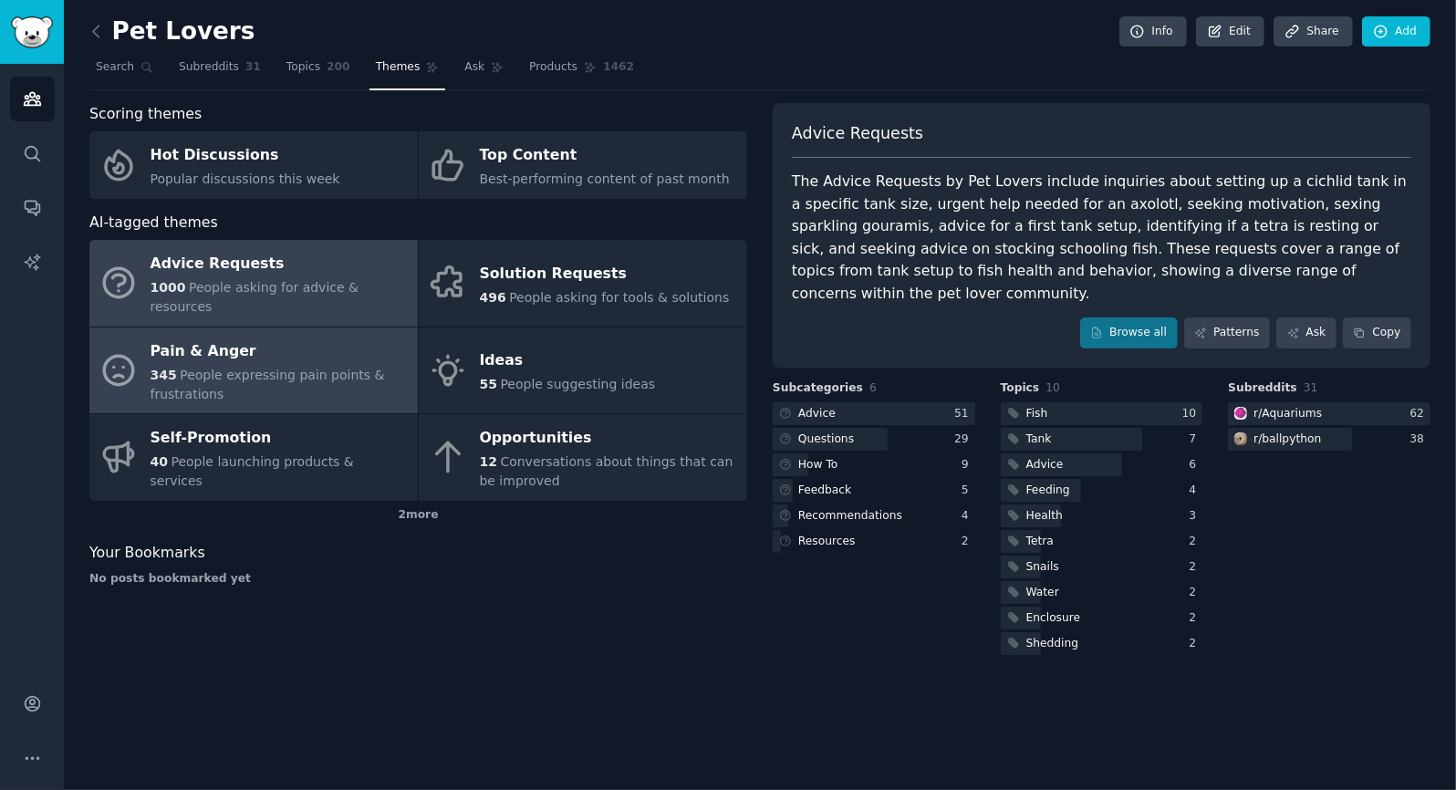
click at [237, 342] on div "Pain & Anger" at bounding box center [280, 351] width 258 height 29
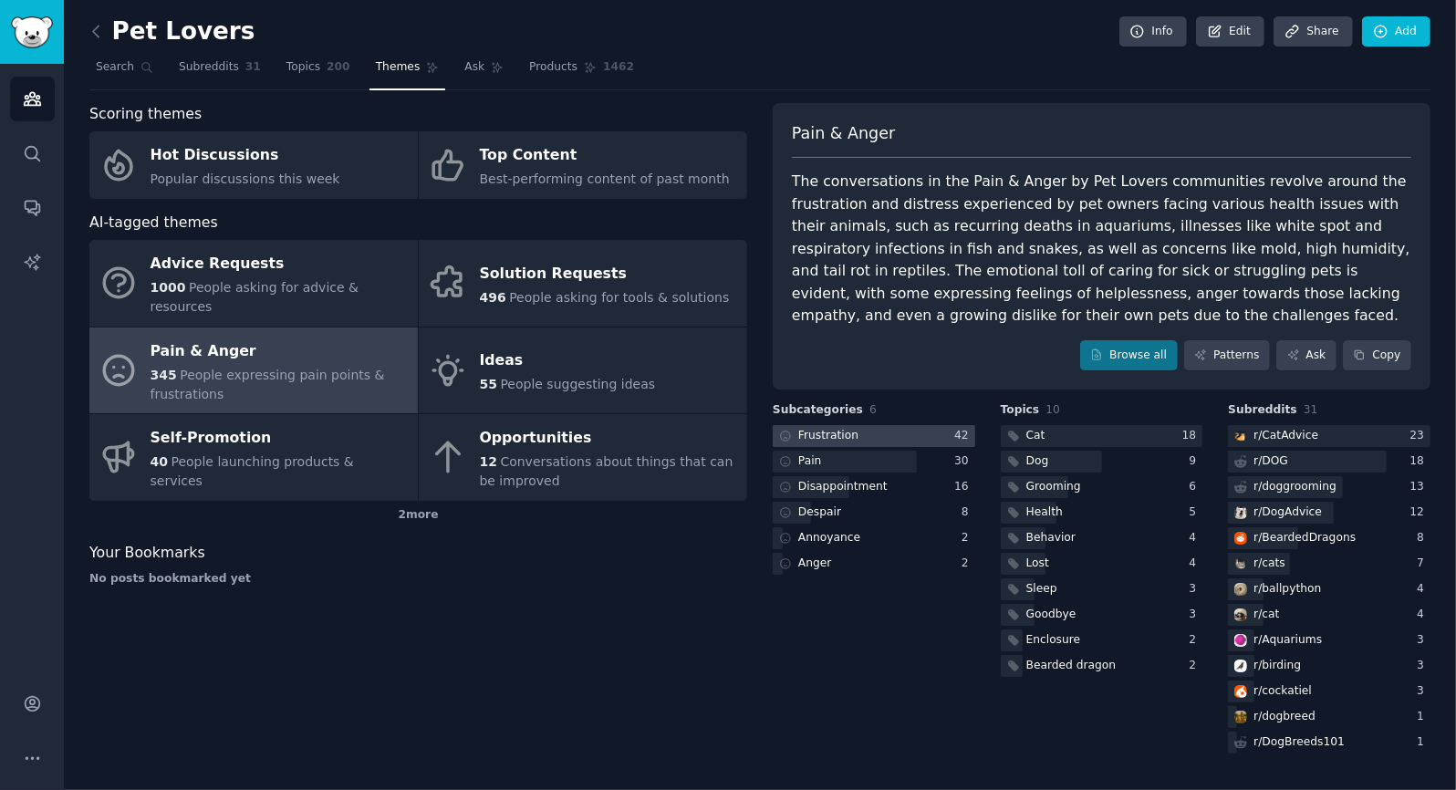
click at [937, 429] on div at bounding box center [874, 436] width 203 height 23
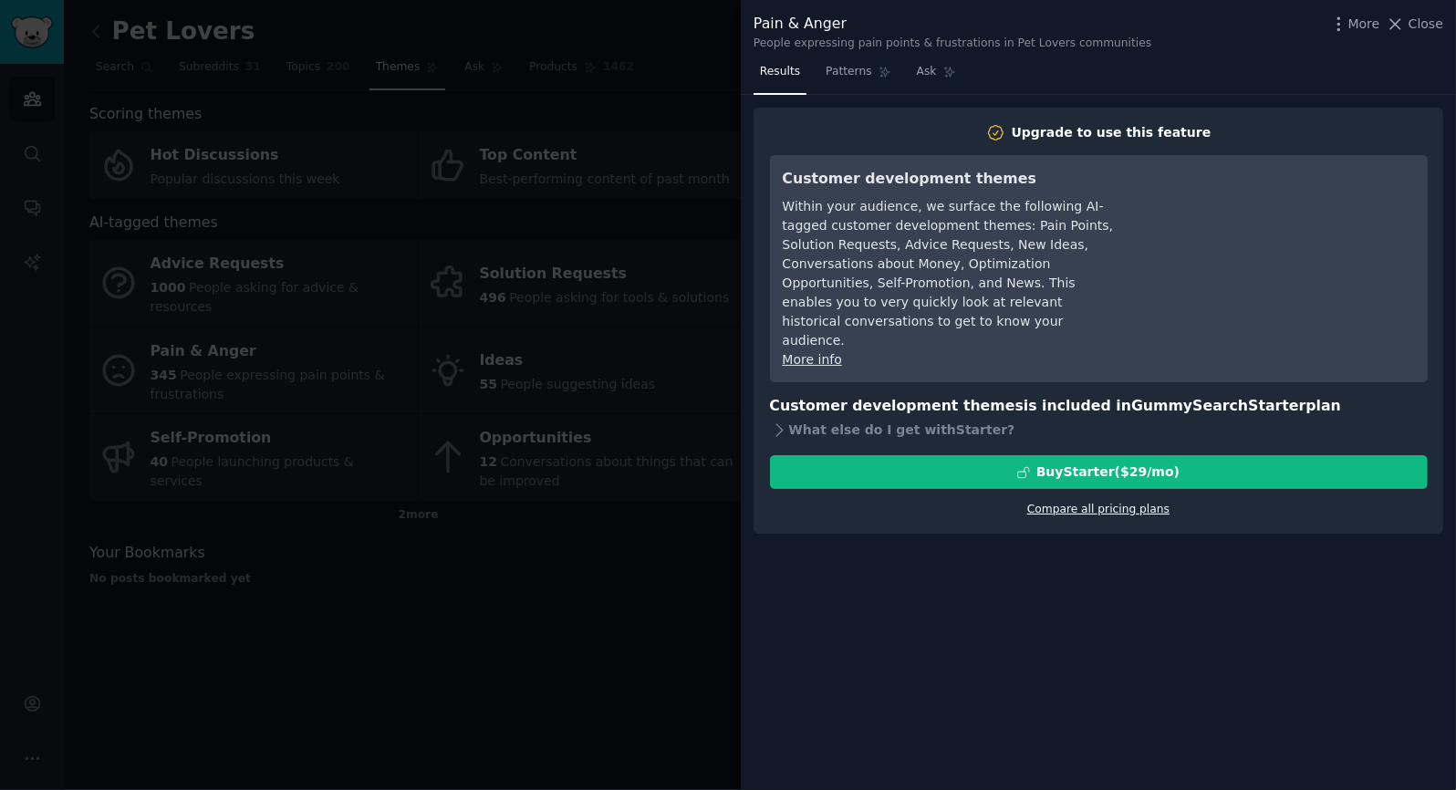
click at [1119, 503] on link "Compare all pricing plans" at bounding box center [1098, 509] width 142 height 13
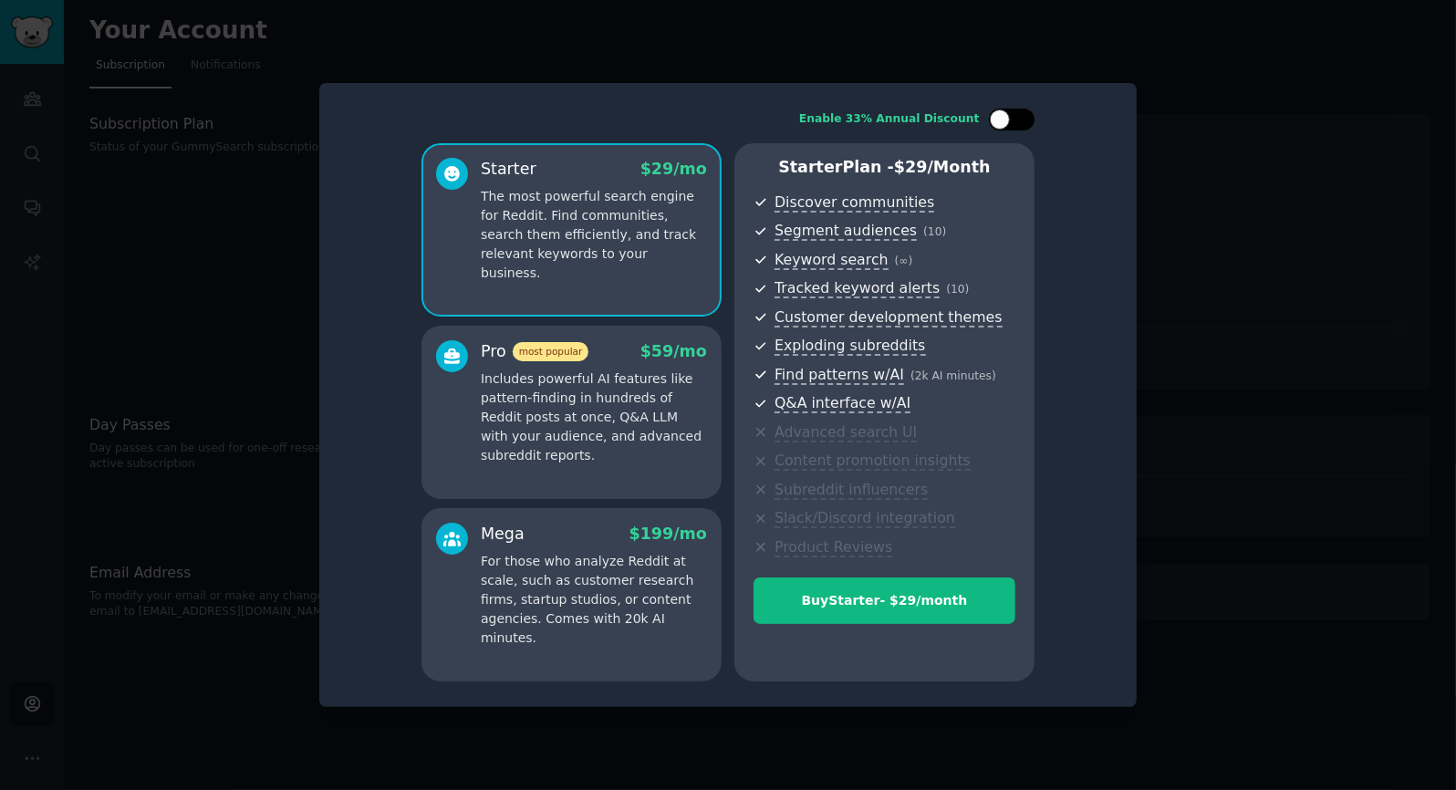
click at [1028, 111] on div at bounding box center [1012, 120] width 46 height 22
checkbox input "true"
click at [936, 60] on div at bounding box center [728, 395] width 1456 height 790
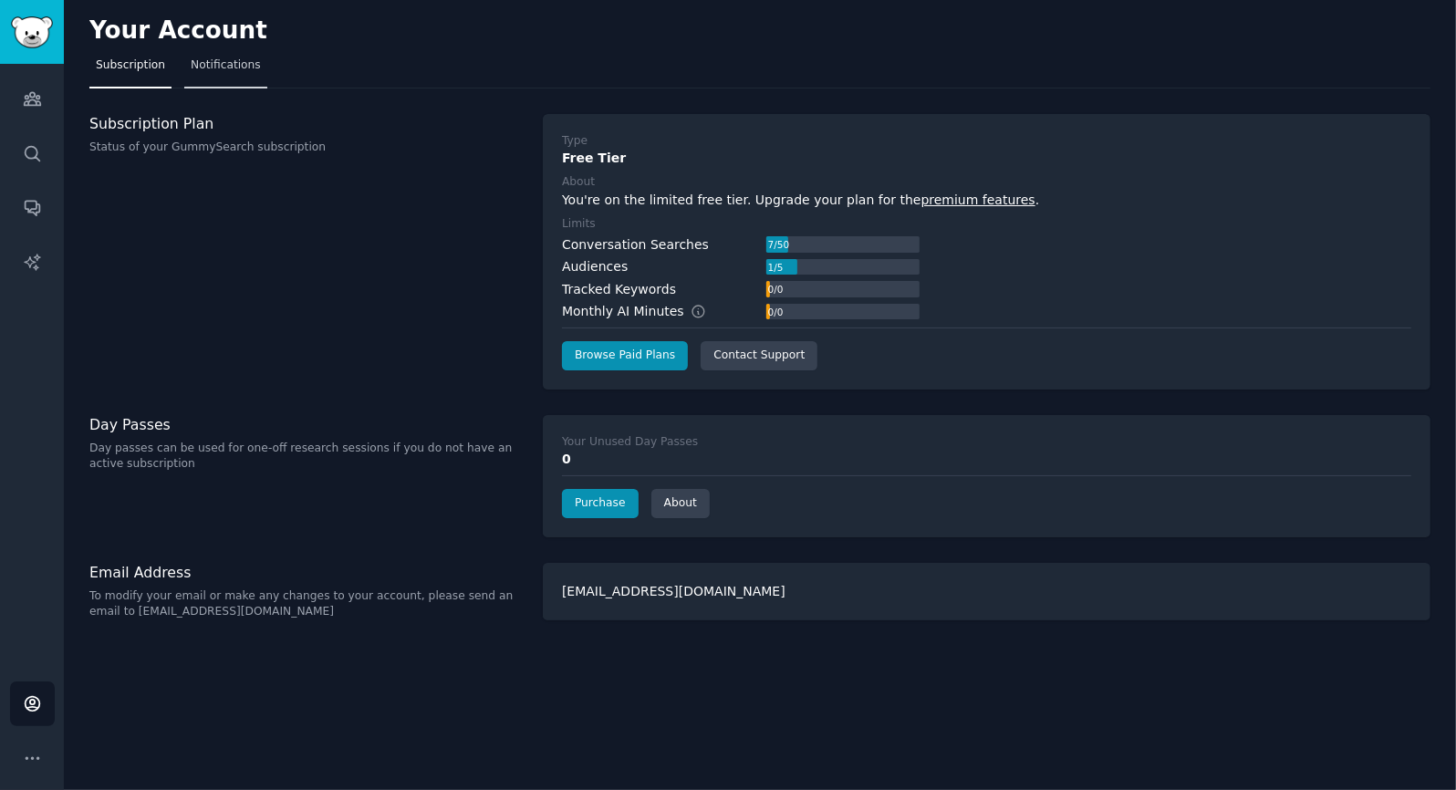
click at [220, 60] on span "Notifications" at bounding box center [226, 65] width 70 height 16
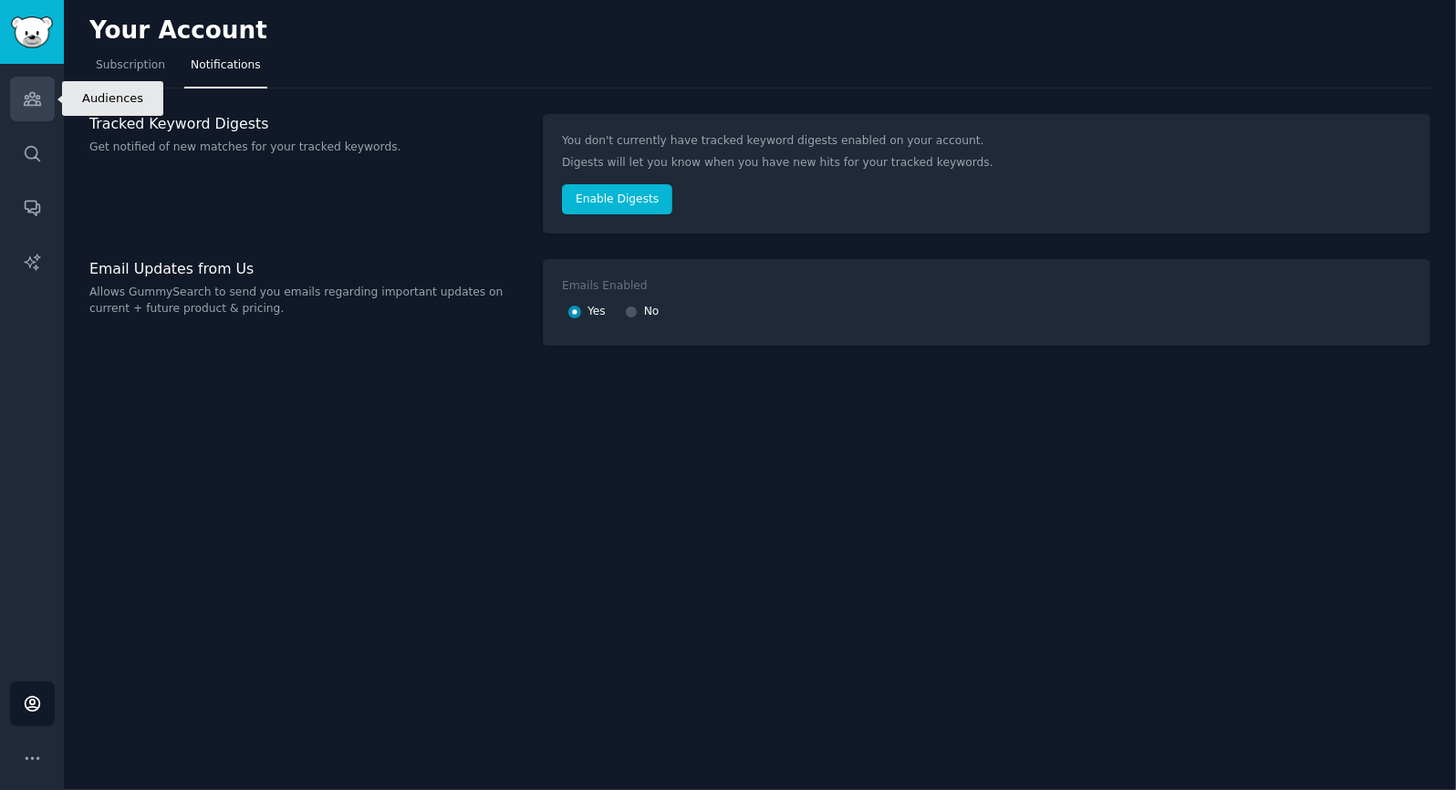
click at [23, 94] on icon "Sidebar" at bounding box center [32, 98] width 19 height 19
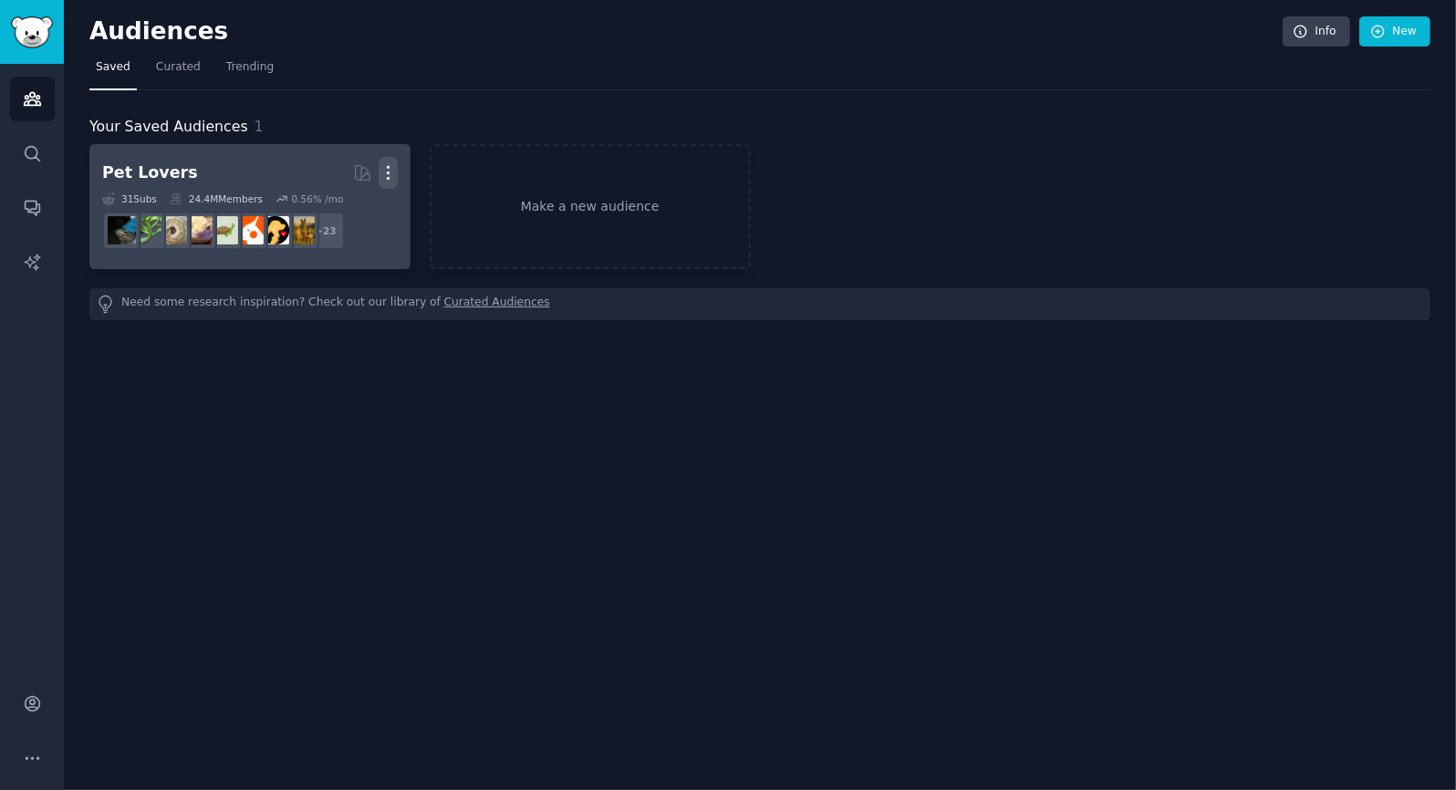
click at [388, 182] on button "More" at bounding box center [388, 173] width 19 height 32
click at [341, 213] on p "Delete" at bounding box center [339, 211] width 42 height 19
click at [199, 162] on h2 "Pet Lovers Curated by GummySearch More View Delete" at bounding box center [250, 173] width 296 height 32
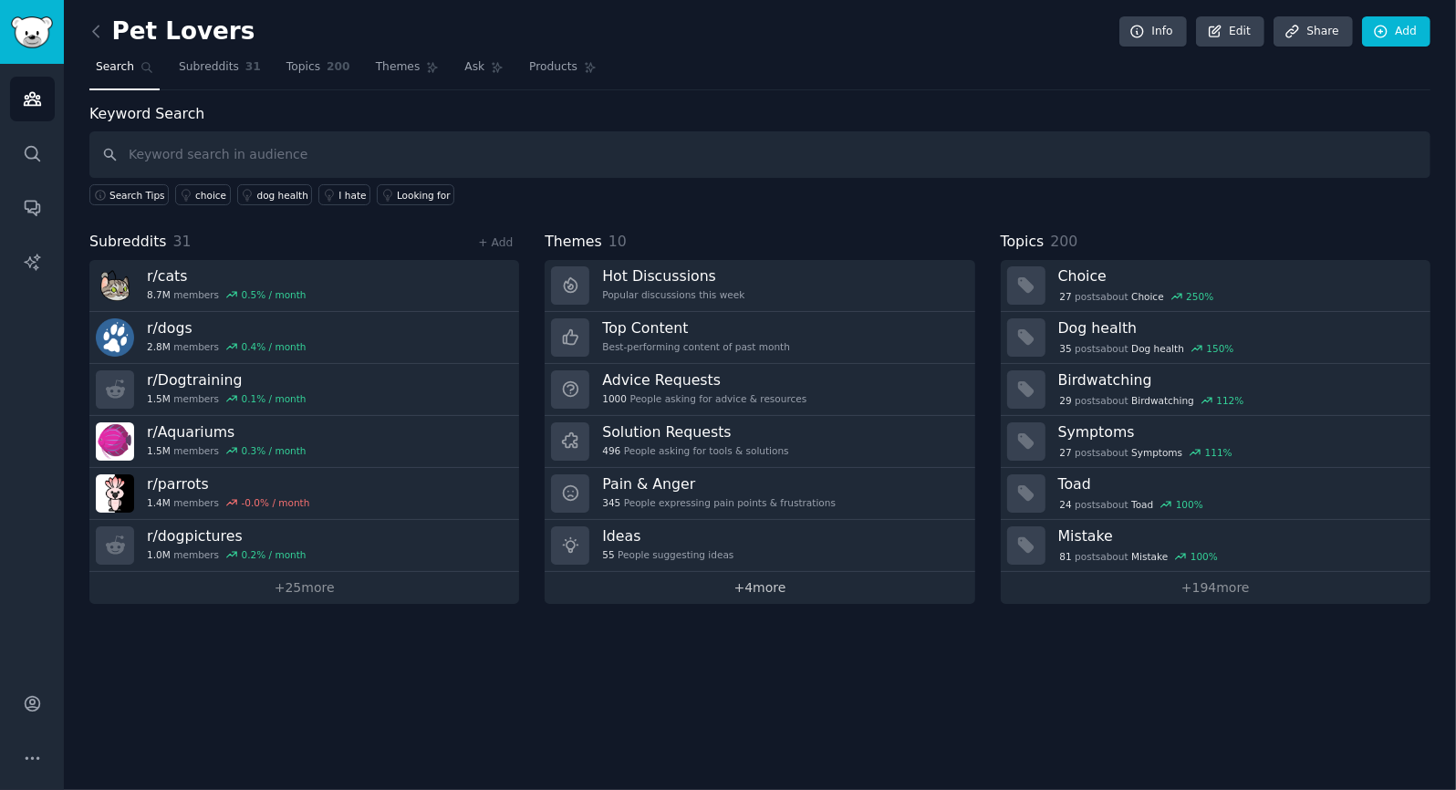
click at [770, 577] on link "+ 4 more" at bounding box center [760, 588] width 430 height 32
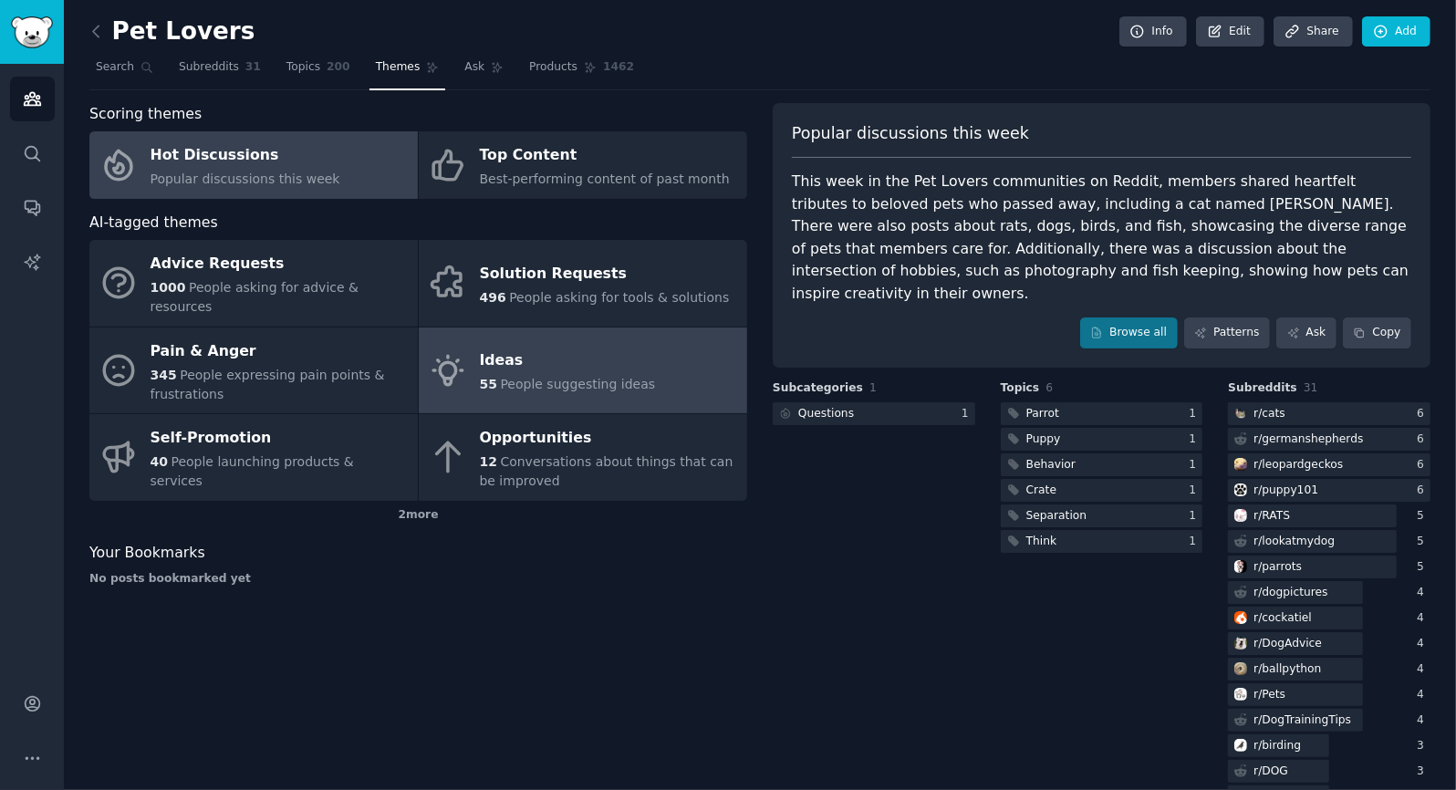
click at [493, 375] on div "55 People suggesting ideas" at bounding box center [568, 384] width 176 height 19
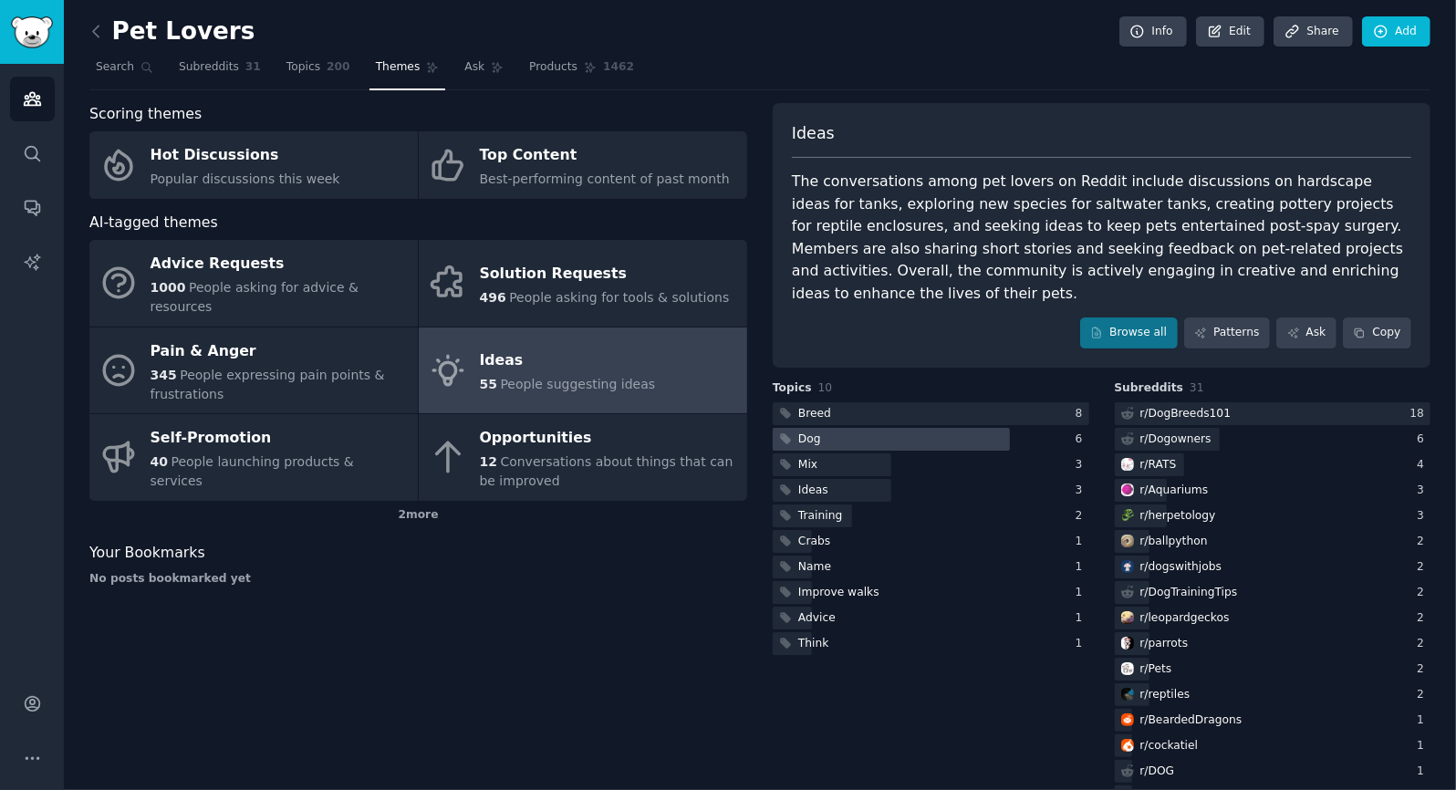
click at [867, 428] on div at bounding box center [891, 439] width 237 height 23
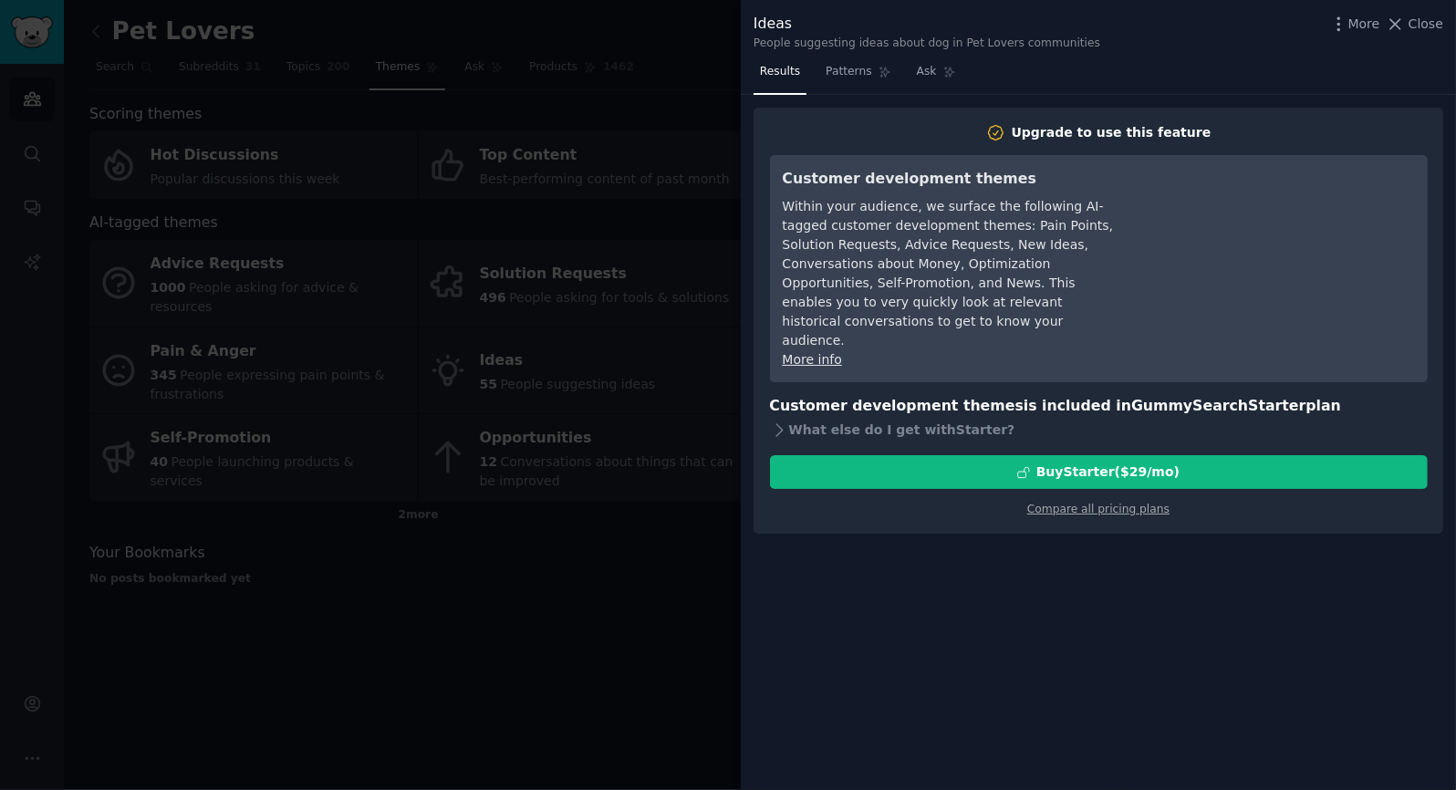
click at [627, 562] on div at bounding box center [728, 395] width 1456 height 790
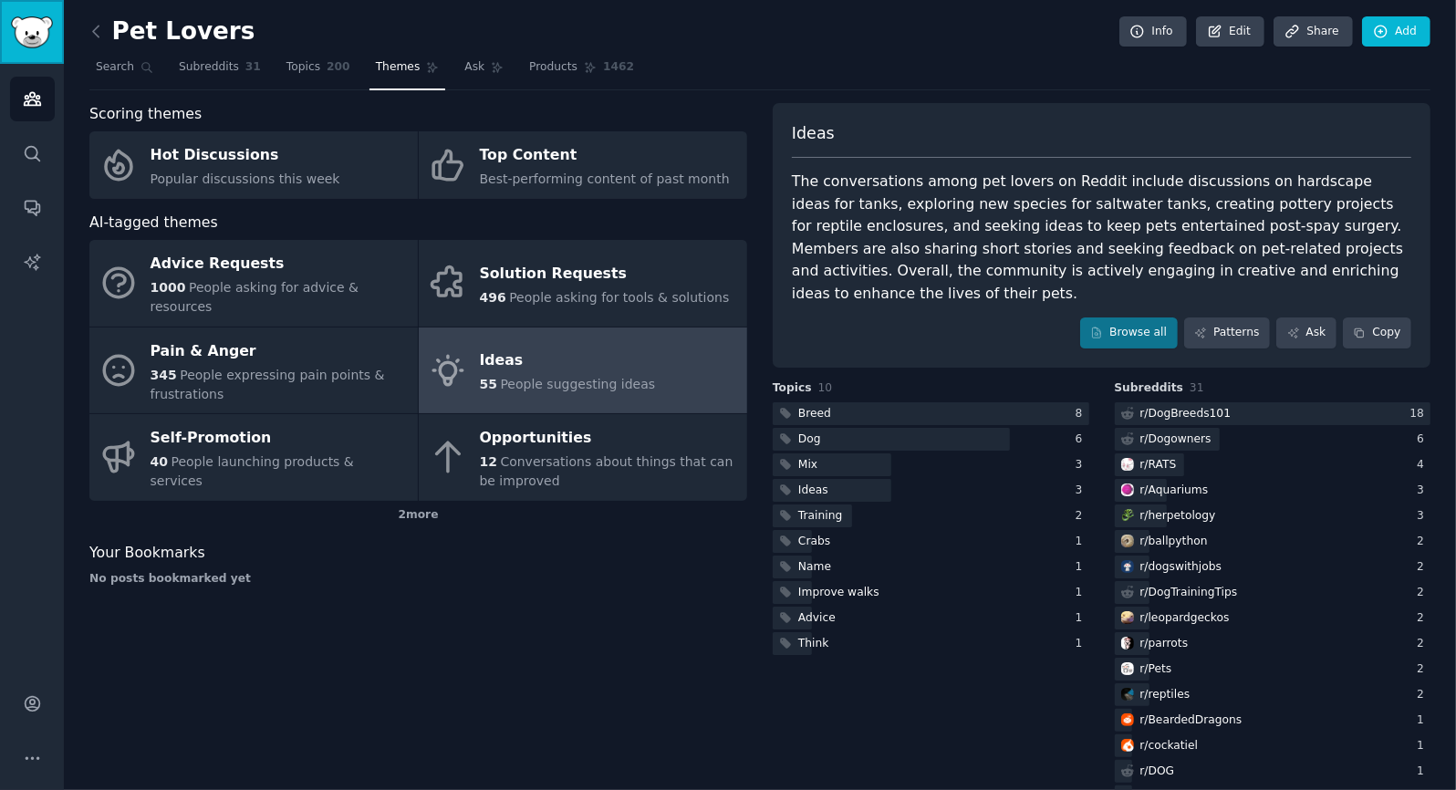
click at [33, 40] on img "Sidebar" at bounding box center [32, 32] width 42 height 32
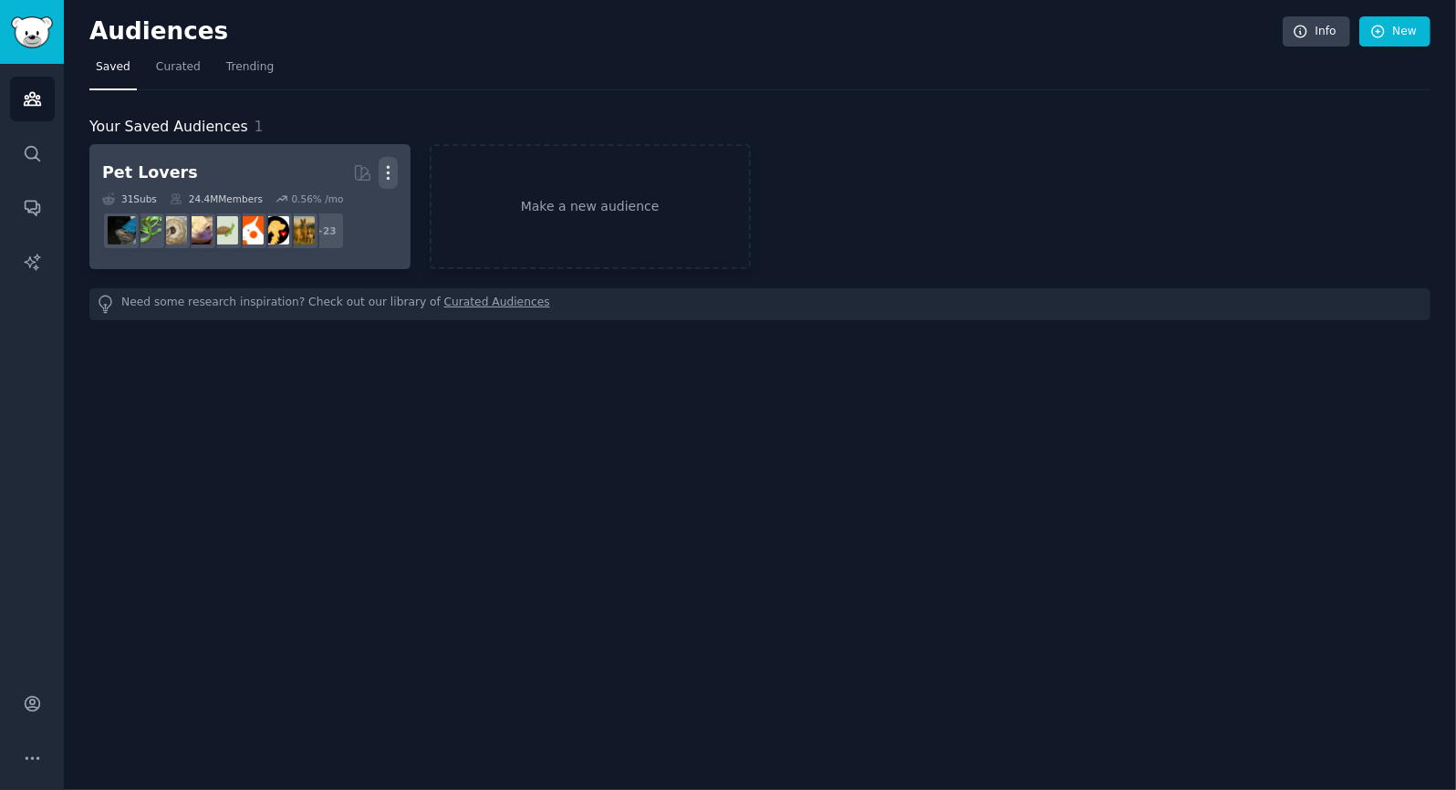
click at [388, 171] on icon "button" at bounding box center [388, 173] width 2 height 13
click at [349, 212] on p "Delete" at bounding box center [339, 211] width 42 height 19
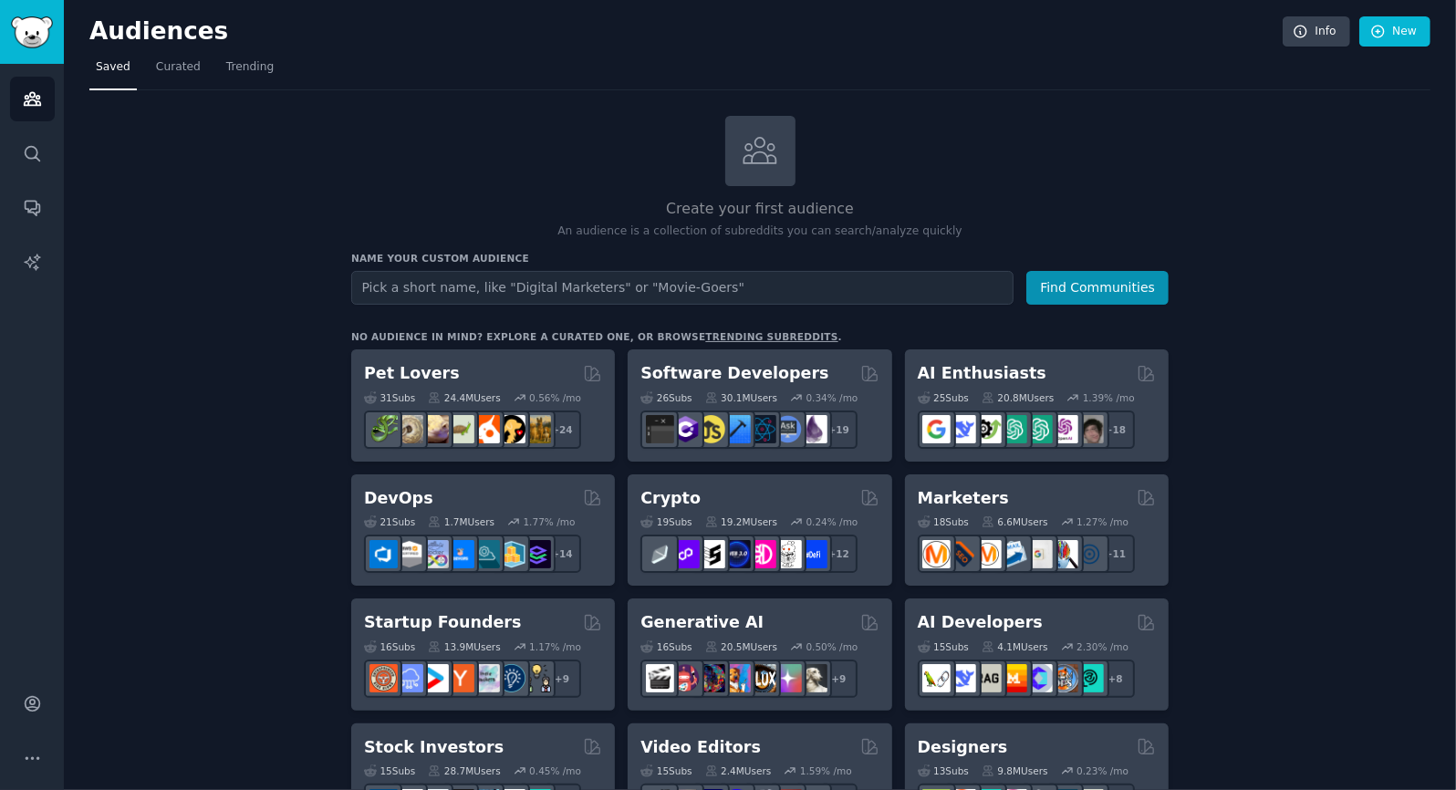
click at [559, 279] on input "text" at bounding box center [682, 288] width 662 height 34
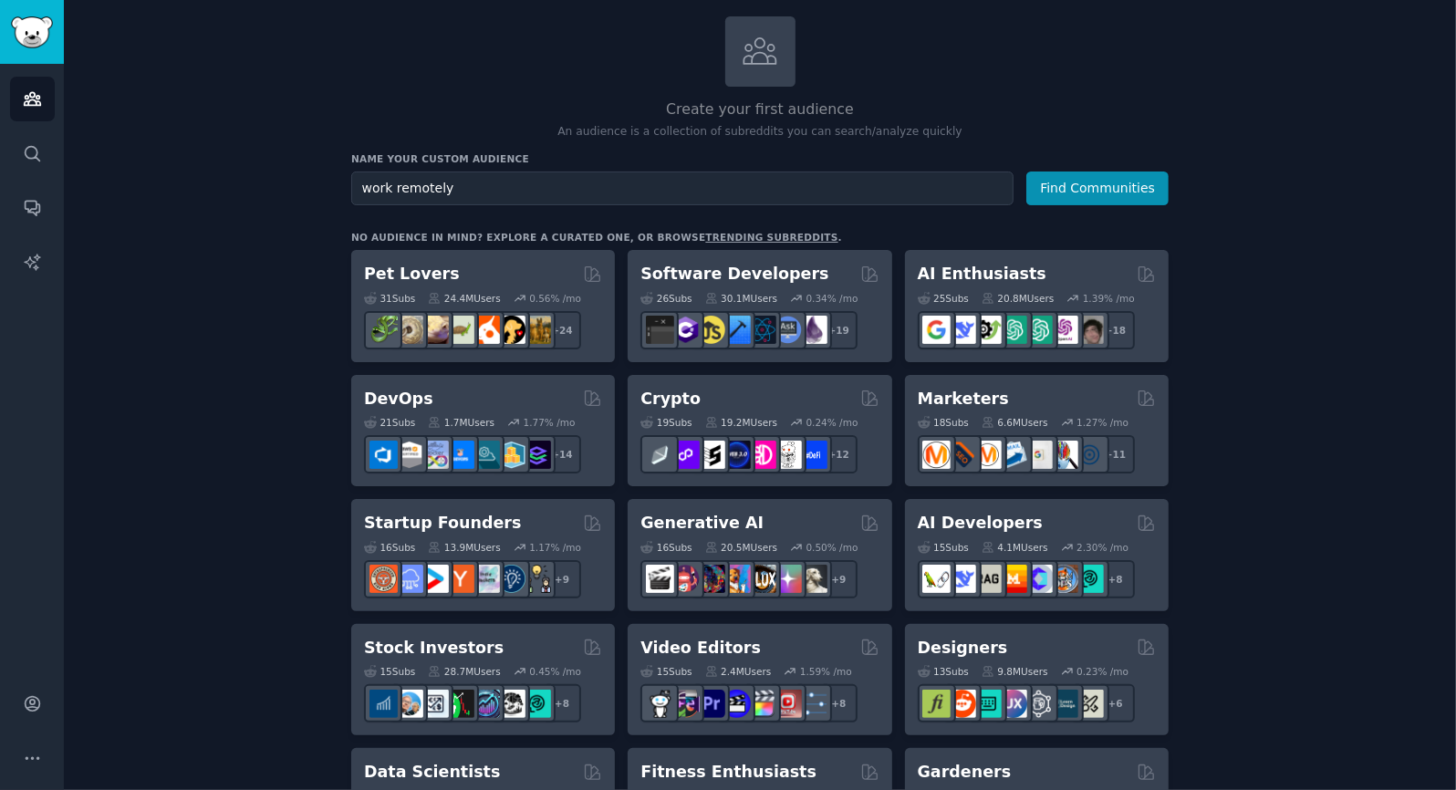
scroll to position [98, 0]
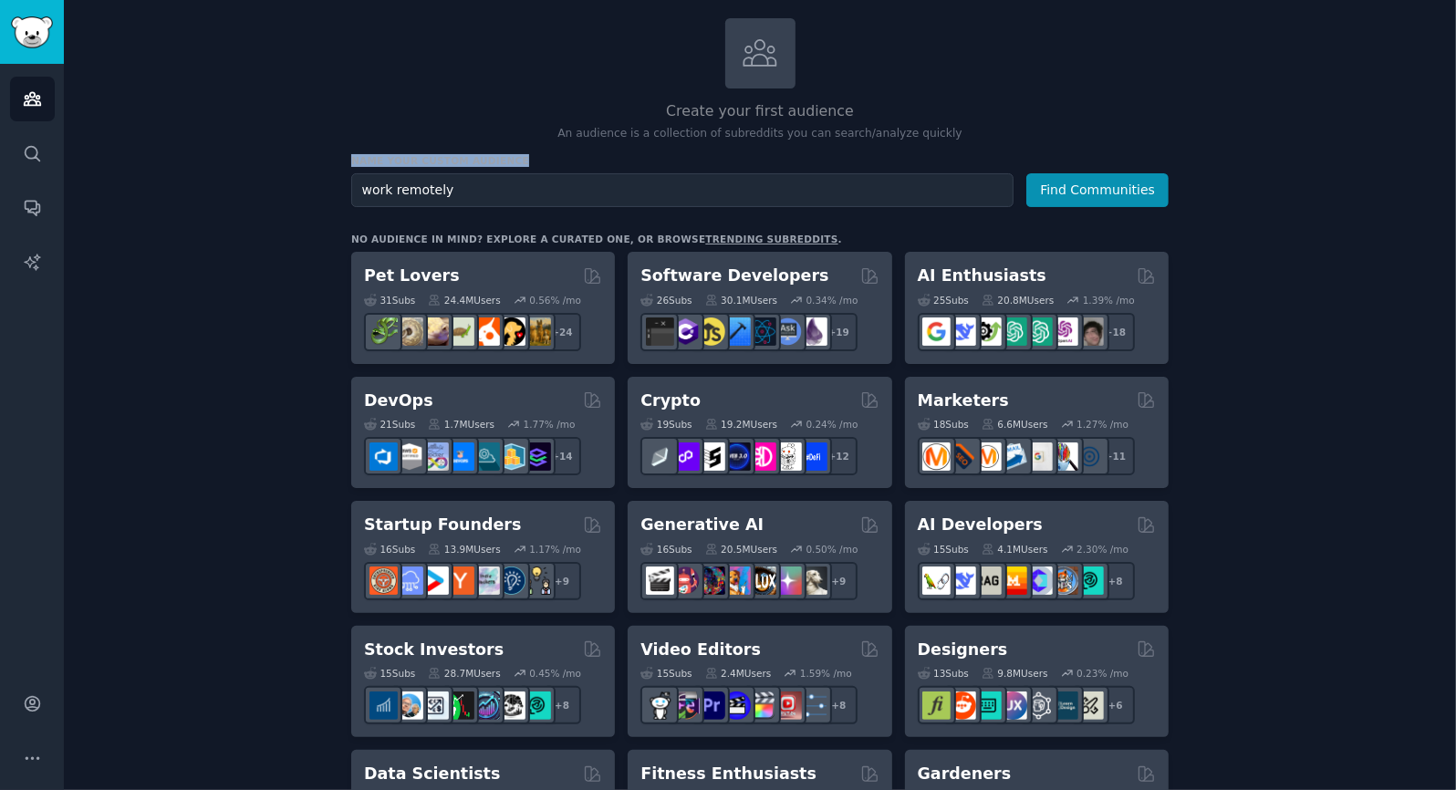
drag, startPoint x: 1452, startPoint y: 120, endPoint x: 1454, endPoint y: 152, distance: 32.0
click at [1454, 152] on main "Audiences Info New Saved Curated Trending Create your first audience An audienc…" at bounding box center [760, 395] width 1392 height 790
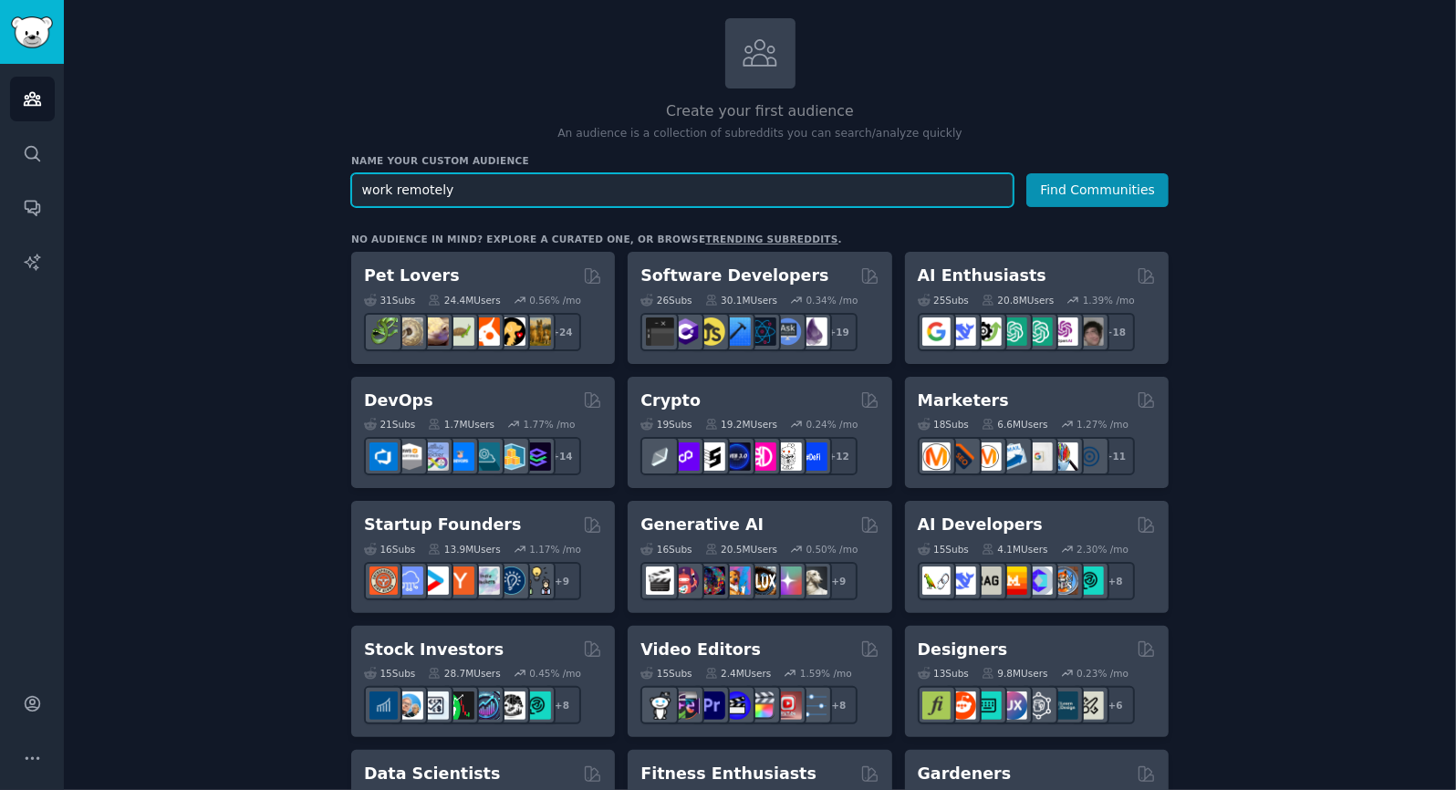
drag, startPoint x: 457, startPoint y: 184, endPoint x: 336, endPoint y: 187, distance: 121.4
type input "upwork gigs"
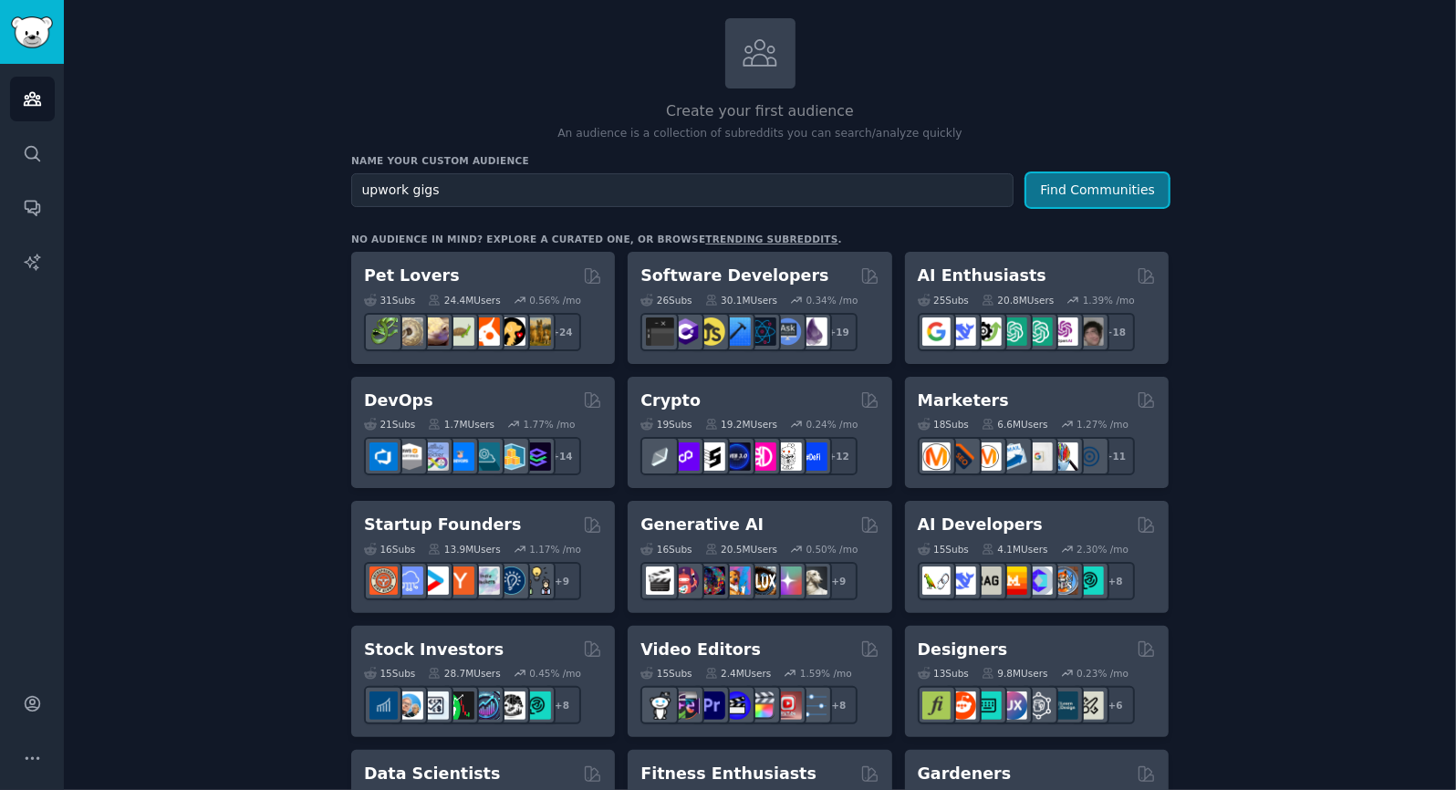
click at [1111, 175] on button "Find Communities" at bounding box center [1097, 190] width 142 height 34
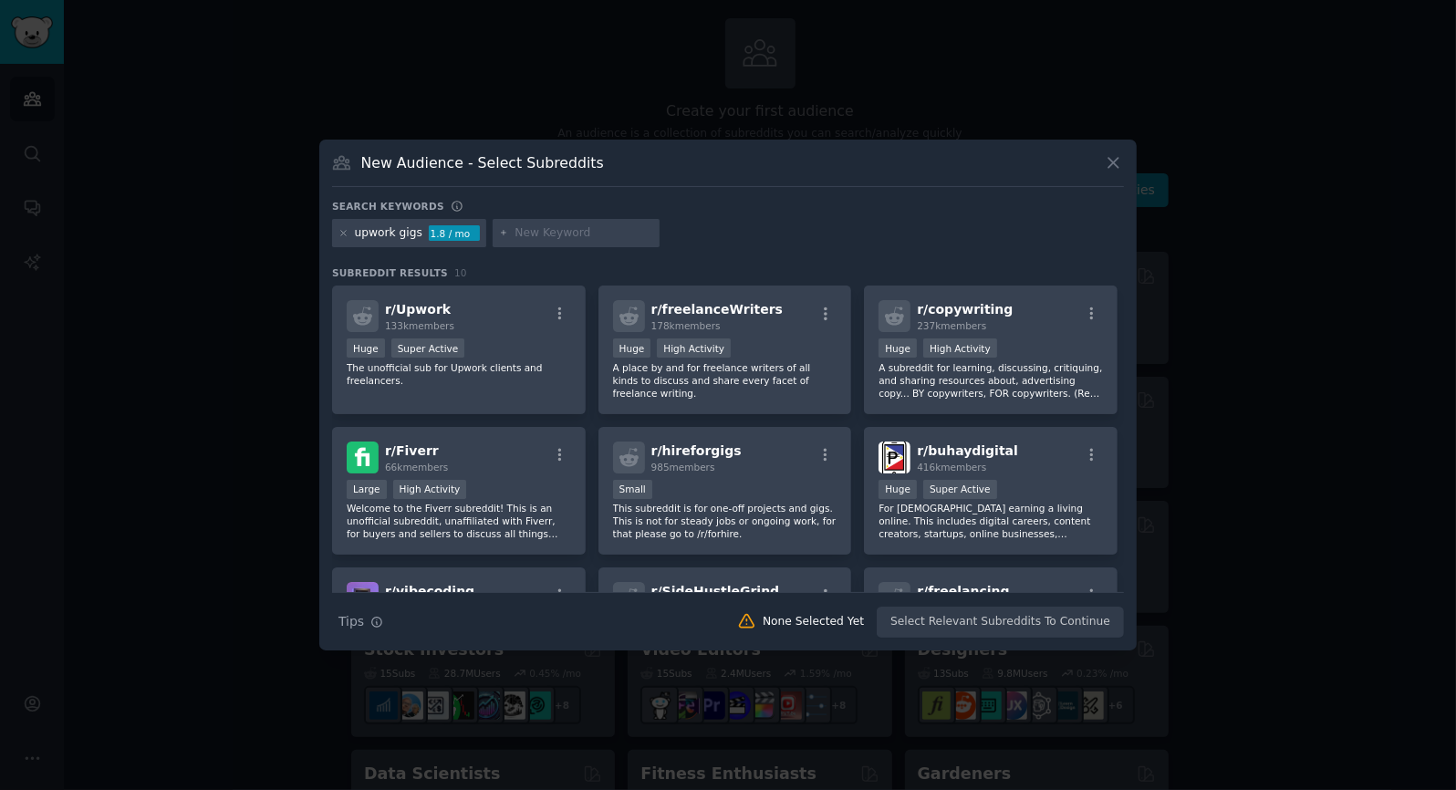
click at [546, 233] on input "text" at bounding box center [584, 233] width 139 height 16
type input "freelance jobs"
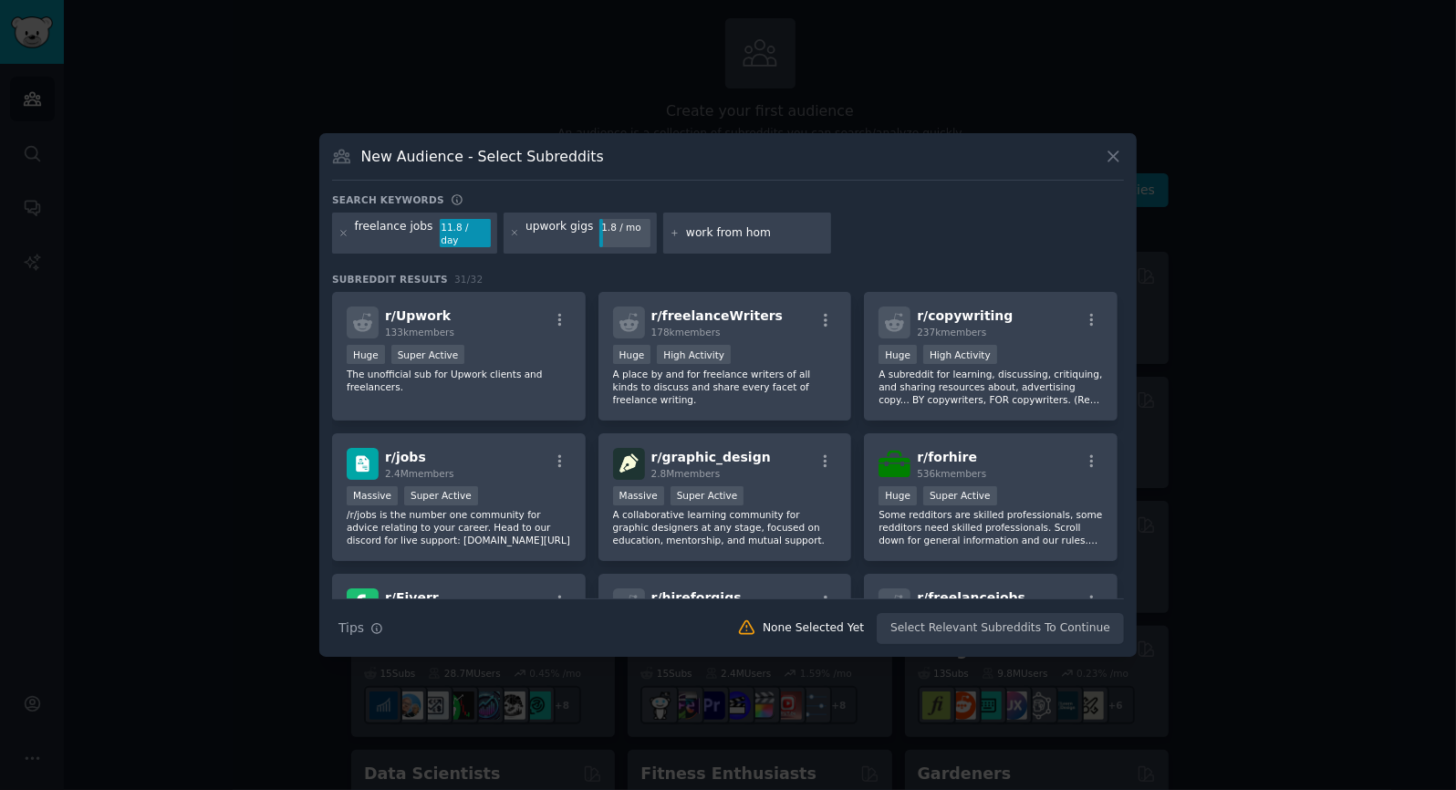
type input "work from home"
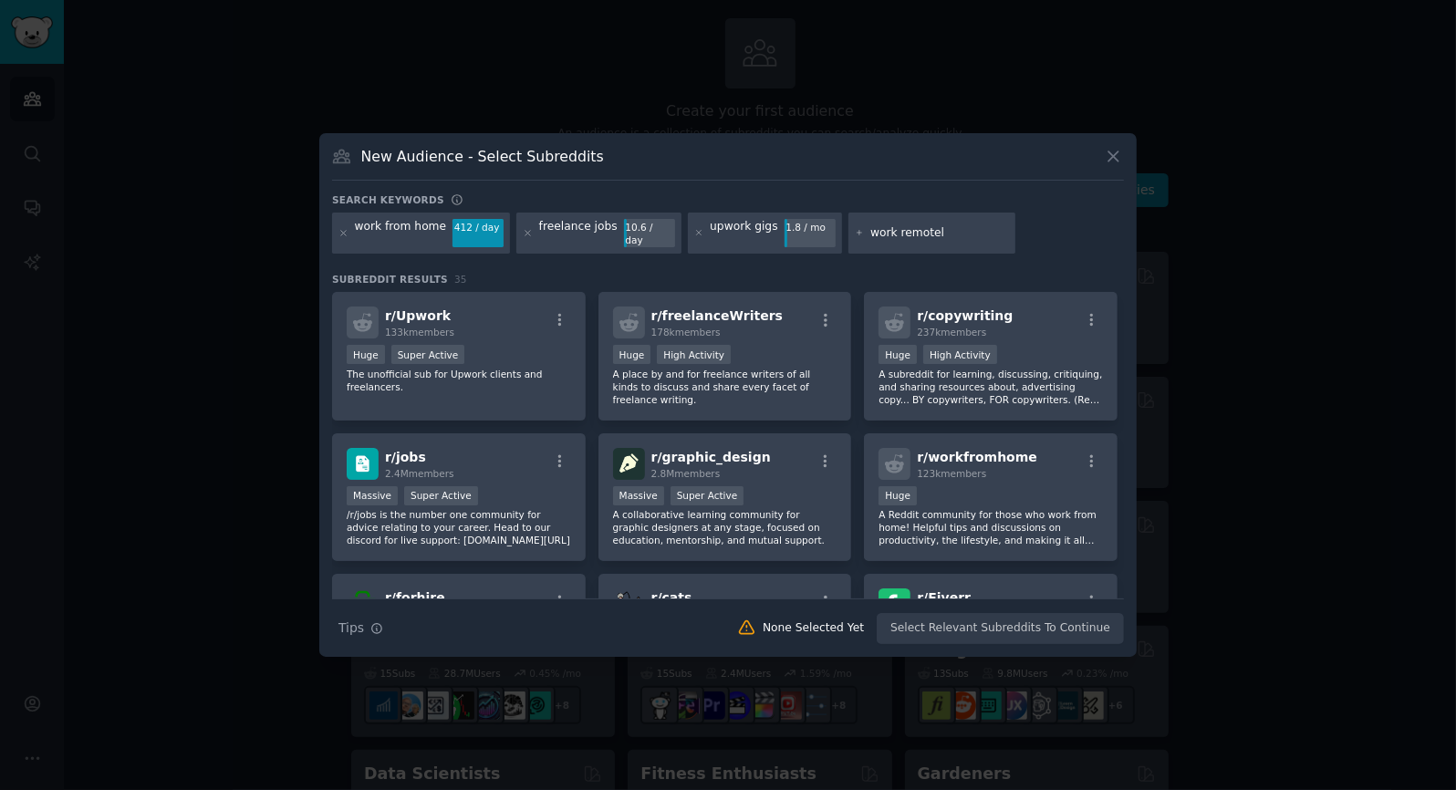
type input "work remotely"
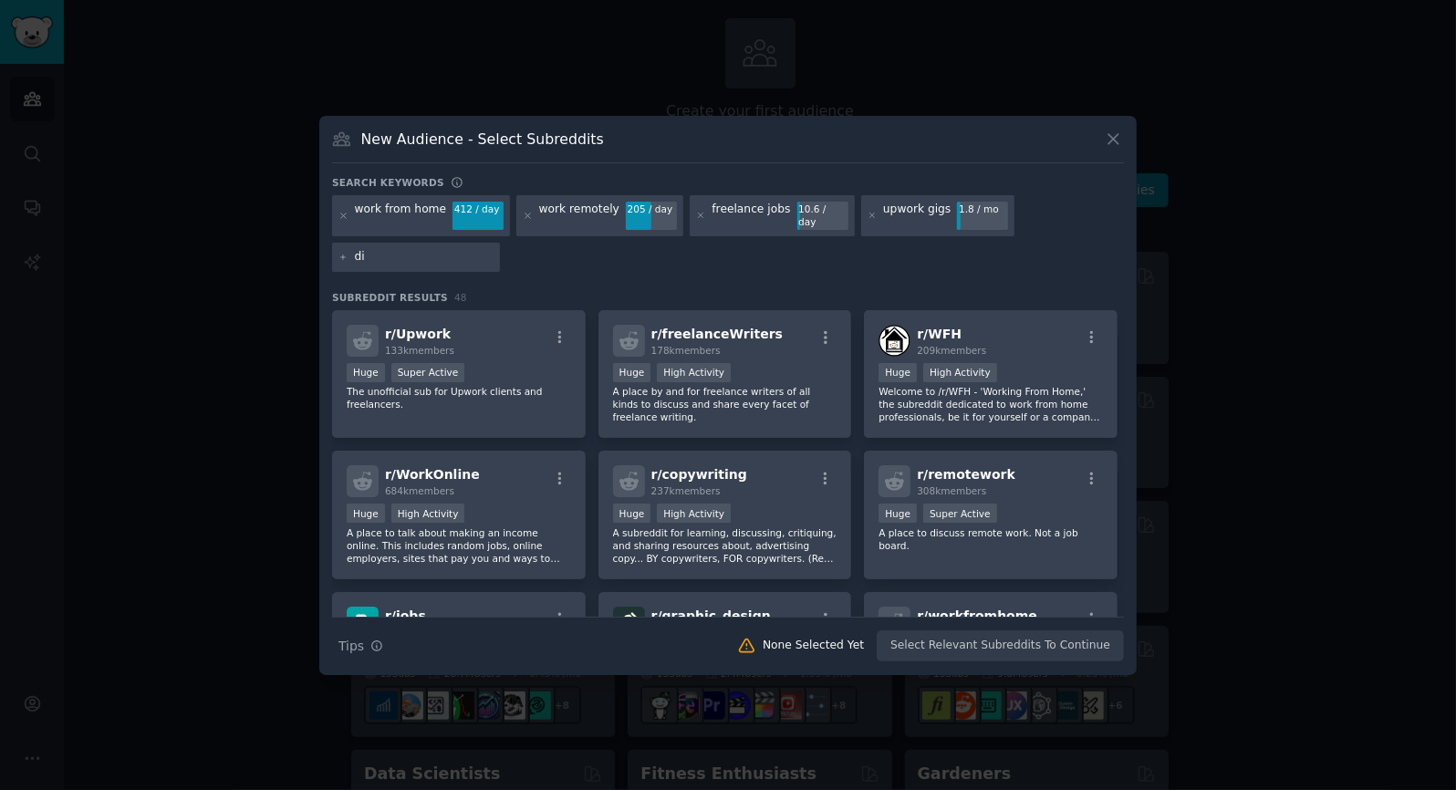
type input "d"
